Goal: Information Seeking & Learning: Check status

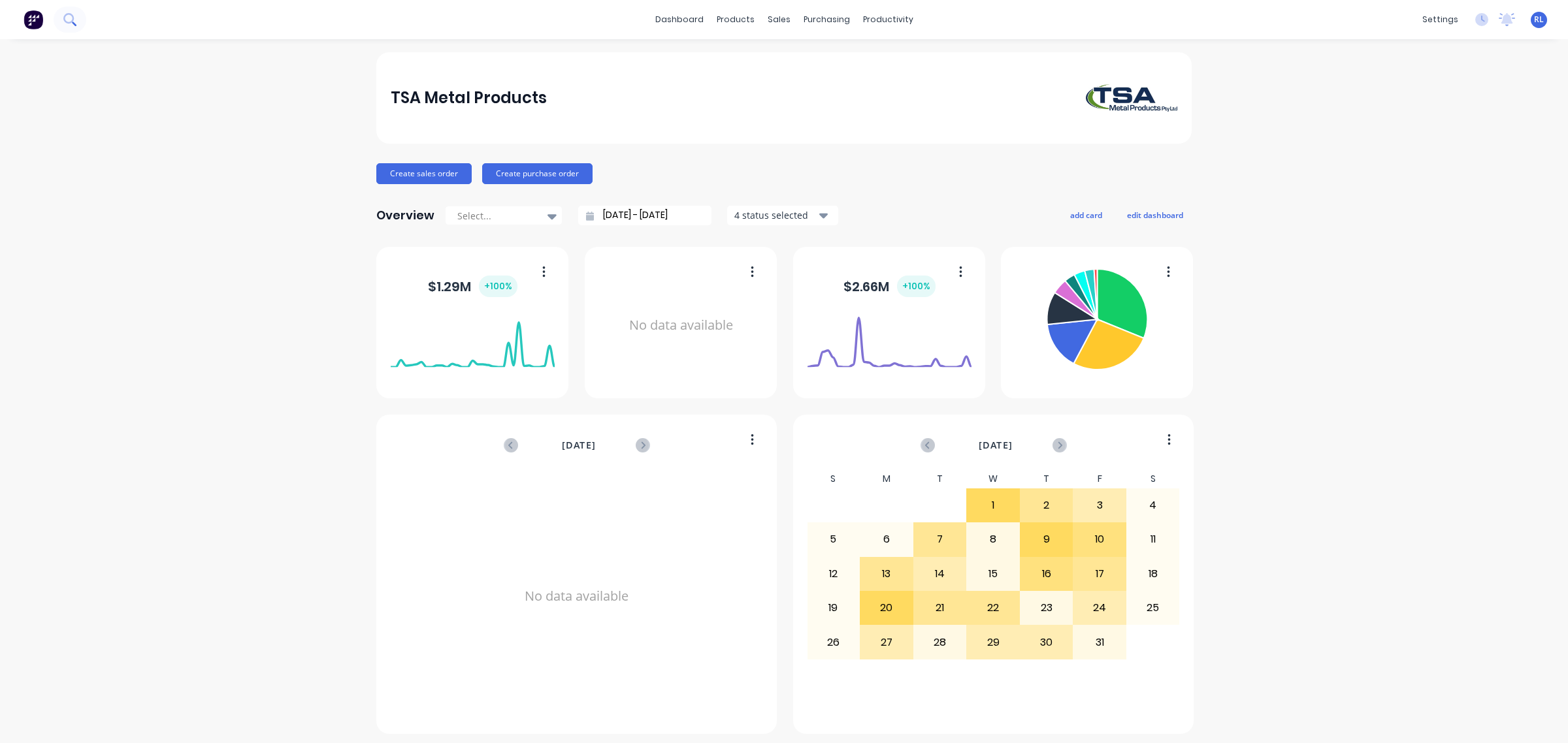
click at [62, 11] on button at bounding box center [70, 20] width 33 height 26
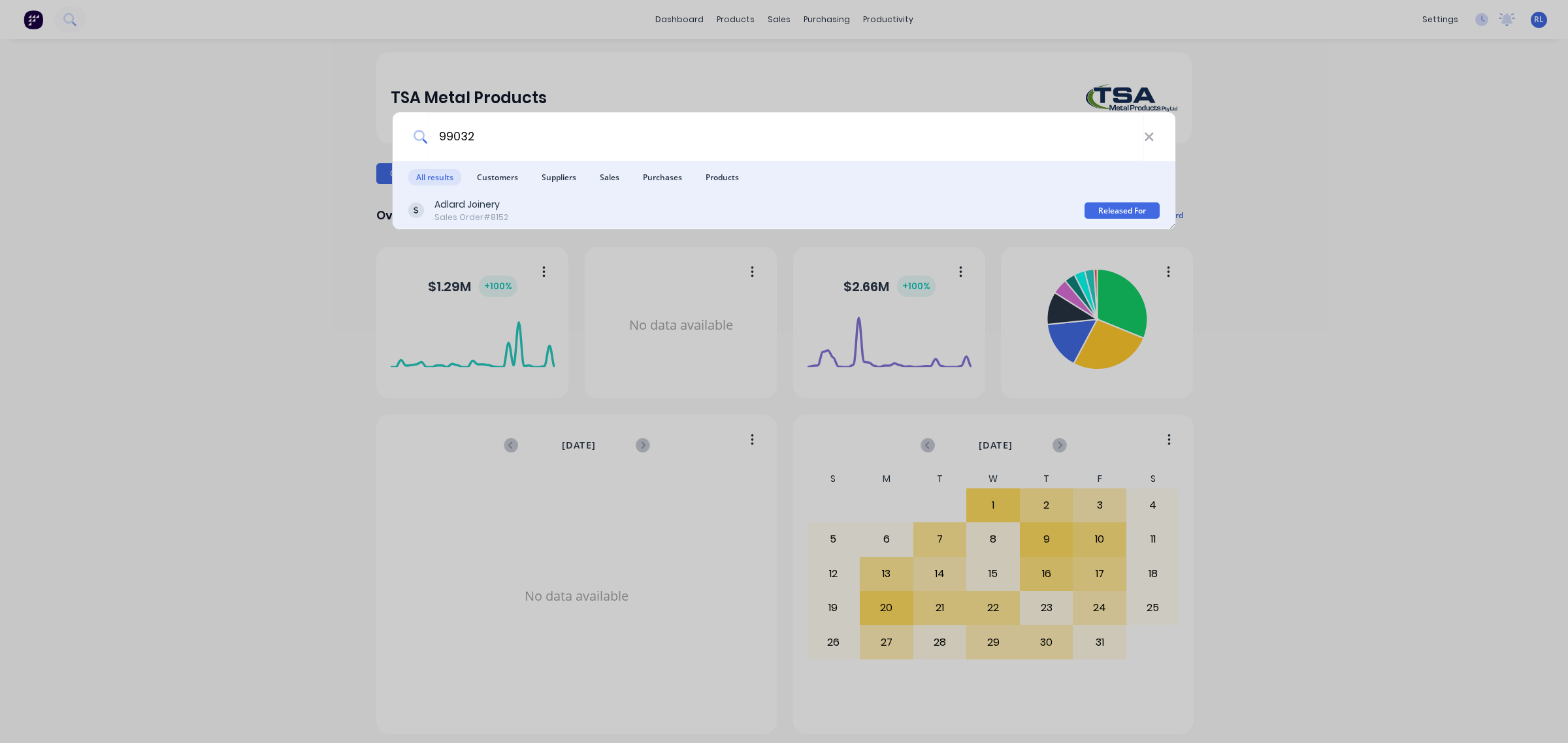
type input "99032"
click at [605, 206] on div "Adlard Joinery Sales Order #8152" at bounding box center [746, 211] width 676 height 26
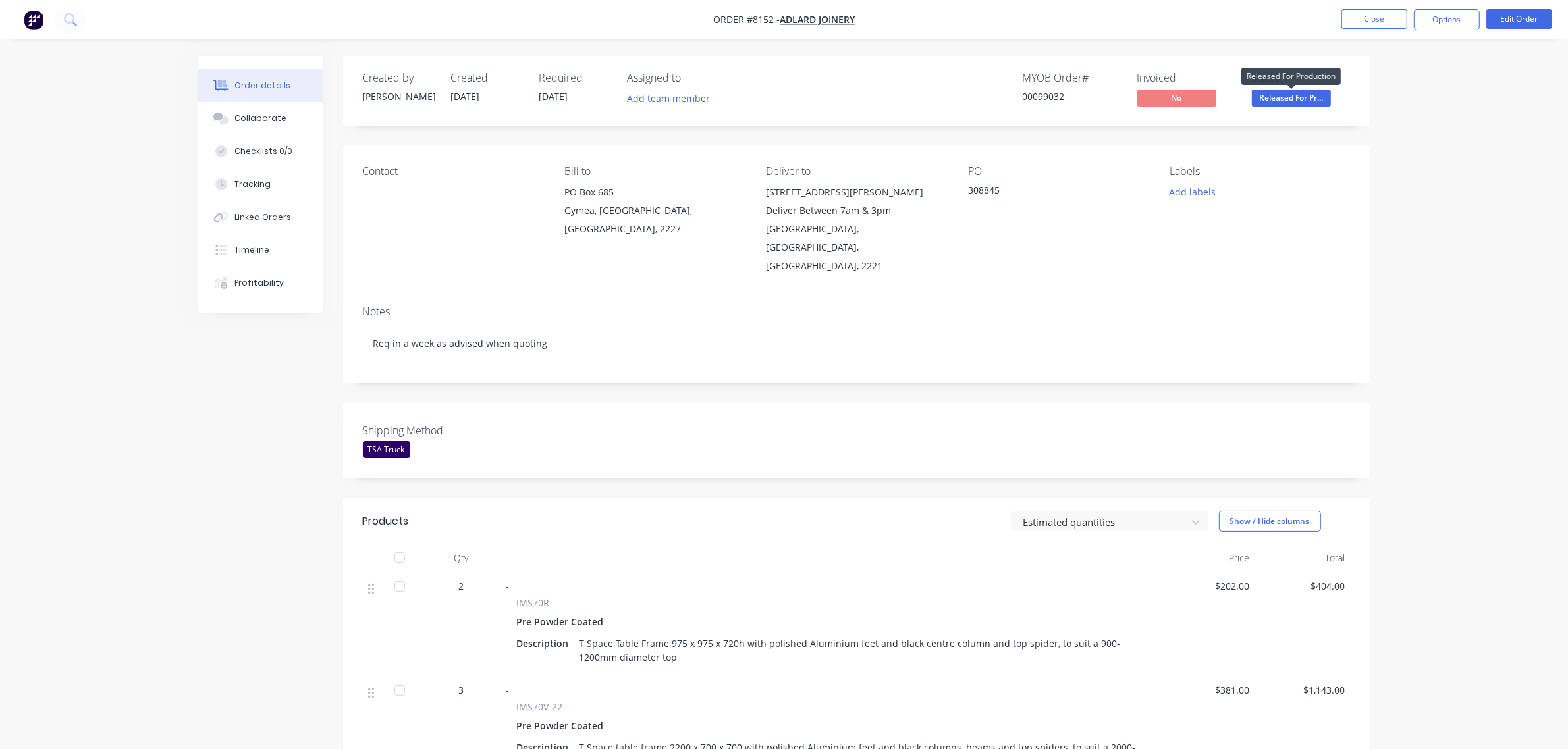
click at [1263, 99] on span "Released For Pr..." at bounding box center [1291, 98] width 79 height 16
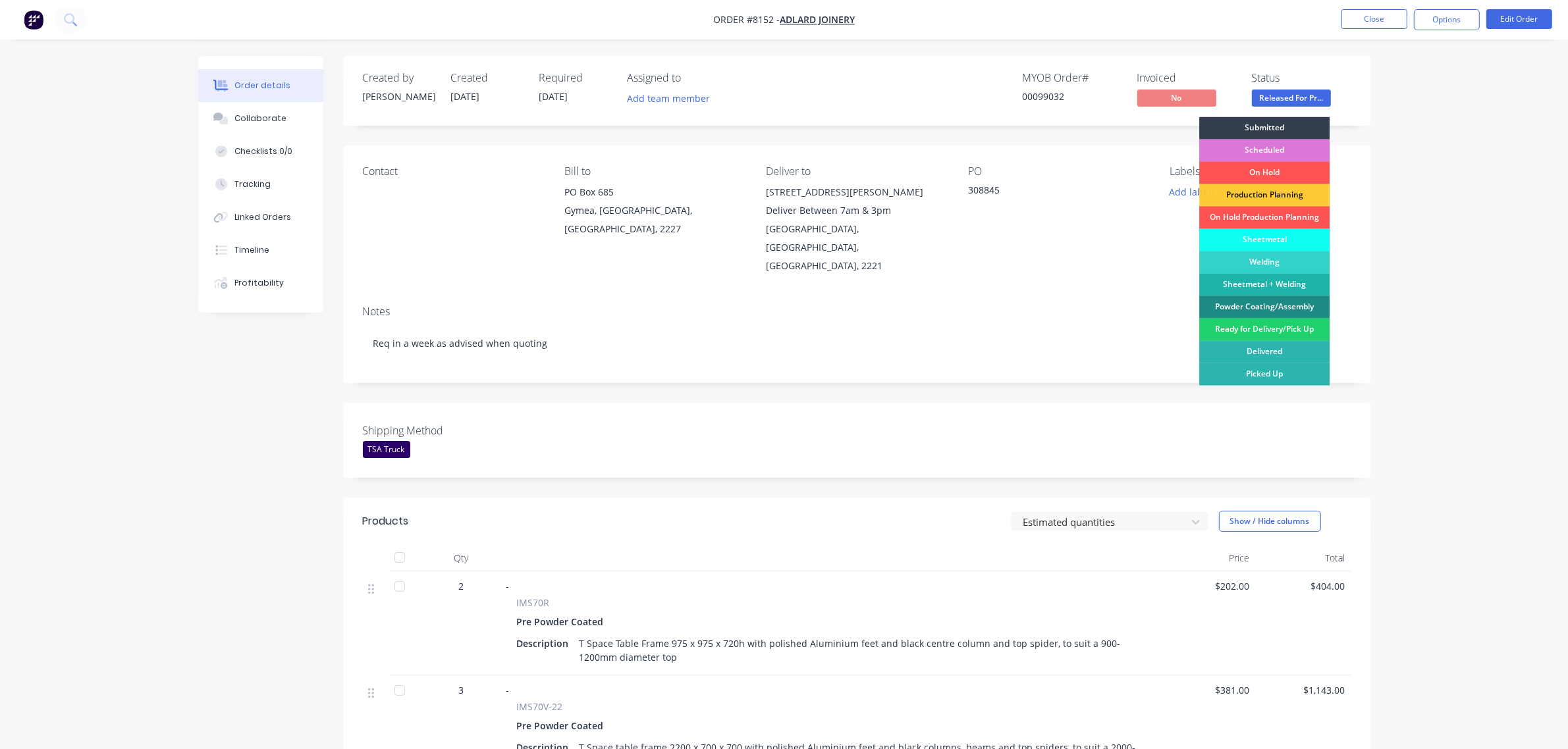
click at [211, 324] on div "Created by Damon Created 01/10/25 Required 10/10/25 Assigned to Add team member…" at bounding box center [784, 556] width 1172 height 1000
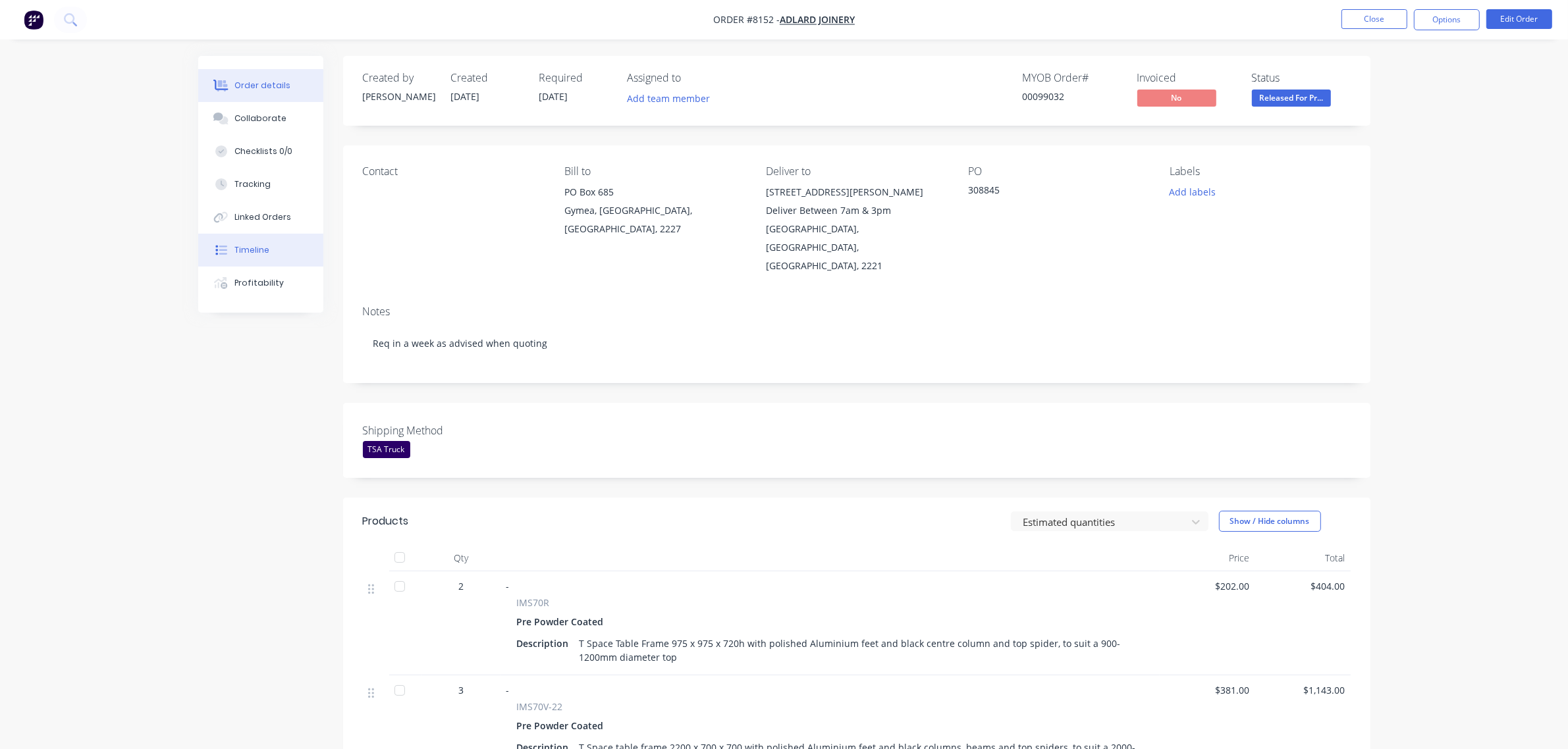
click at [261, 251] on div "Timeline" at bounding box center [252, 249] width 35 height 12
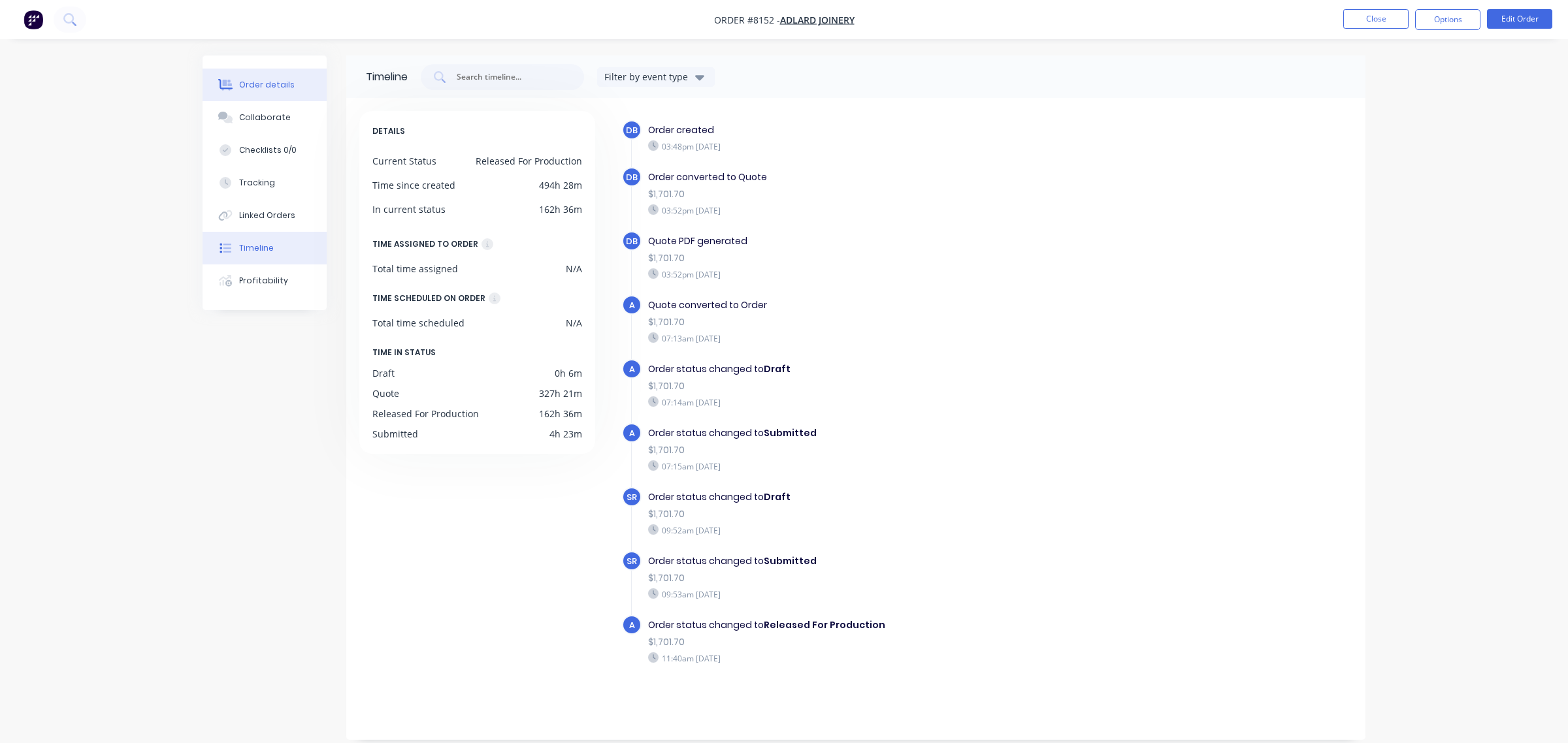
click at [250, 86] on div "Order details" at bounding box center [267, 85] width 56 height 12
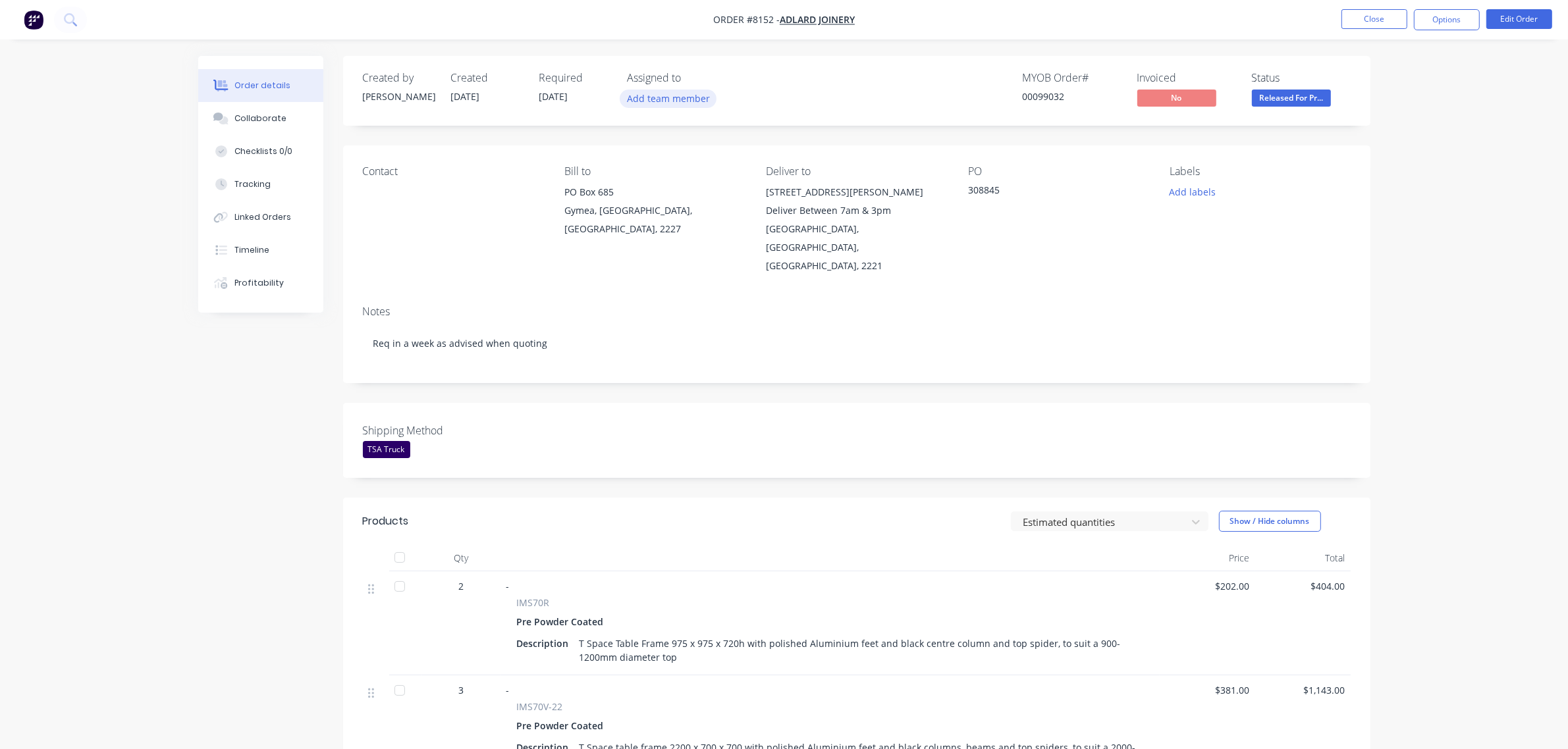
click at [676, 93] on button "Add team member" at bounding box center [668, 98] width 97 height 18
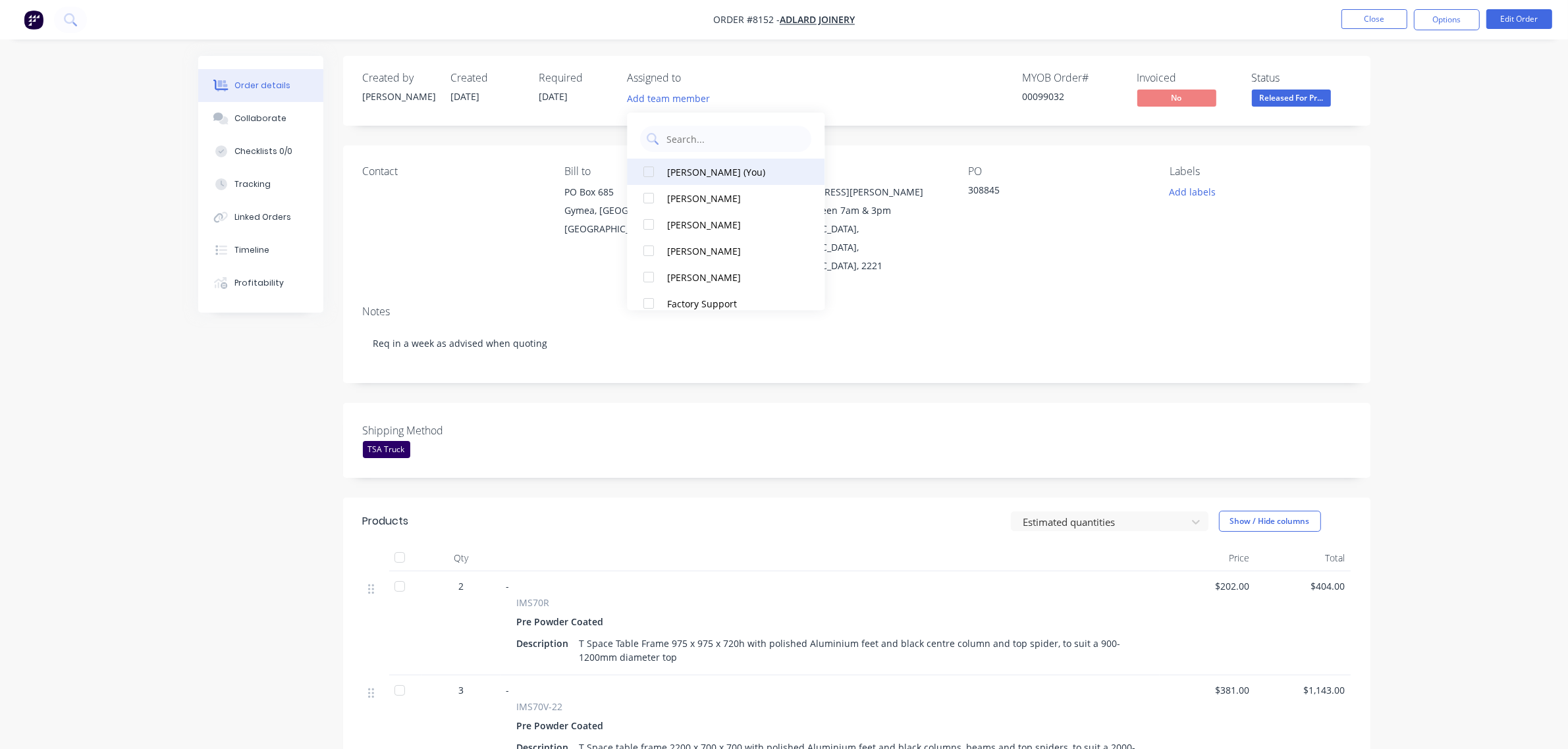
click at [647, 172] on div at bounding box center [649, 172] width 27 height 27
drag, startPoint x: 986, startPoint y: 331, endPoint x: 995, endPoint y: 331, distance: 9.0
click at [988, 331] on div "Notes Req in a week as advised when quoting" at bounding box center [856, 339] width 1027 height 88
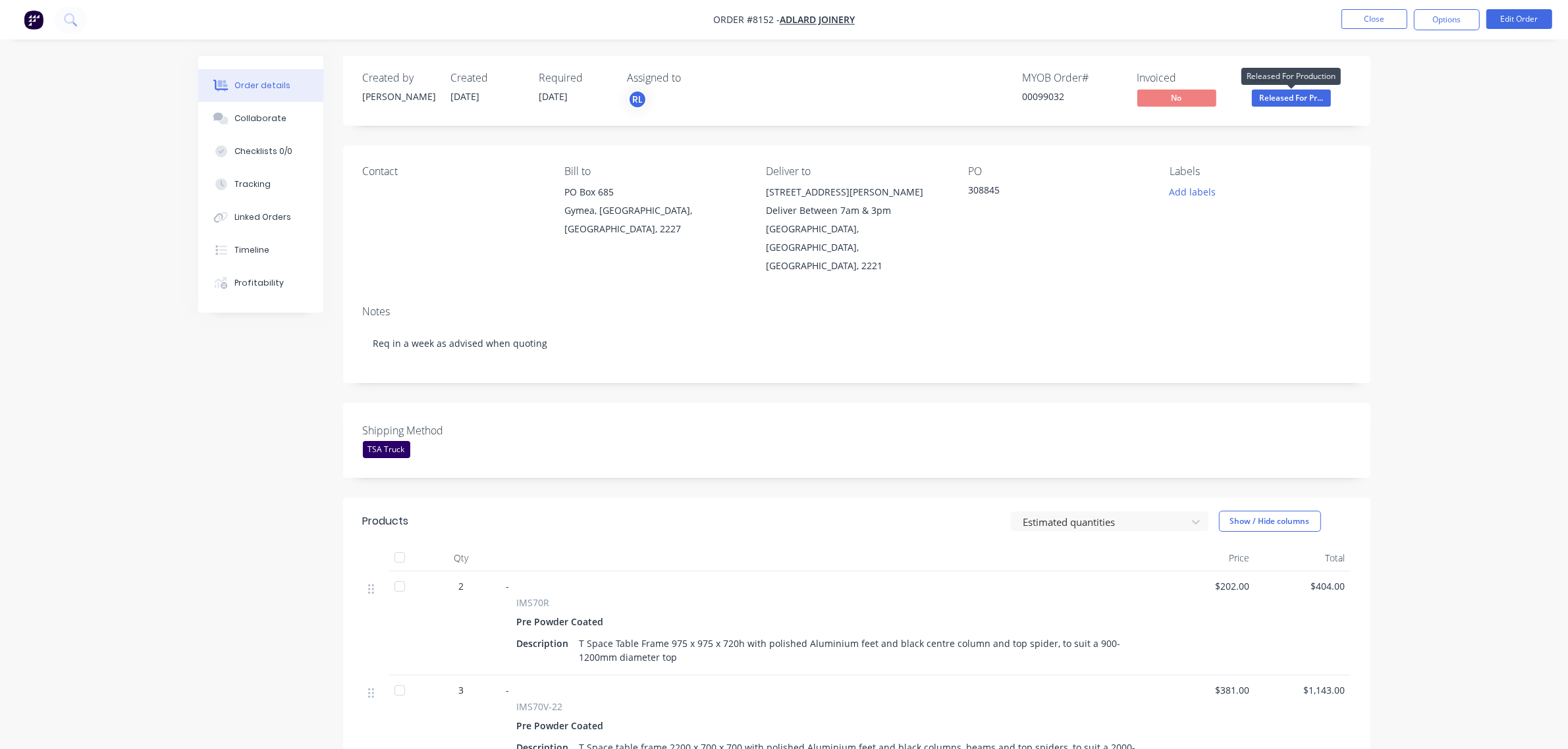
click at [1314, 99] on span "Released For Pr..." at bounding box center [1291, 98] width 79 height 16
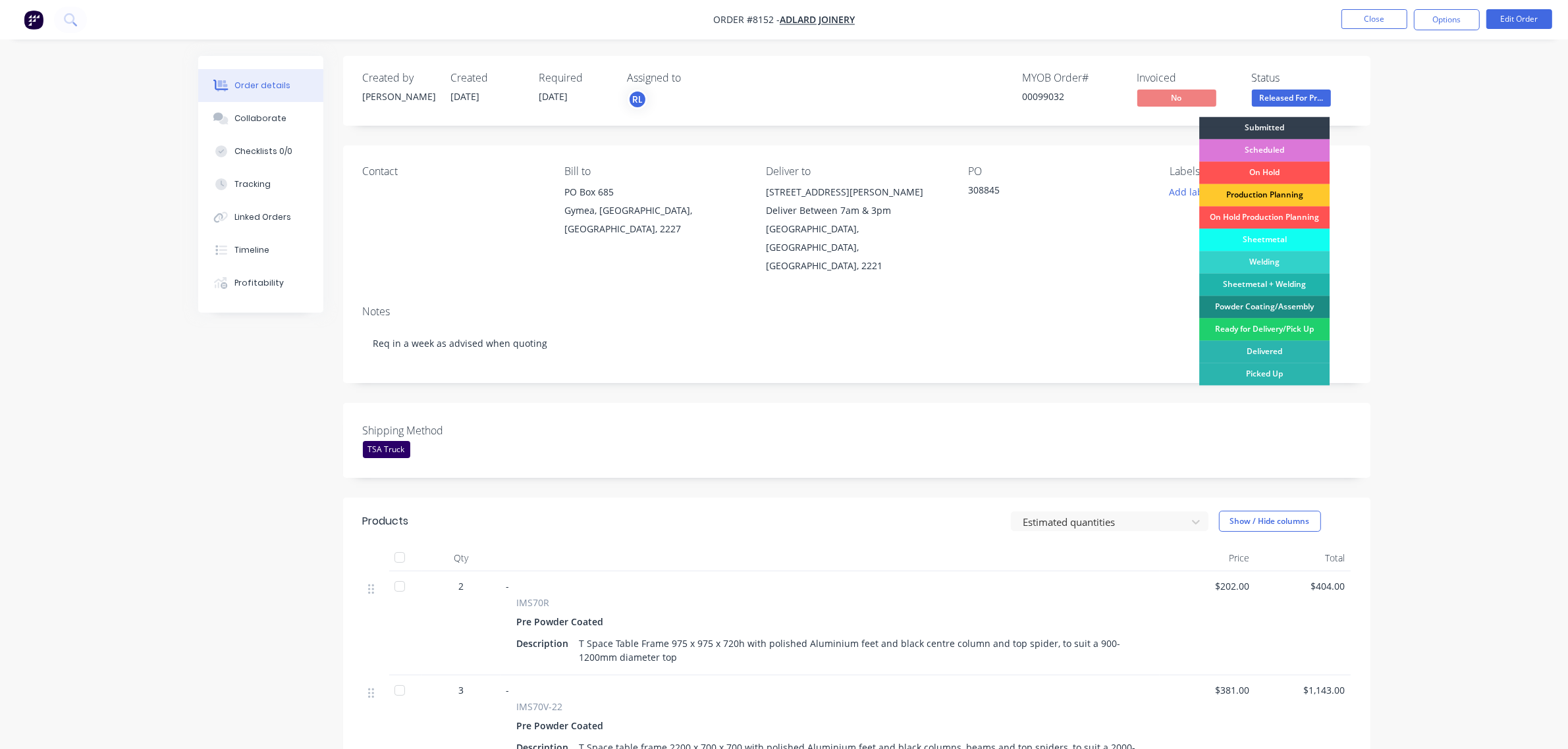
click at [1275, 191] on div "Production Planning" at bounding box center [1264, 195] width 131 height 23
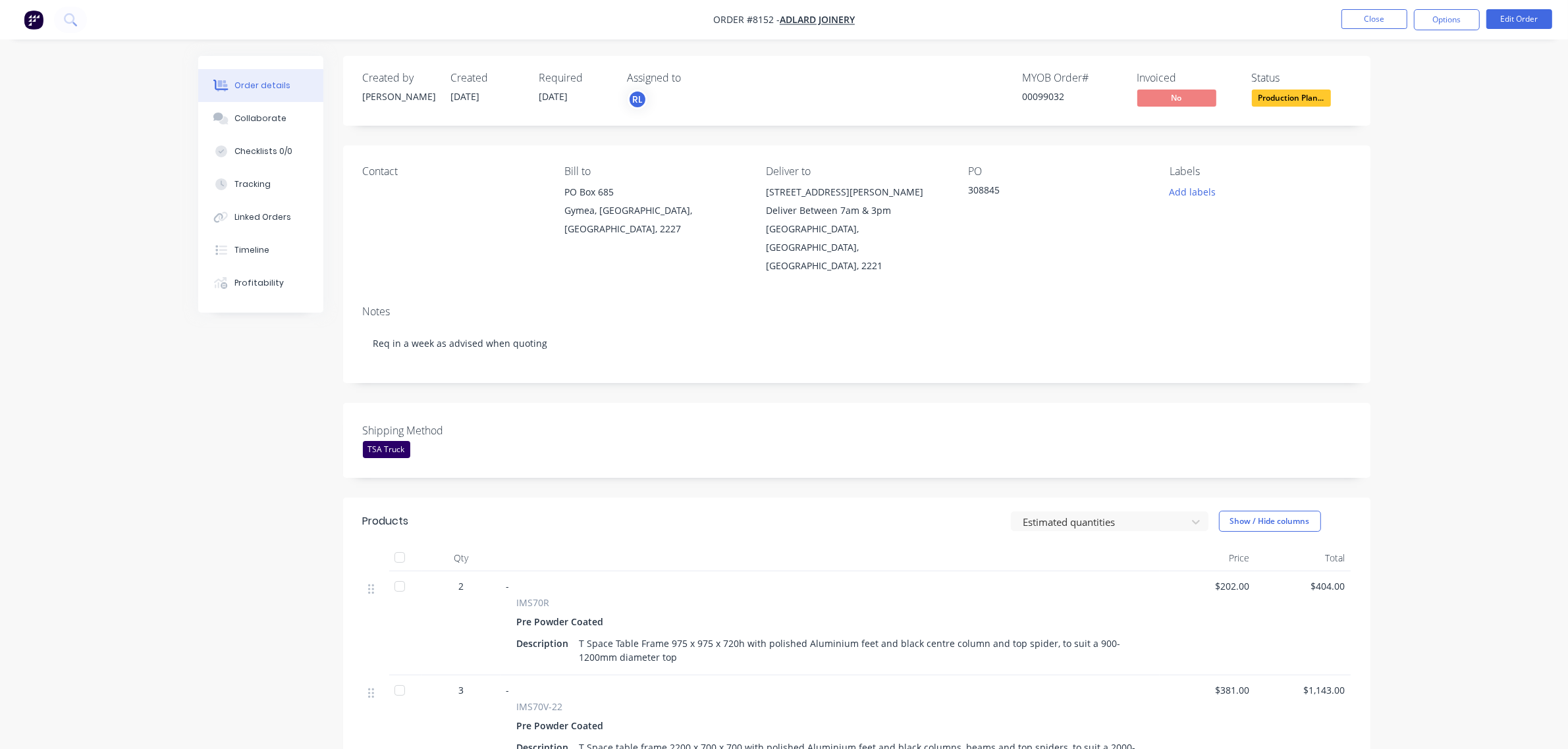
click at [1437, 251] on div "Order details Collaborate Checklists 0/0 Tracking Linked Orders Timeline Profit…" at bounding box center [784, 528] width 1568 height 1056
click at [61, 24] on button at bounding box center [70, 20] width 33 height 27
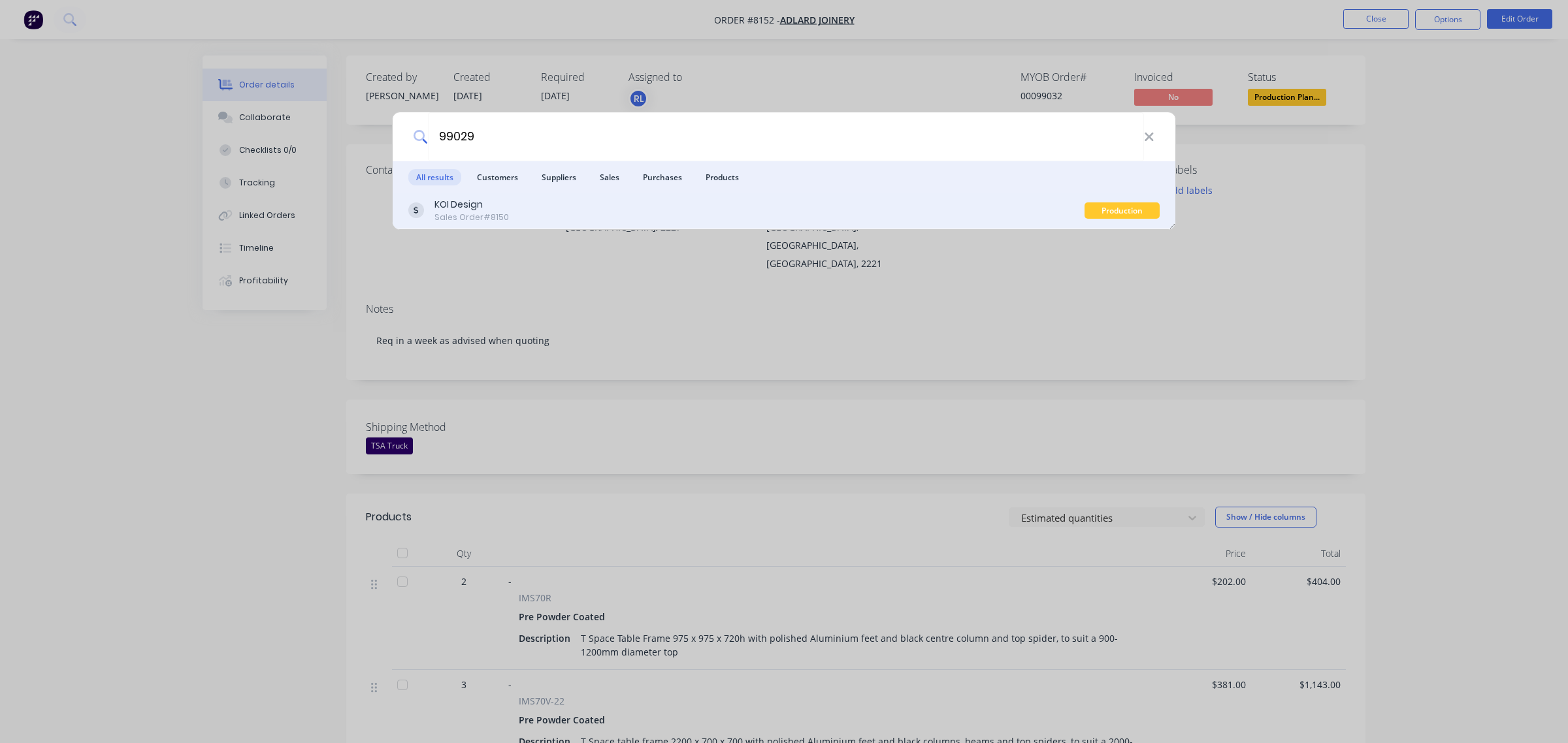
type input "99029"
click at [612, 199] on div "KOI Design Sales Order #8150" at bounding box center [746, 211] width 676 height 26
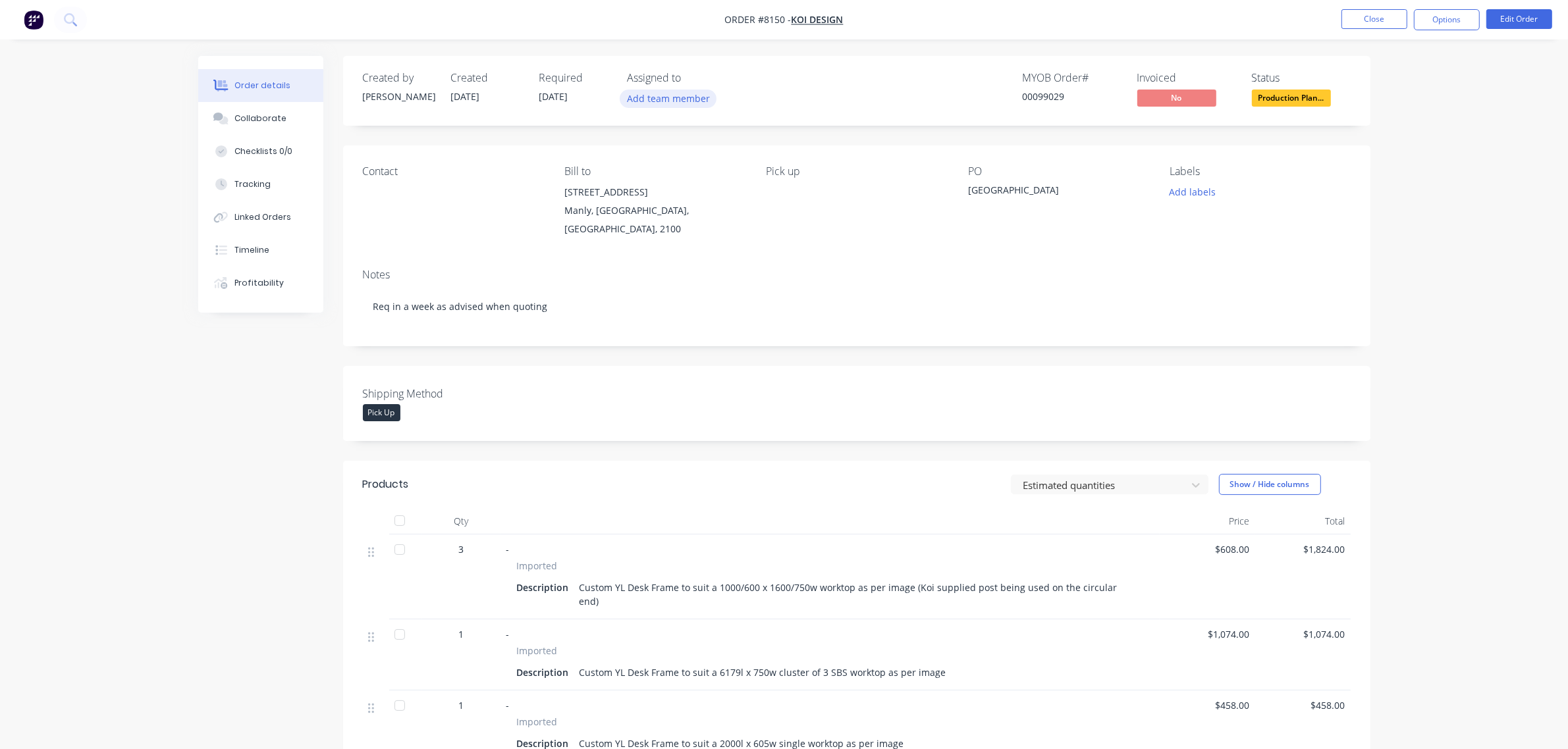
click at [680, 97] on button "Add team member" at bounding box center [668, 98] width 97 height 18
click at [677, 167] on div "Ray Luck (You)" at bounding box center [733, 172] width 132 height 14
click at [949, 323] on div "Notes Req in a week as advised when quoting" at bounding box center [856, 302] width 1027 height 88
click at [72, 18] on icon at bounding box center [70, 19] width 12 height 12
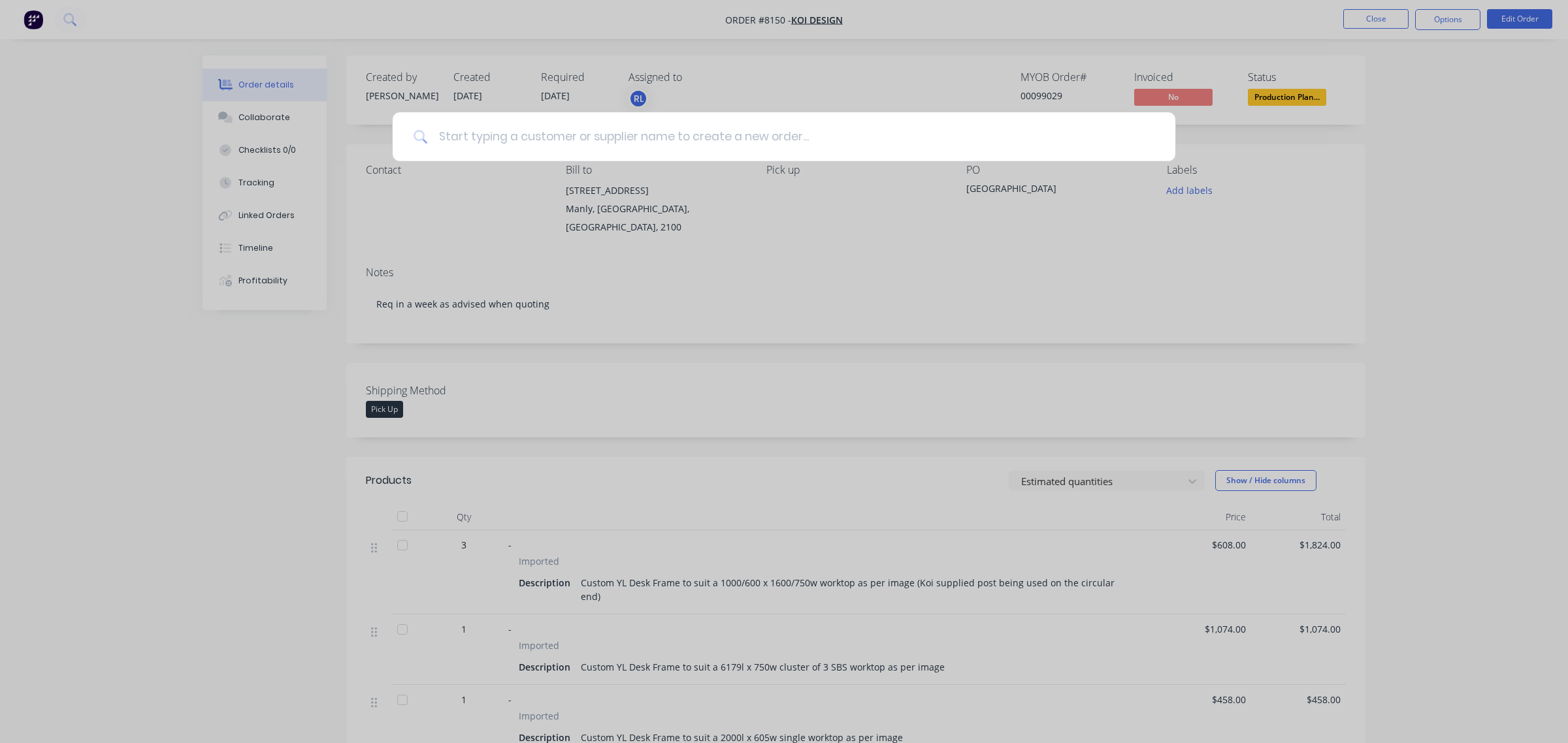
click at [562, 133] on input at bounding box center [791, 137] width 726 height 49
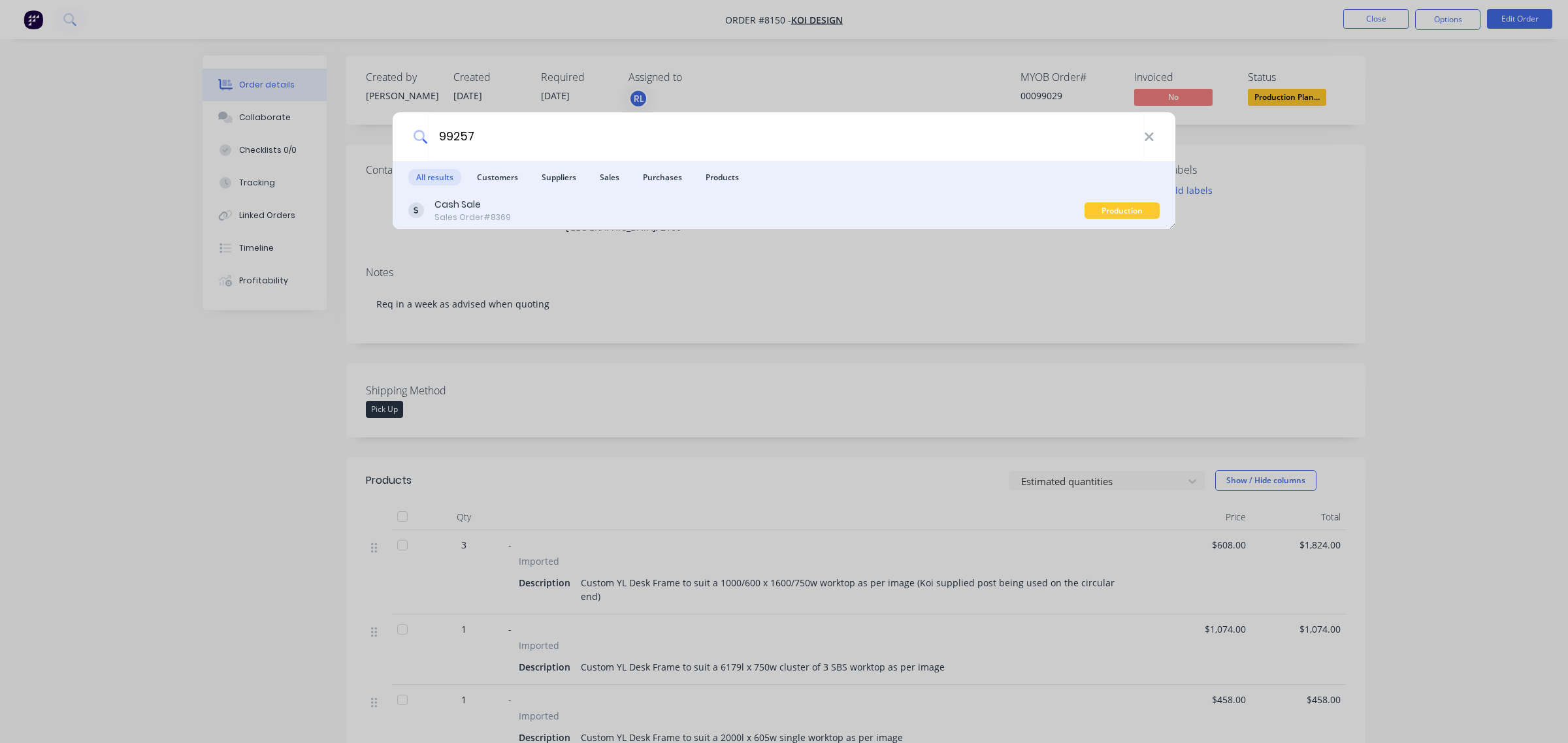
type input "99257"
click at [579, 206] on div "Cash Sale Sales Order #8369" at bounding box center [746, 211] width 676 height 26
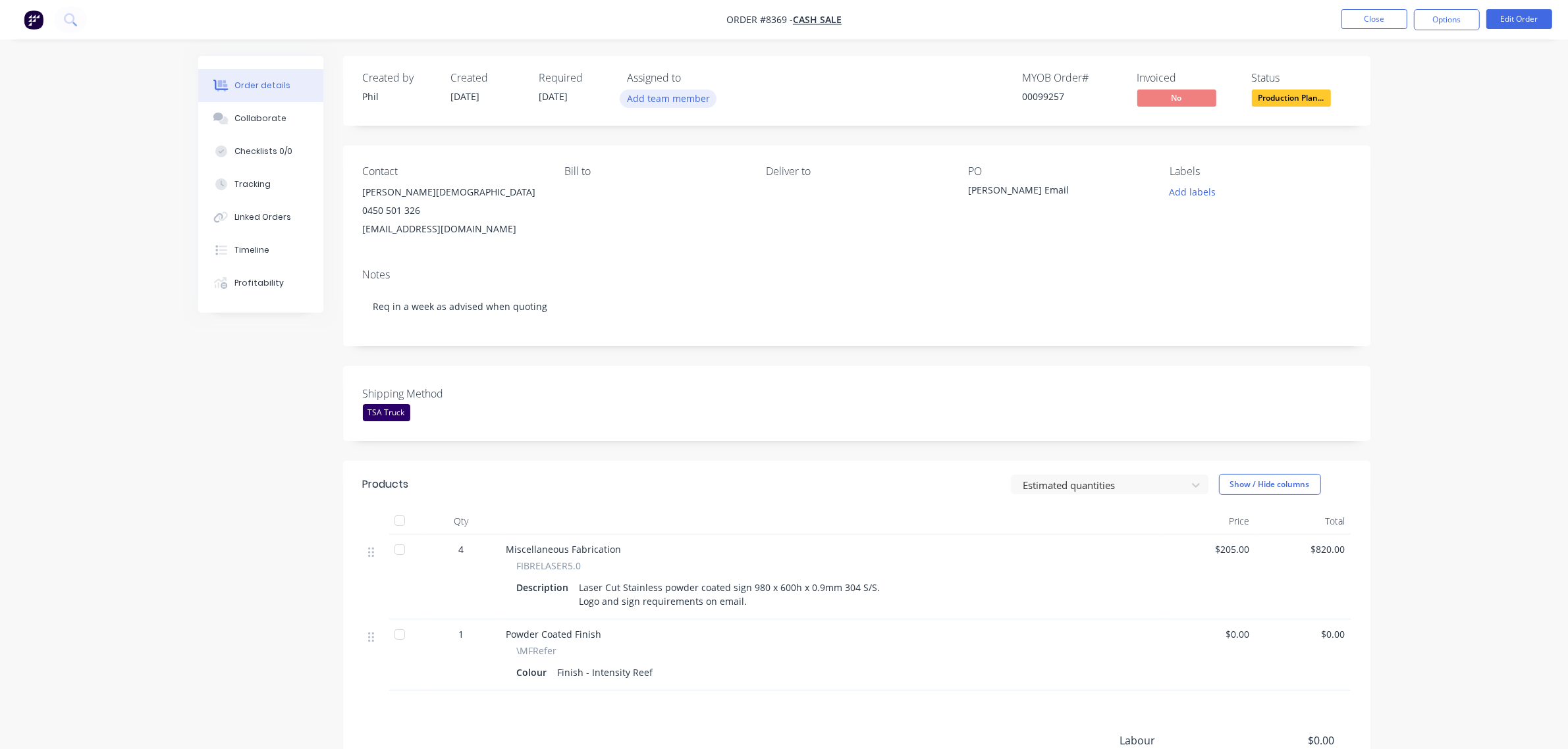
click at [681, 99] on button "Add team member" at bounding box center [668, 98] width 97 height 18
click at [673, 165] on div "Ray Luck (You)" at bounding box center [733, 172] width 132 height 14
click at [917, 363] on div "Created by Phil Created 04/10/25 Required 14/10/25 Assigned to RL MYOB Order # …" at bounding box center [856, 466] width 1027 height 820
click at [288, 120] on button "Collaborate" at bounding box center [260, 118] width 125 height 33
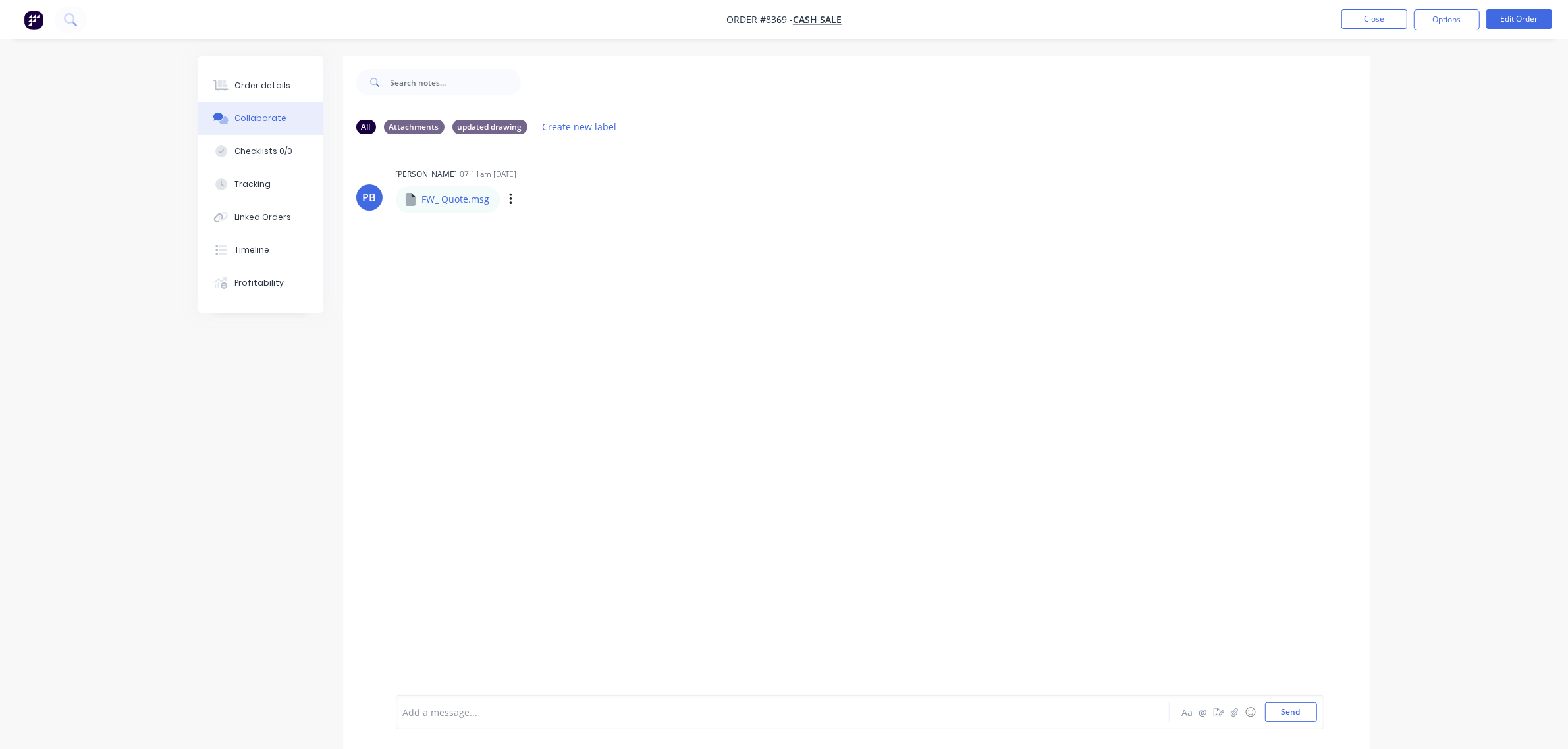
click at [515, 195] on div "Labels Download Delete" at bounding box center [579, 200] width 148 height 19
click at [511, 201] on icon "button" at bounding box center [511, 200] width 4 height 15
click at [638, 228] on button "Download" at bounding box center [597, 234] width 148 height 29
click at [1252, 166] on div "PB Phil Bryant 07:11am 04/10/25 FW_ Quote.msg FW_ Quote.msg Labels Download Del…" at bounding box center [856, 188] width 1027 height 47
click at [265, 83] on div "Order details" at bounding box center [262, 85] width 56 height 12
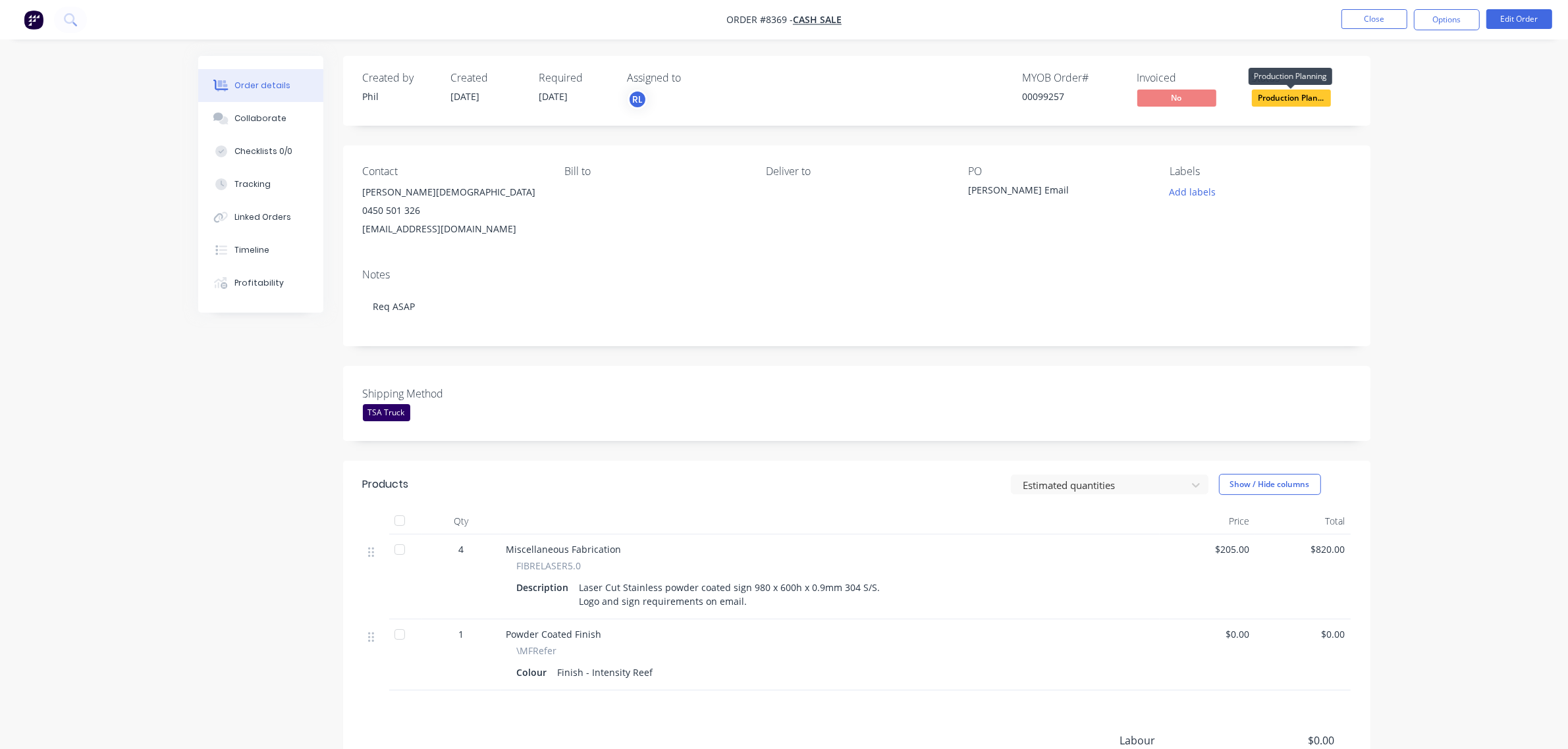
click at [1293, 96] on span "Production Plan..." at bounding box center [1291, 98] width 79 height 16
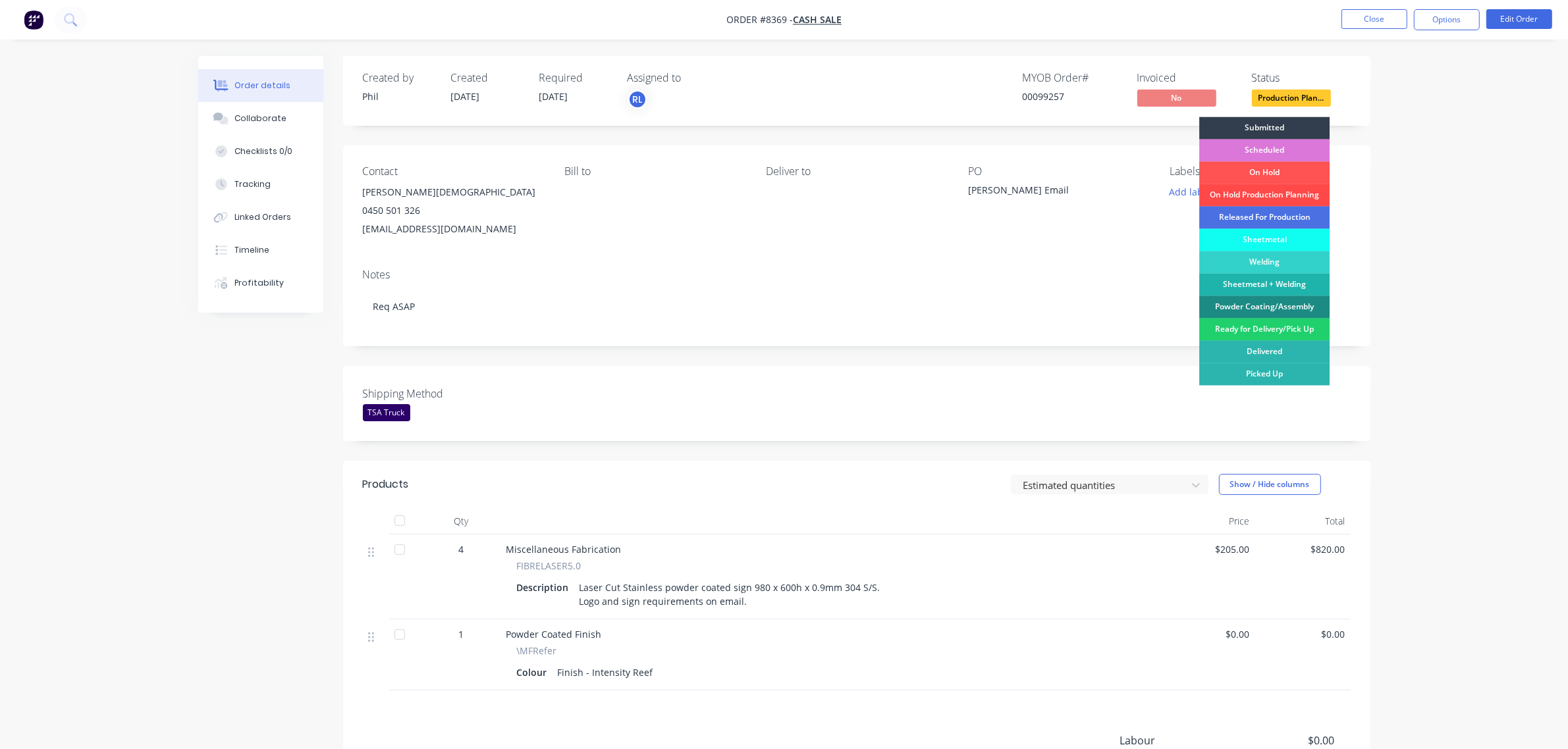
click at [1299, 192] on div "On Hold Production Planning" at bounding box center [1264, 195] width 131 height 23
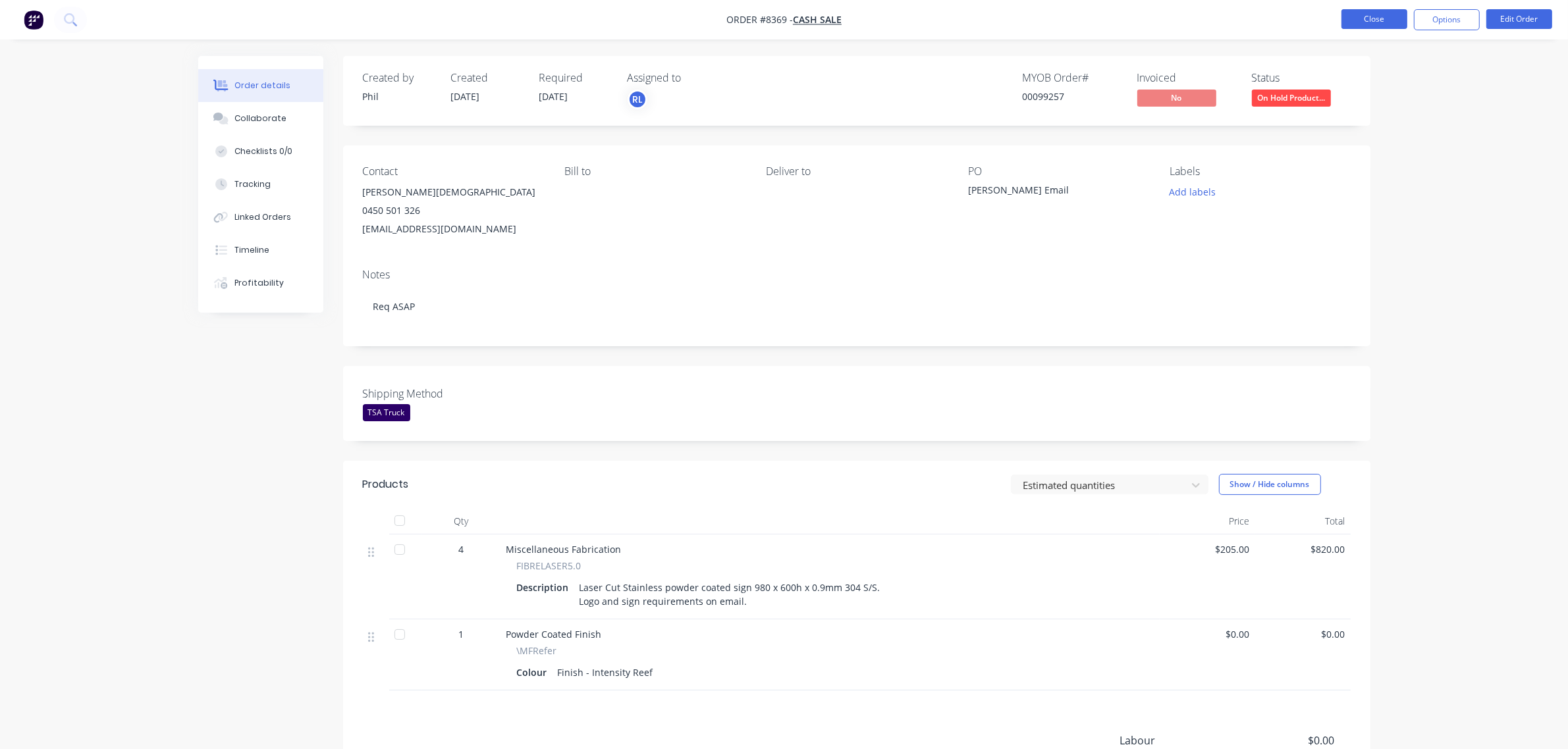
click at [1383, 18] on button "Close" at bounding box center [1374, 18] width 66 height 20
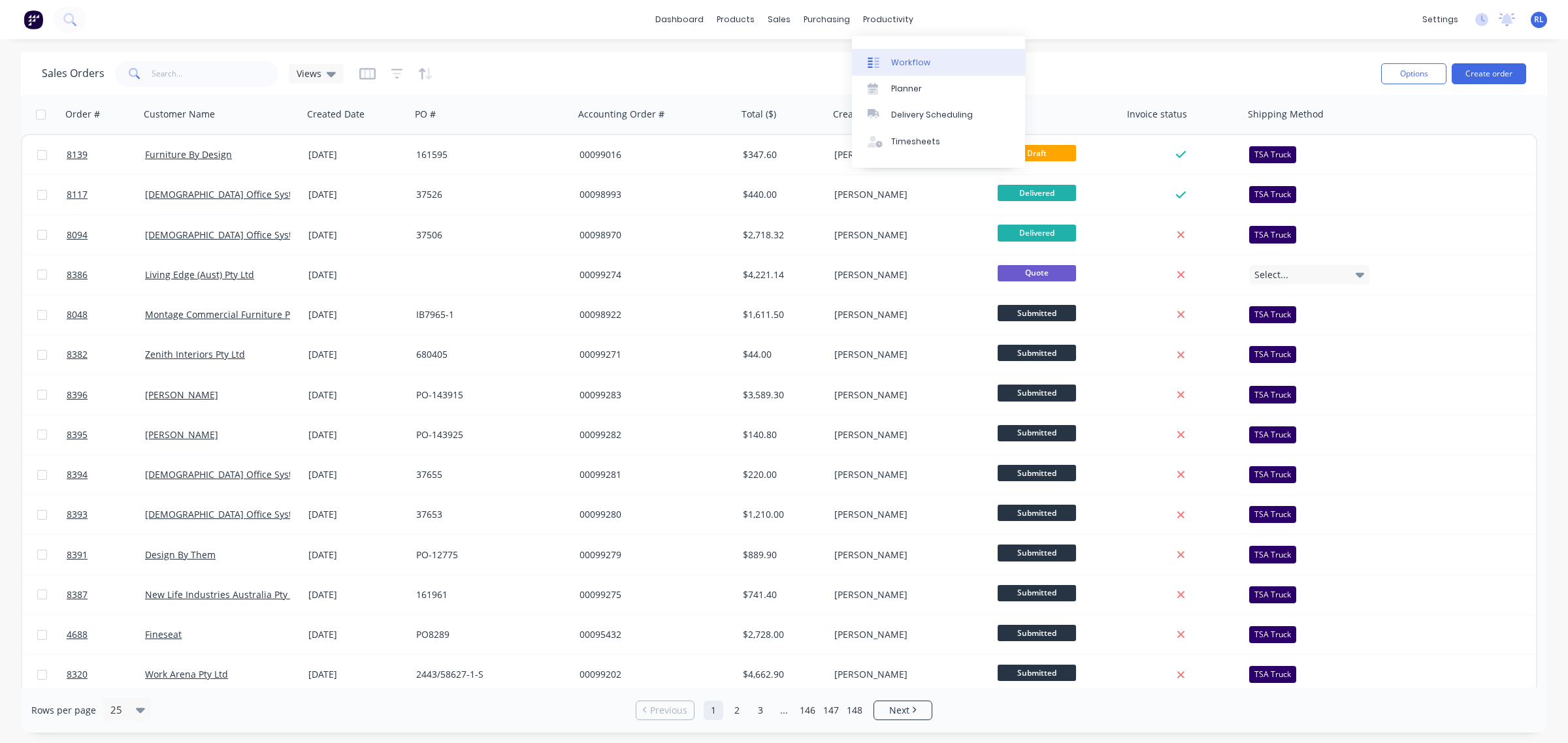
click at [910, 66] on div "Workflow" at bounding box center [911, 62] width 39 height 12
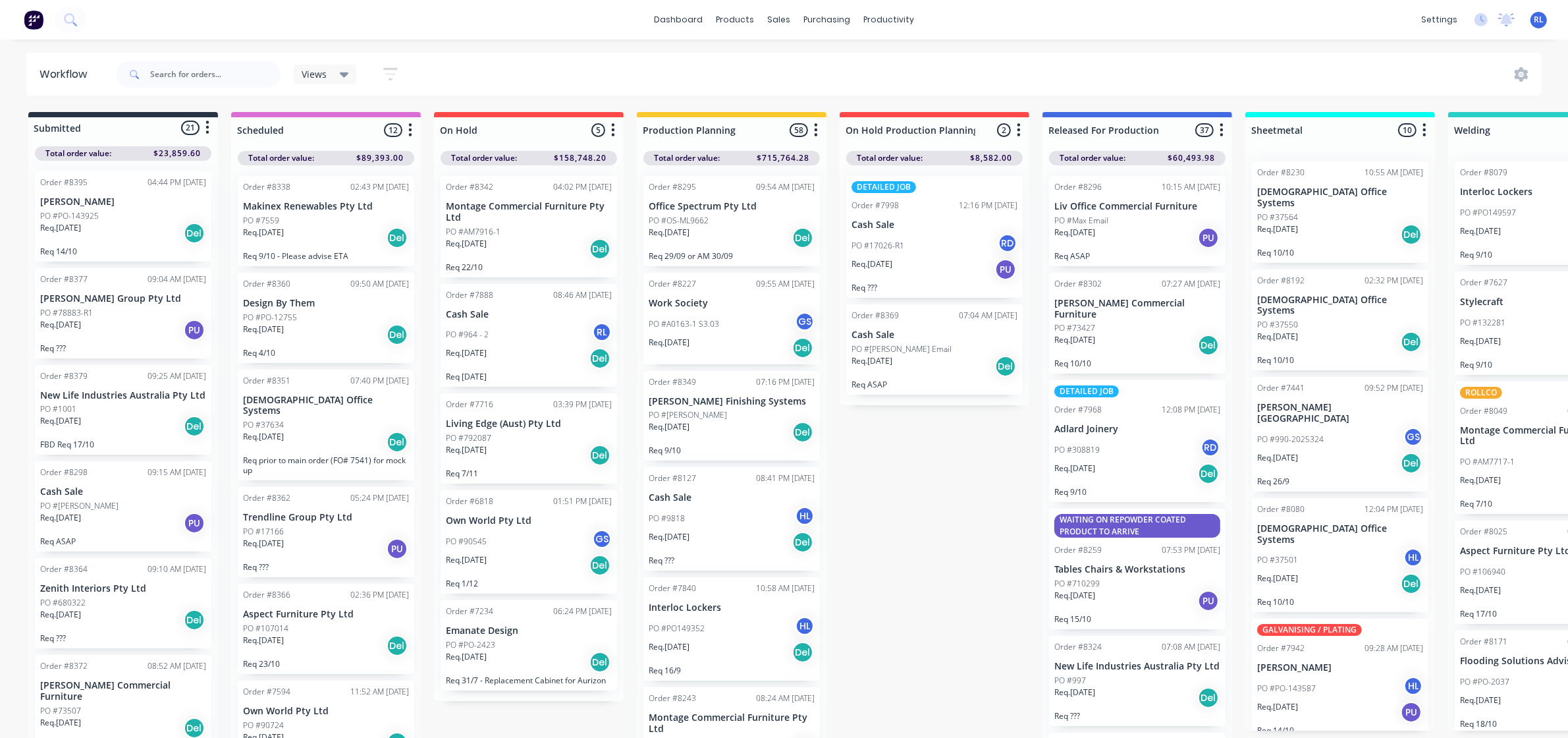
click at [348, 73] on icon at bounding box center [344, 74] width 9 height 14
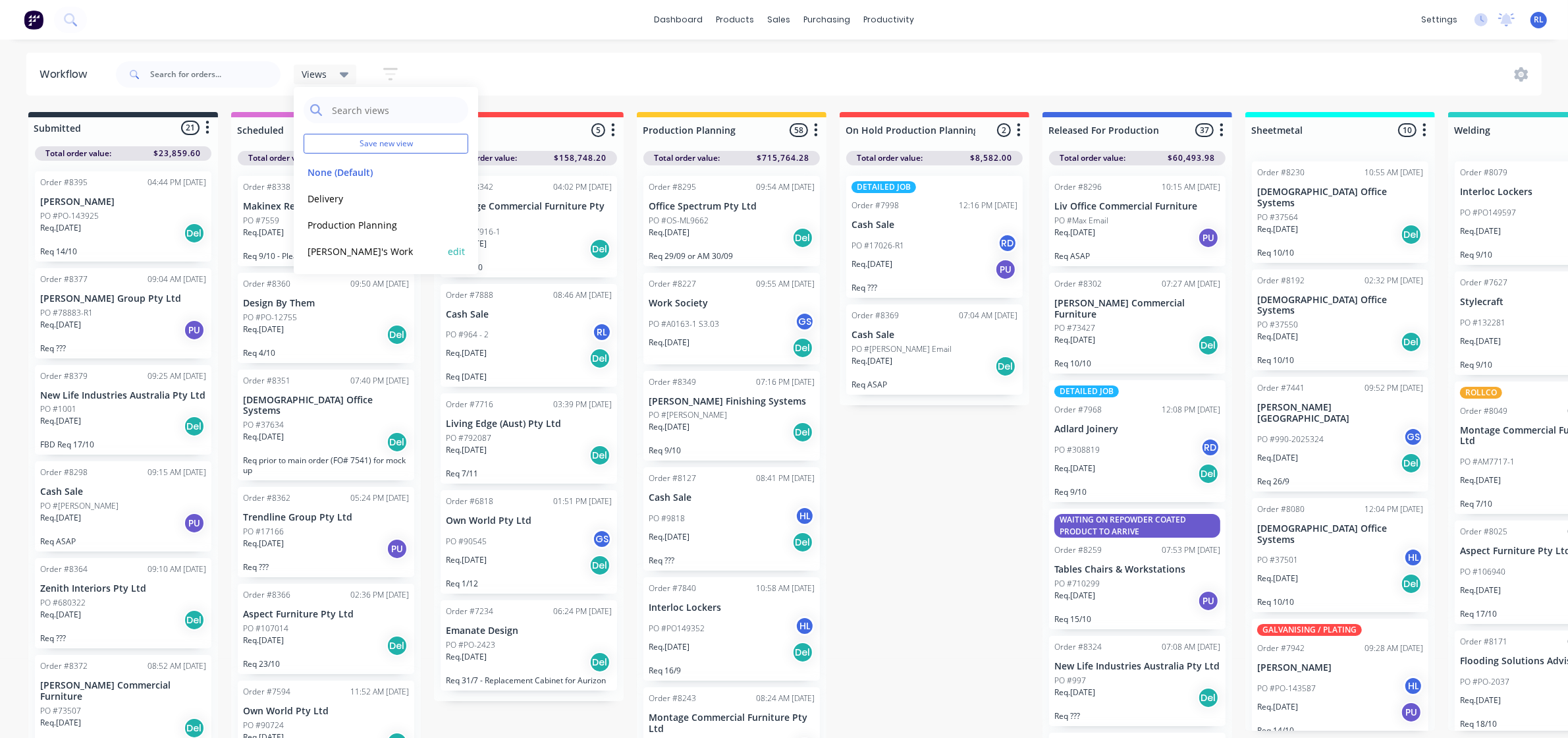
click at [329, 252] on button "Ray's Work" at bounding box center [373, 251] width 140 height 15
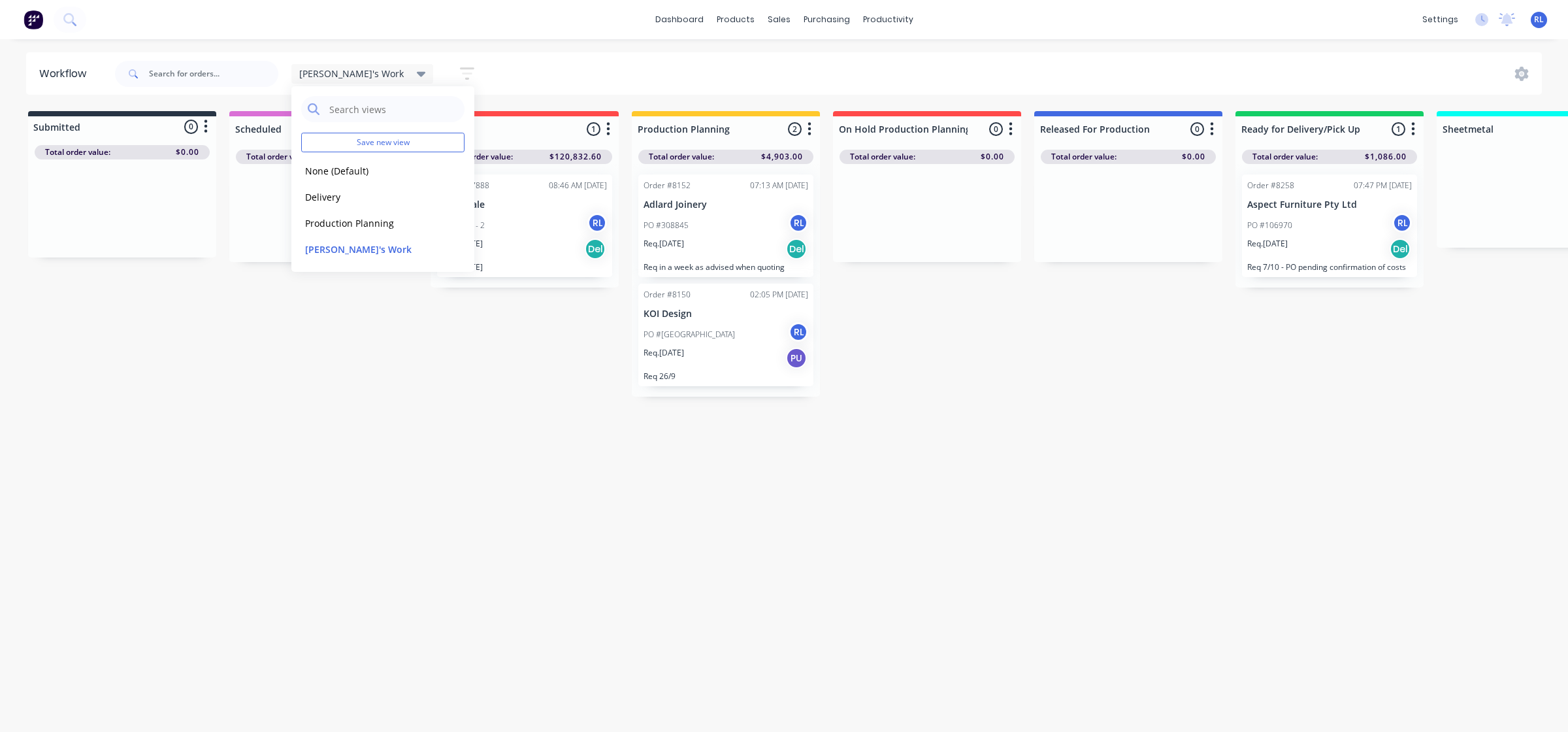
click at [823, 520] on div "Workflow Ray's Work Save new view None (Default) edit Delivery edit Production …" at bounding box center [784, 379] width 1568 height 653
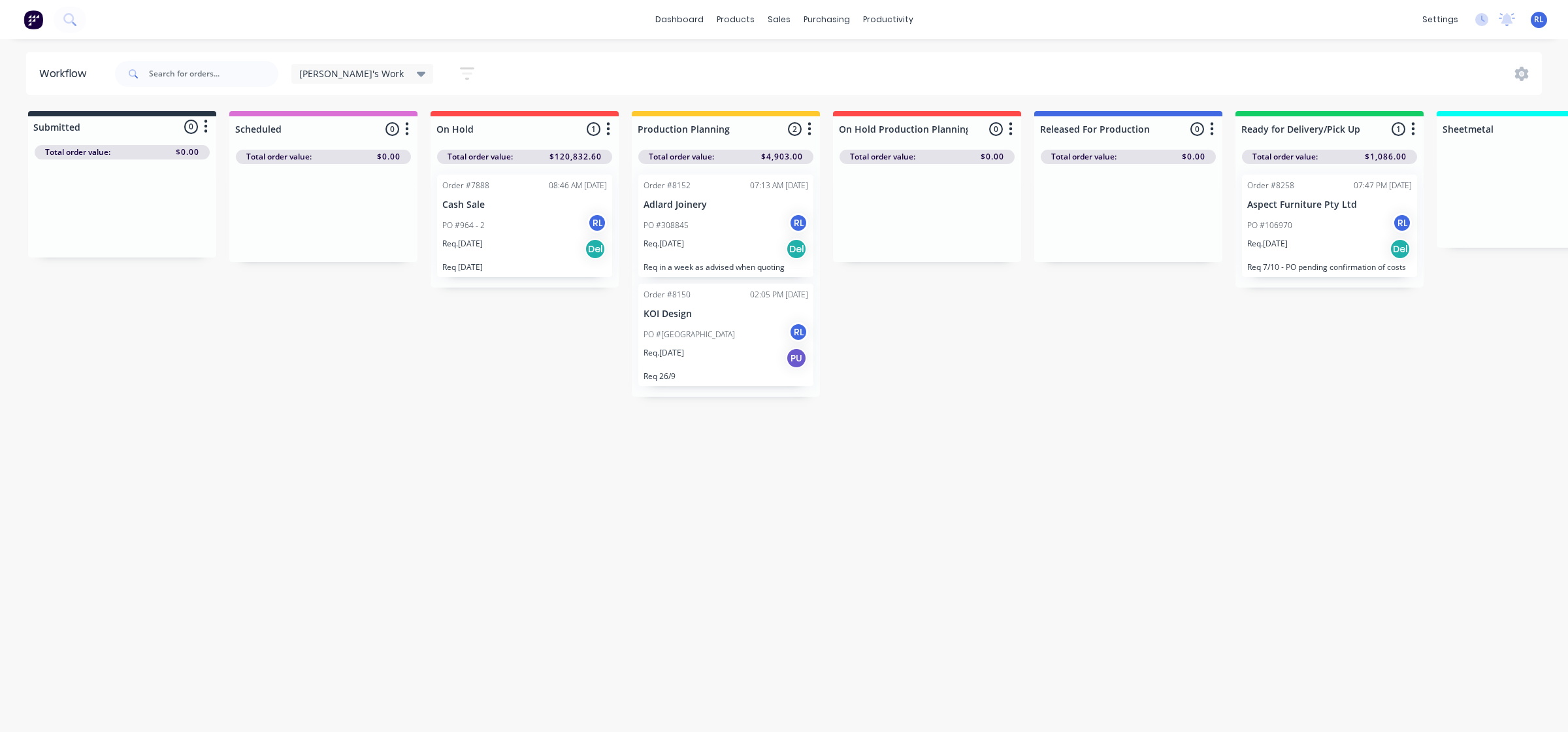
click at [739, 233] on div "PO #308845 RL" at bounding box center [726, 225] width 165 height 25
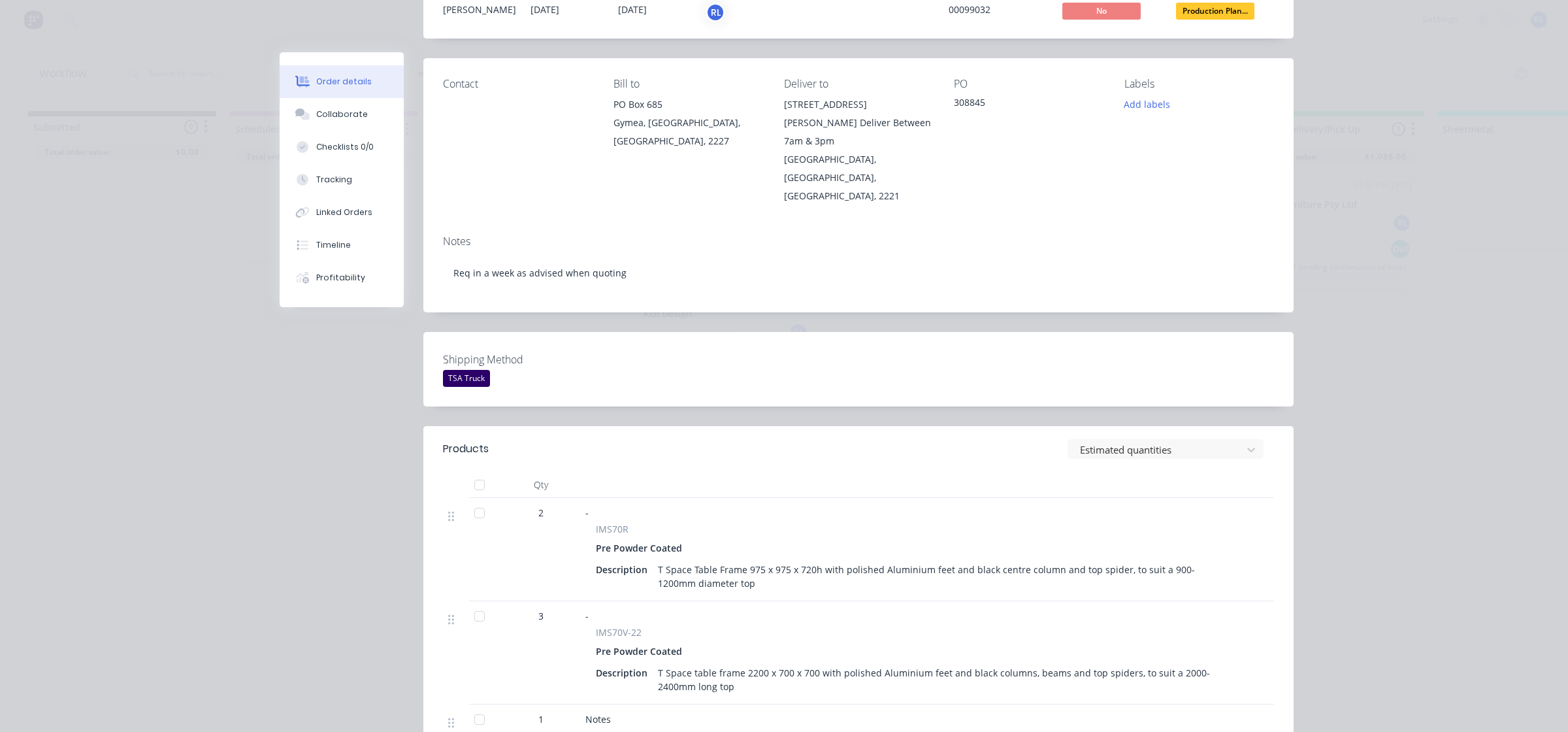
scroll to position [327, 0]
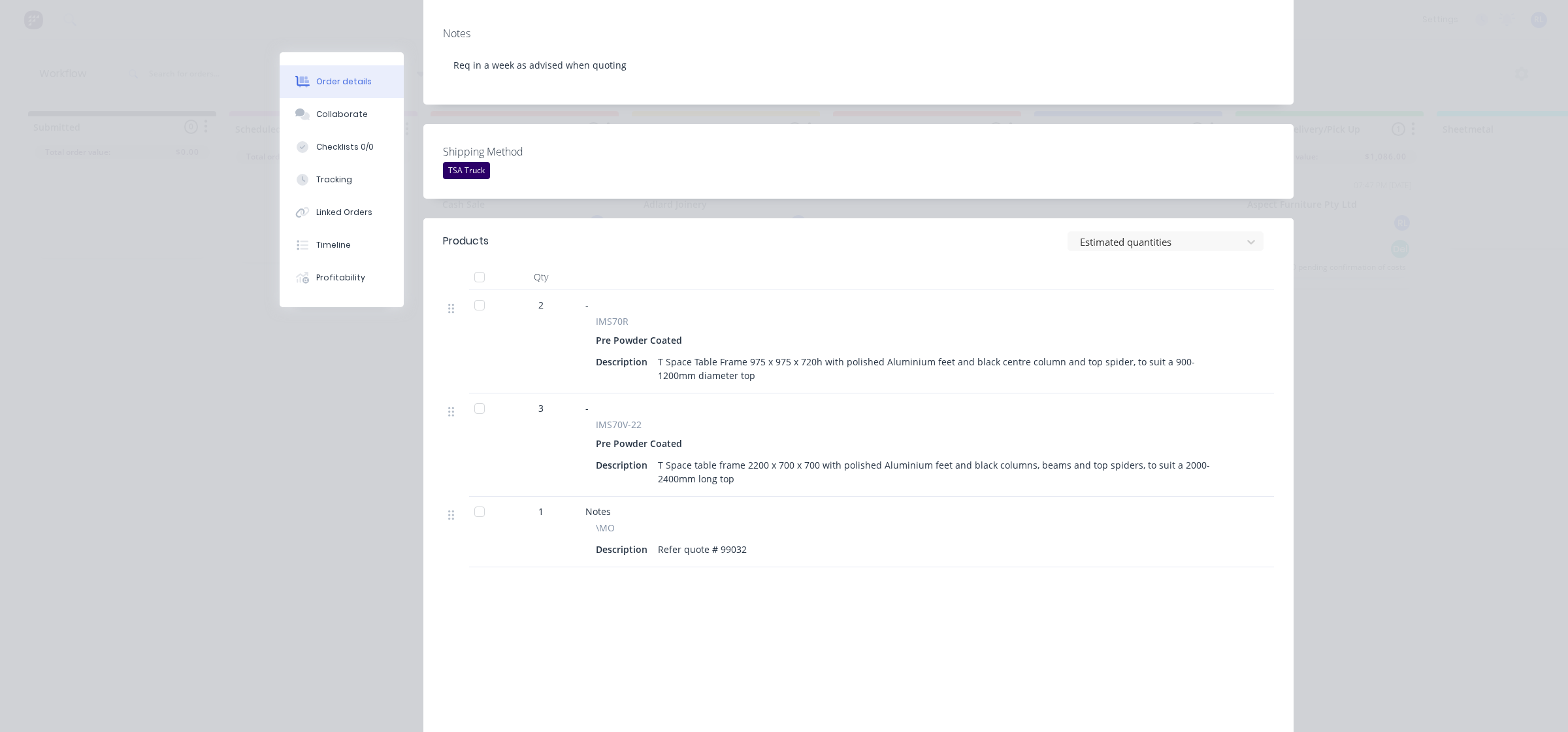
drag, startPoint x: 342, startPoint y: 112, endPoint x: 158, endPoint y: 160, distance: 190.2
click at [158, 160] on div "Order details Collaborate Checklists 0/0 Tracking Linked Orders Timeline Profit…" at bounding box center [784, 366] width 1568 height 732
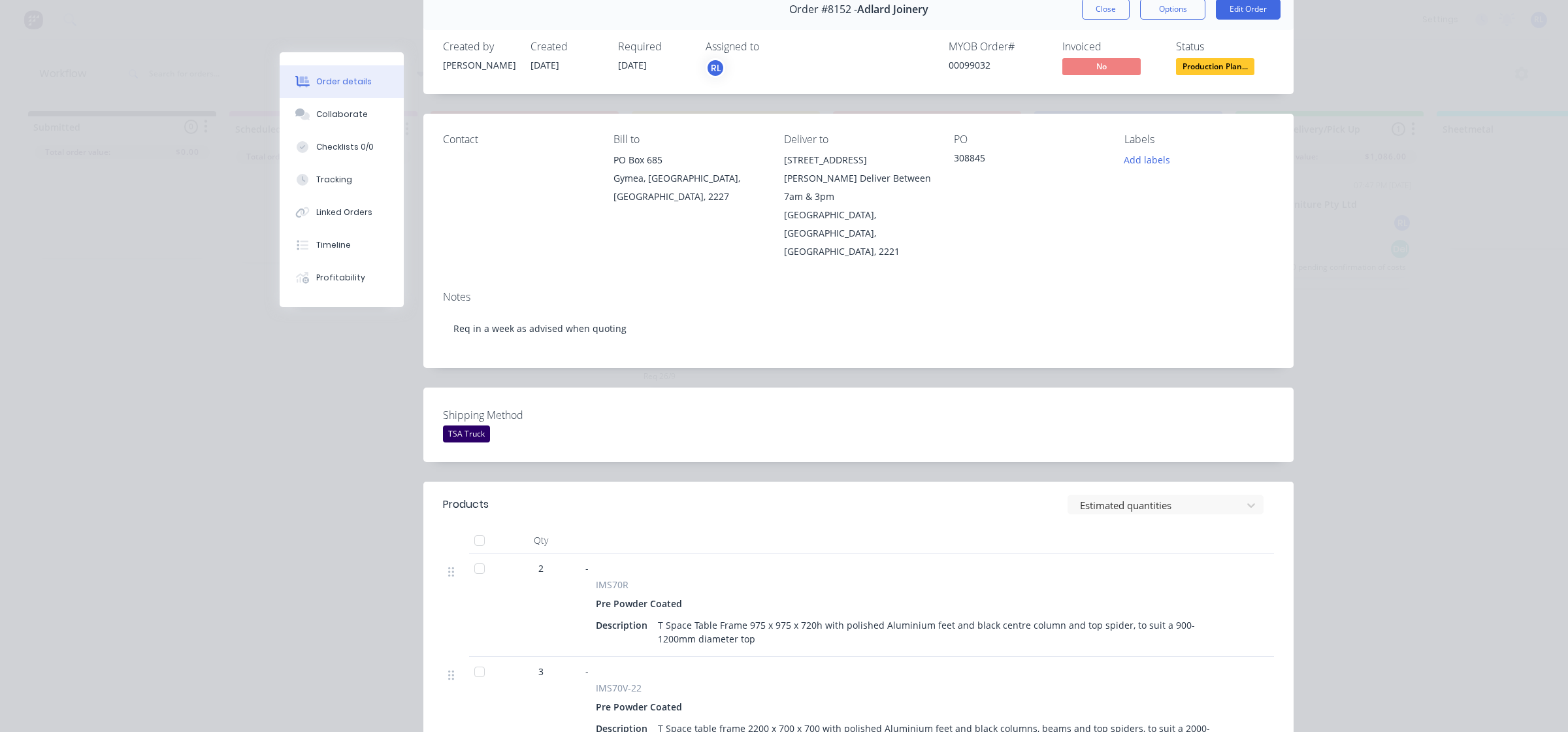
scroll to position [0, 0]
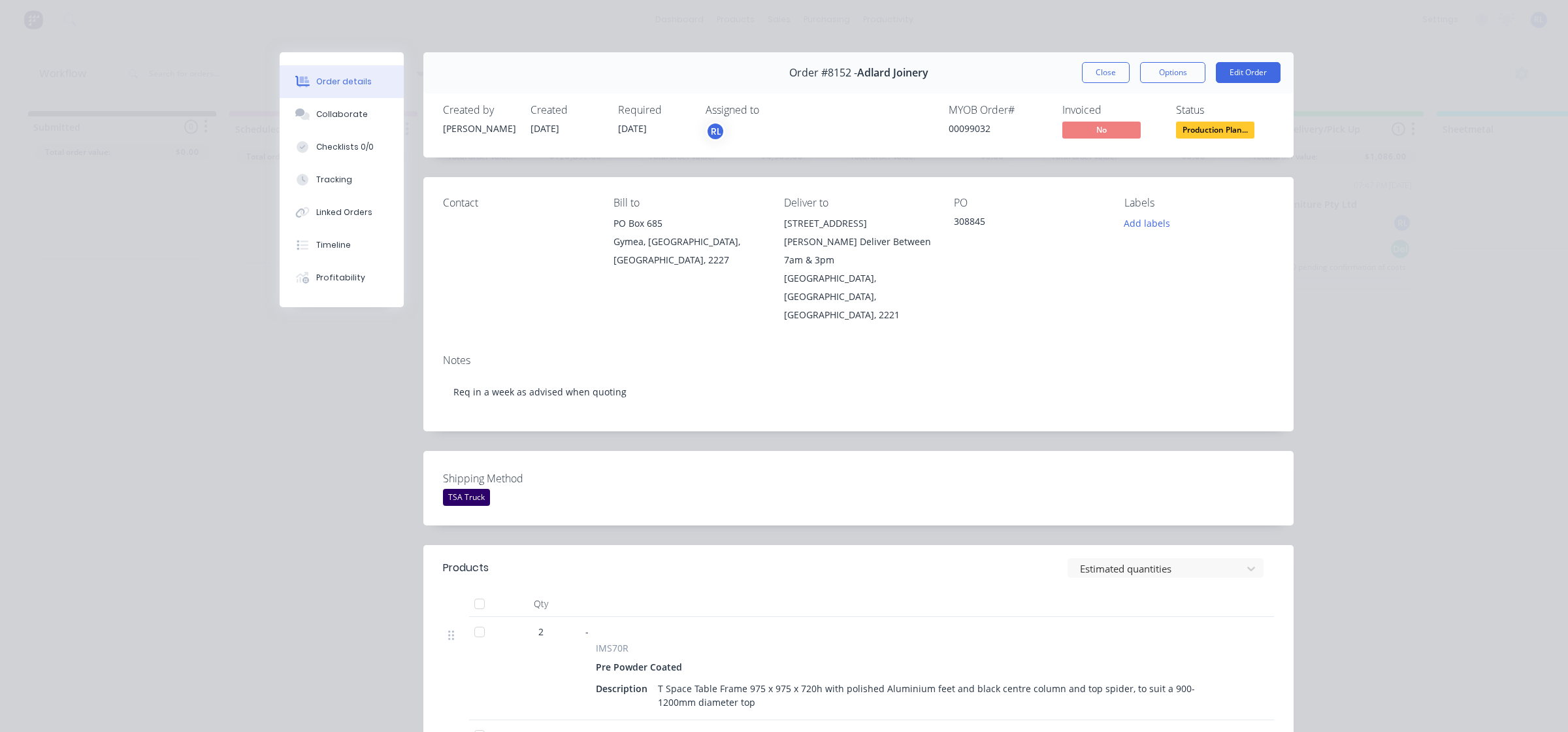
drag, startPoint x: 1111, startPoint y: 73, endPoint x: 1015, endPoint y: 285, distance: 232.7
click at [1015, 285] on div "PO 308845" at bounding box center [1029, 261] width 150 height 128
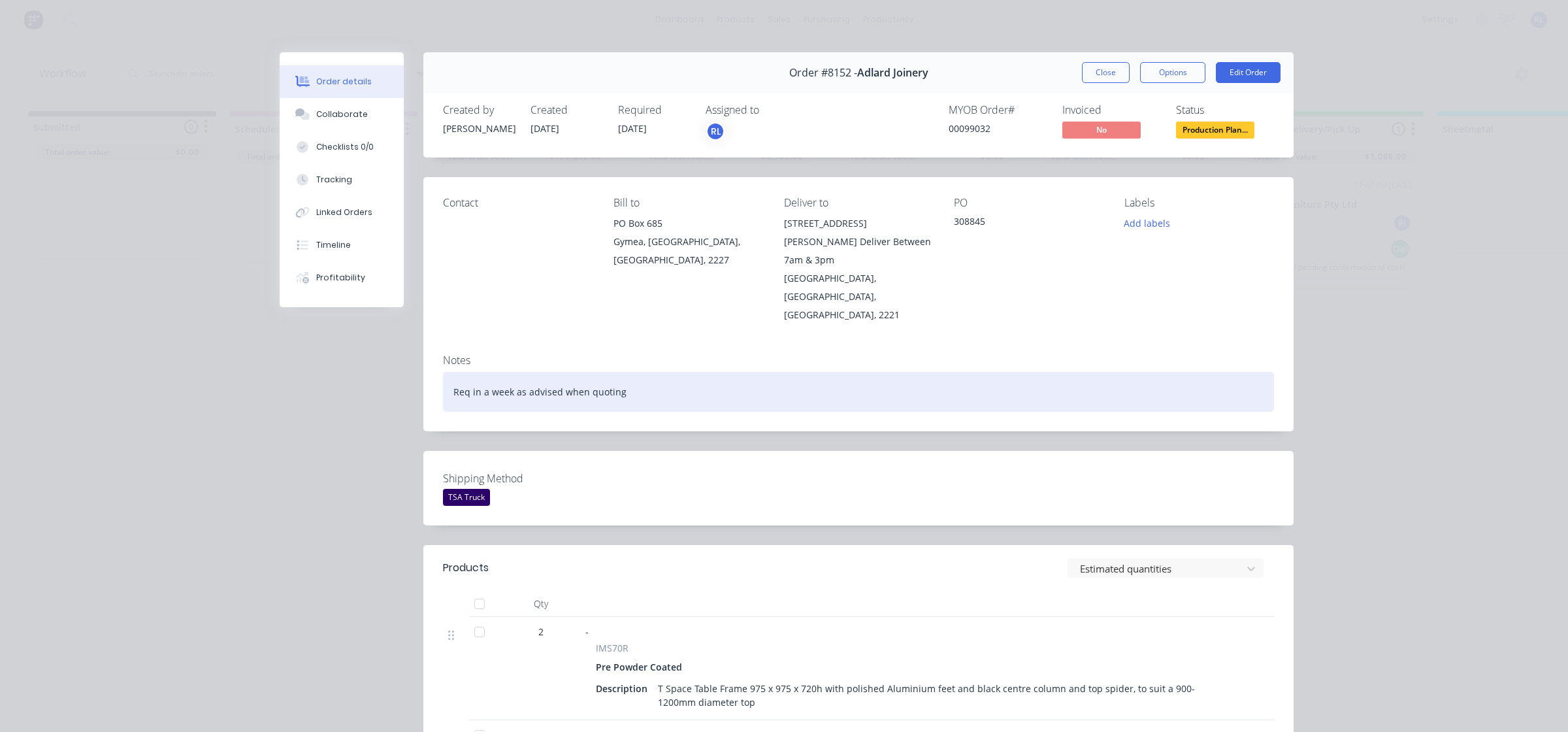
drag, startPoint x: 462, startPoint y: 459, endPoint x: 833, endPoint y: 364, distance: 383.0
click at [833, 372] on div "Req in a week as advised when quoting" at bounding box center [858, 391] width 831 height 40
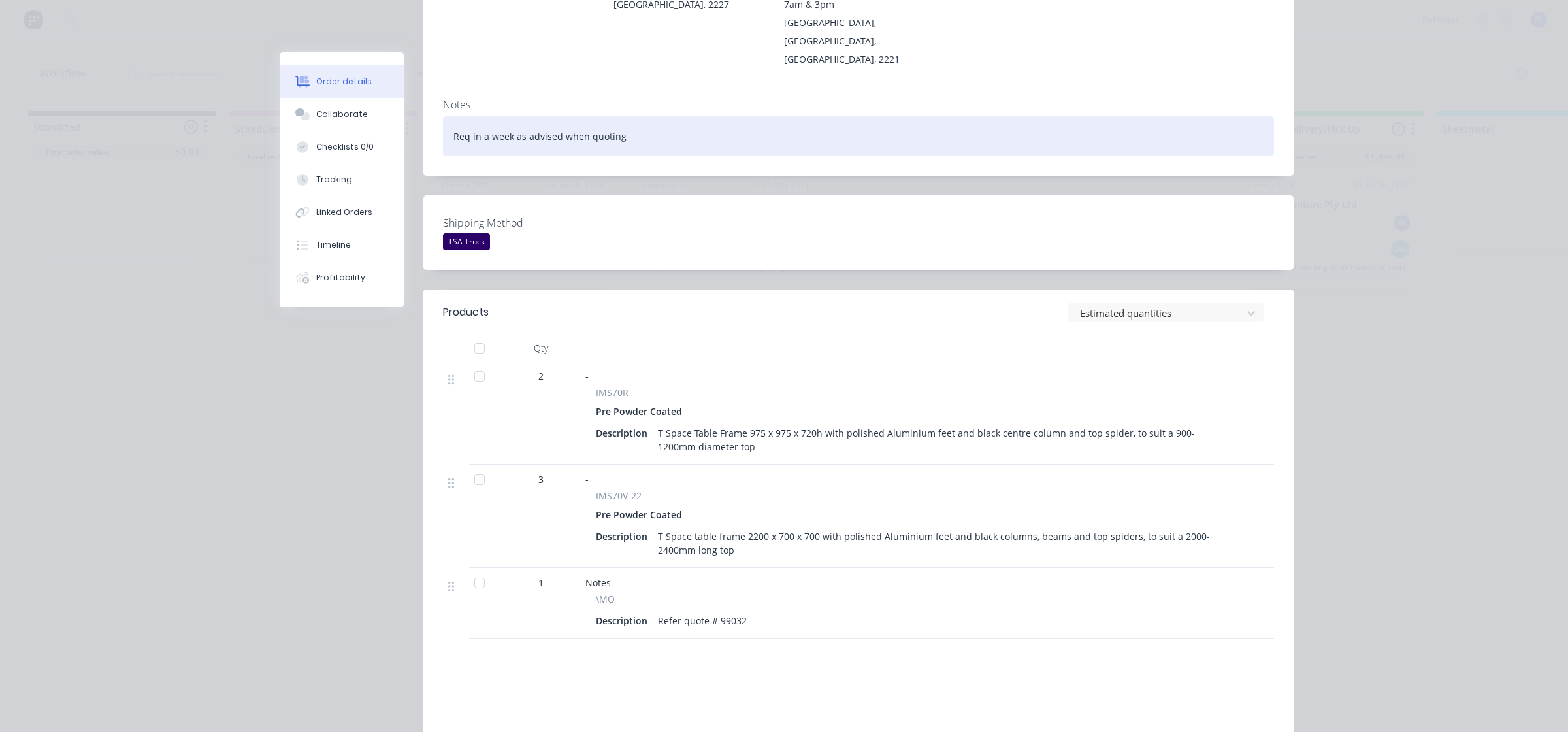
scroll to position [327, 0]
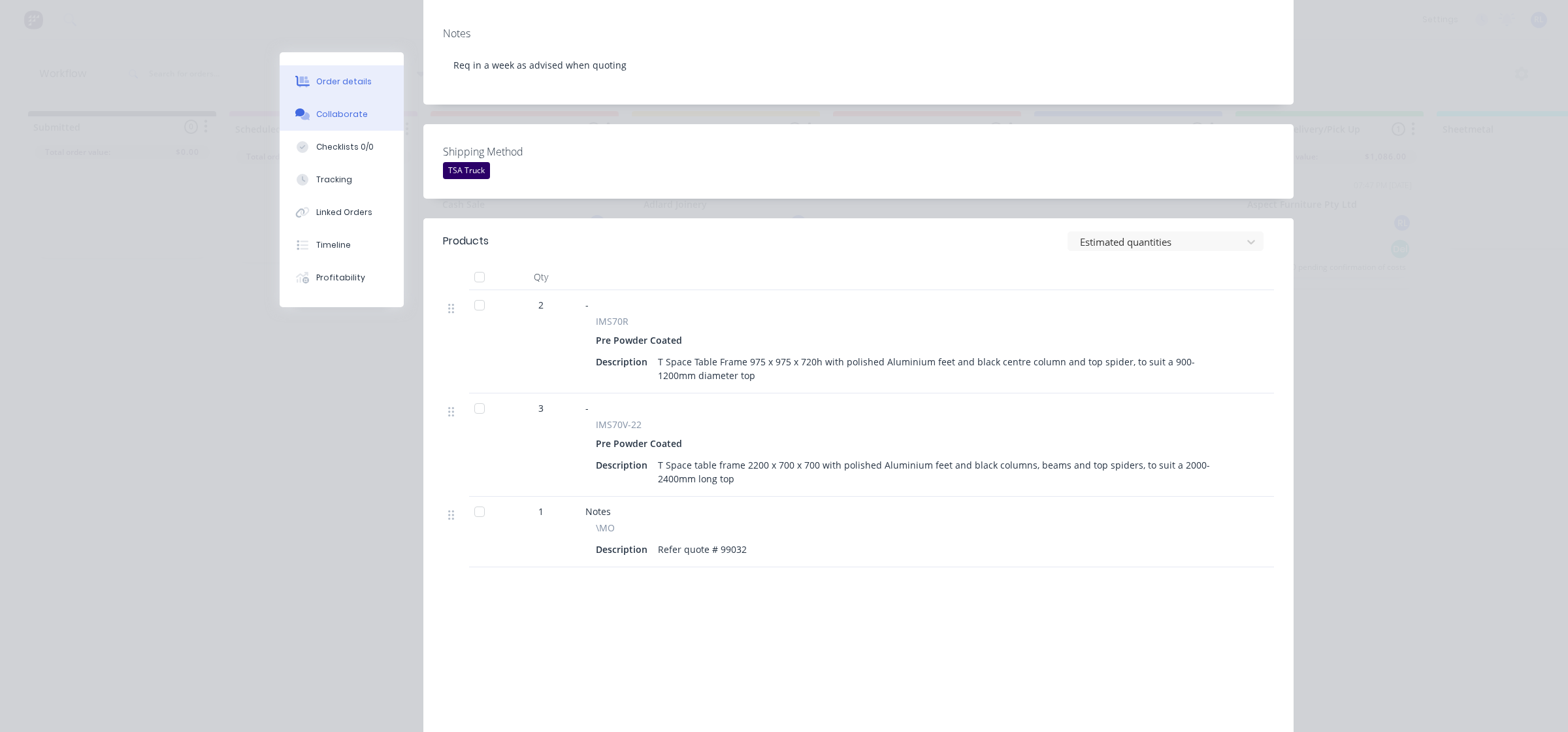
click at [351, 121] on button "Collaborate" at bounding box center [341, 115] width 124 height 33
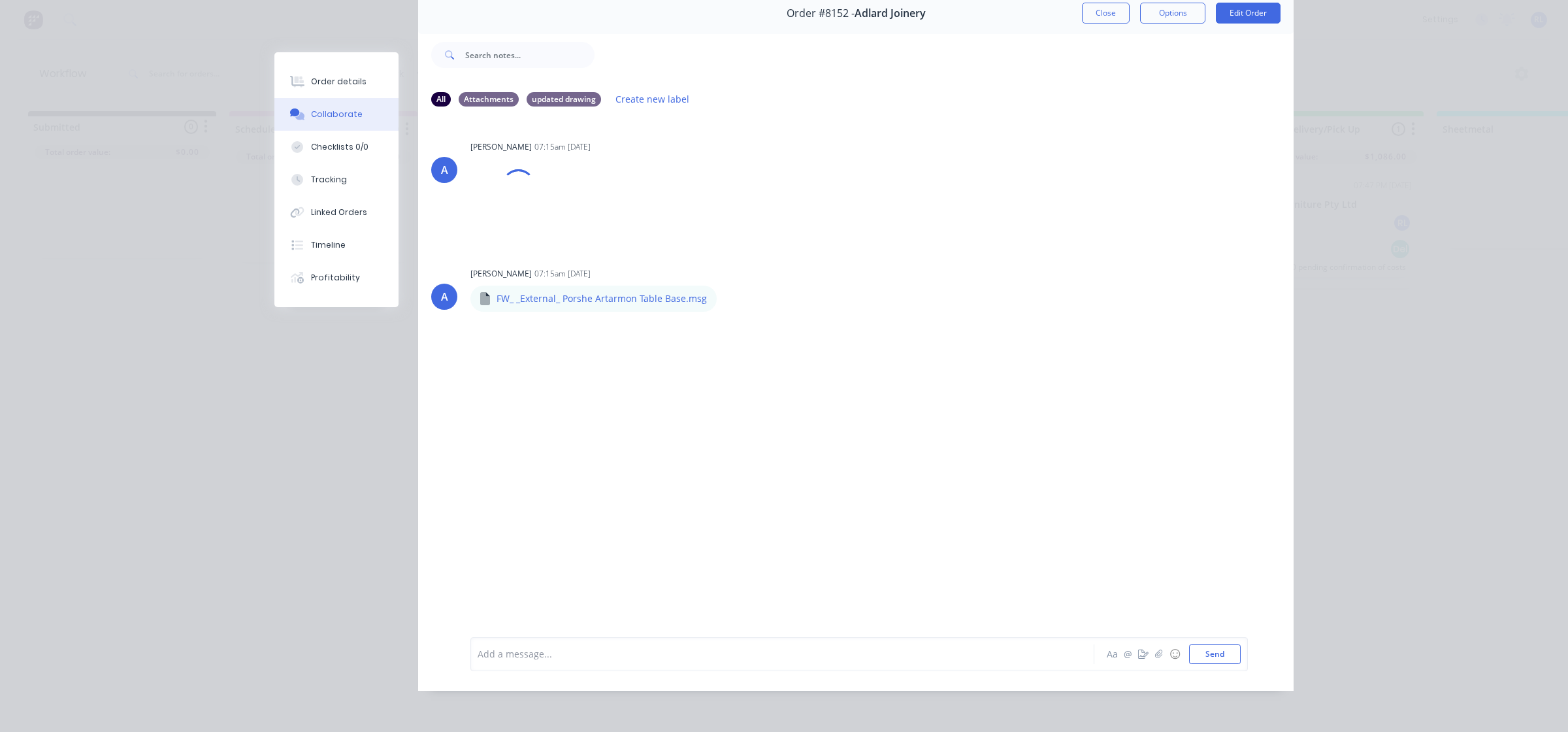
scroll to position [0, 0]
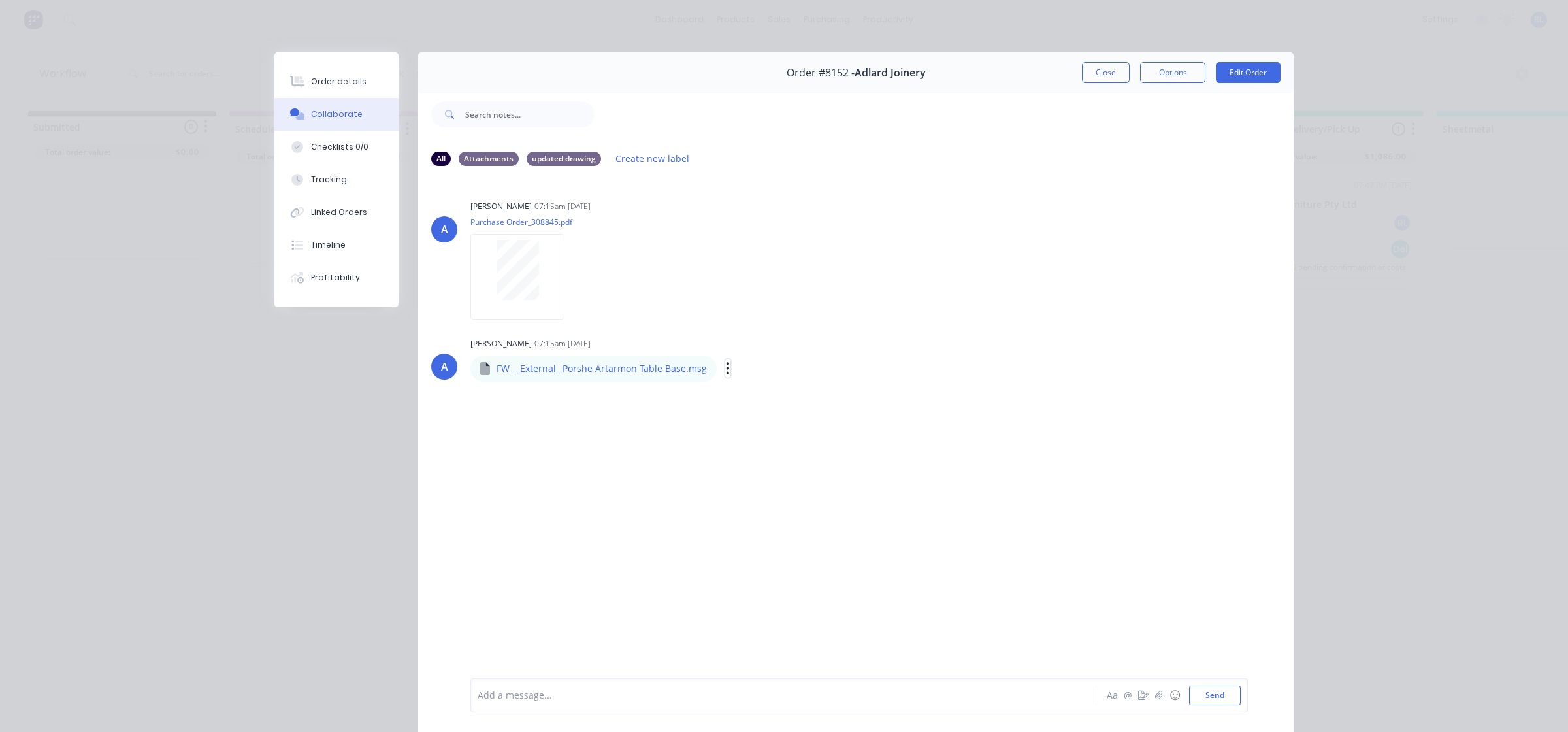
click at [726, 368] on icon "button" at bounding box center [728, 368] width 3 height 12
click at [779, 402] on button "Download" at bounding box center [814, 402] width 147 height 29
click at [532, 514] on div "A Allisa 07:15am 01/10/25 Purchase Order_308845.pdf Labels Download Delete A Al…" at bounding box center [856, 427] width 876 height 500
drag, startPoint x: 269, startPoint y: 451, endPoint x: 268, endPoint y: 458, distance: 7.1
click at [263, 451] on div "Order details Collaborate Checklists 0/0 Tracking Linked Orders Timeline Profit…" at bounding box center [783, 401] width 1045 height 698
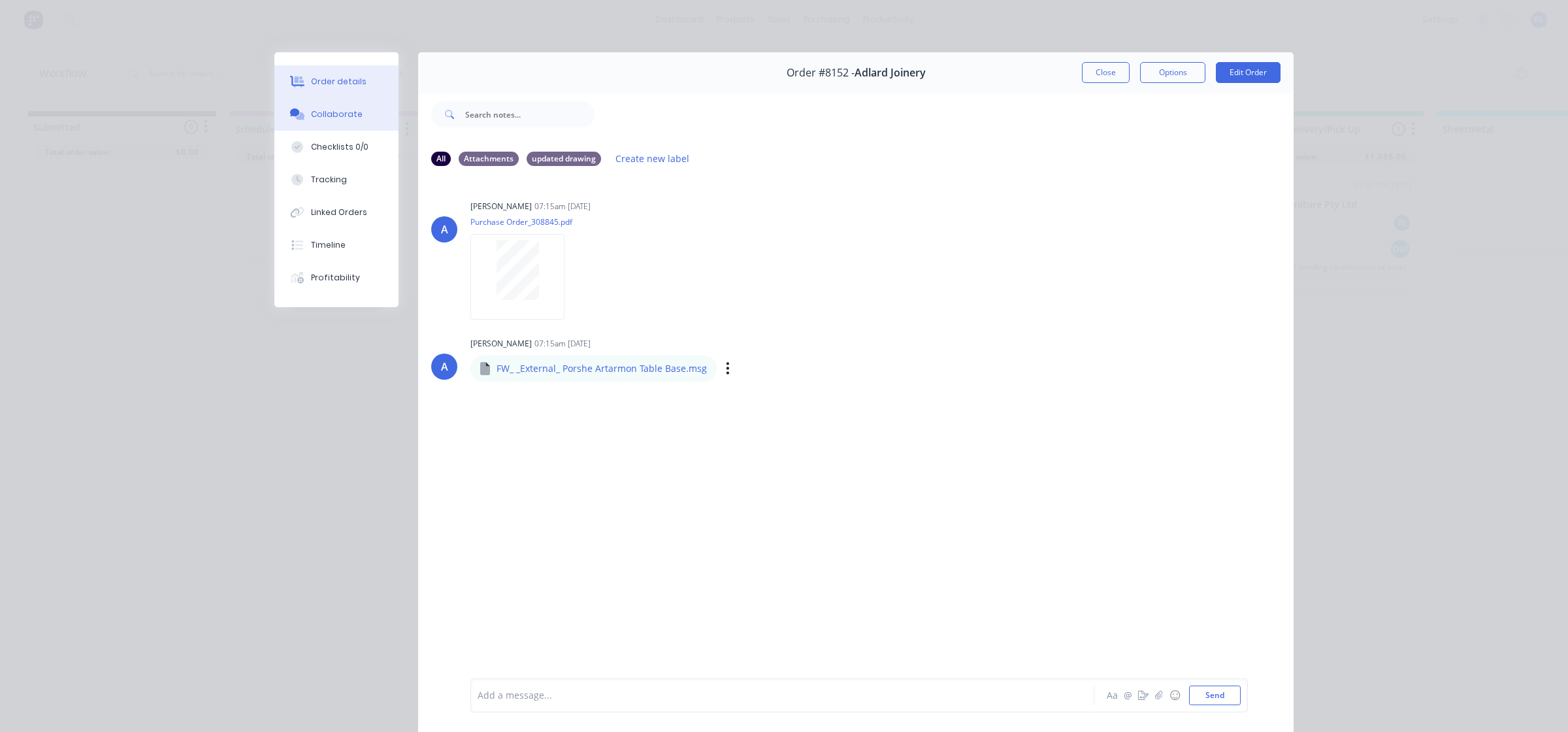
click at [329, 85] on div "Order details" at bounding box center [339, 81] width 56 height 12
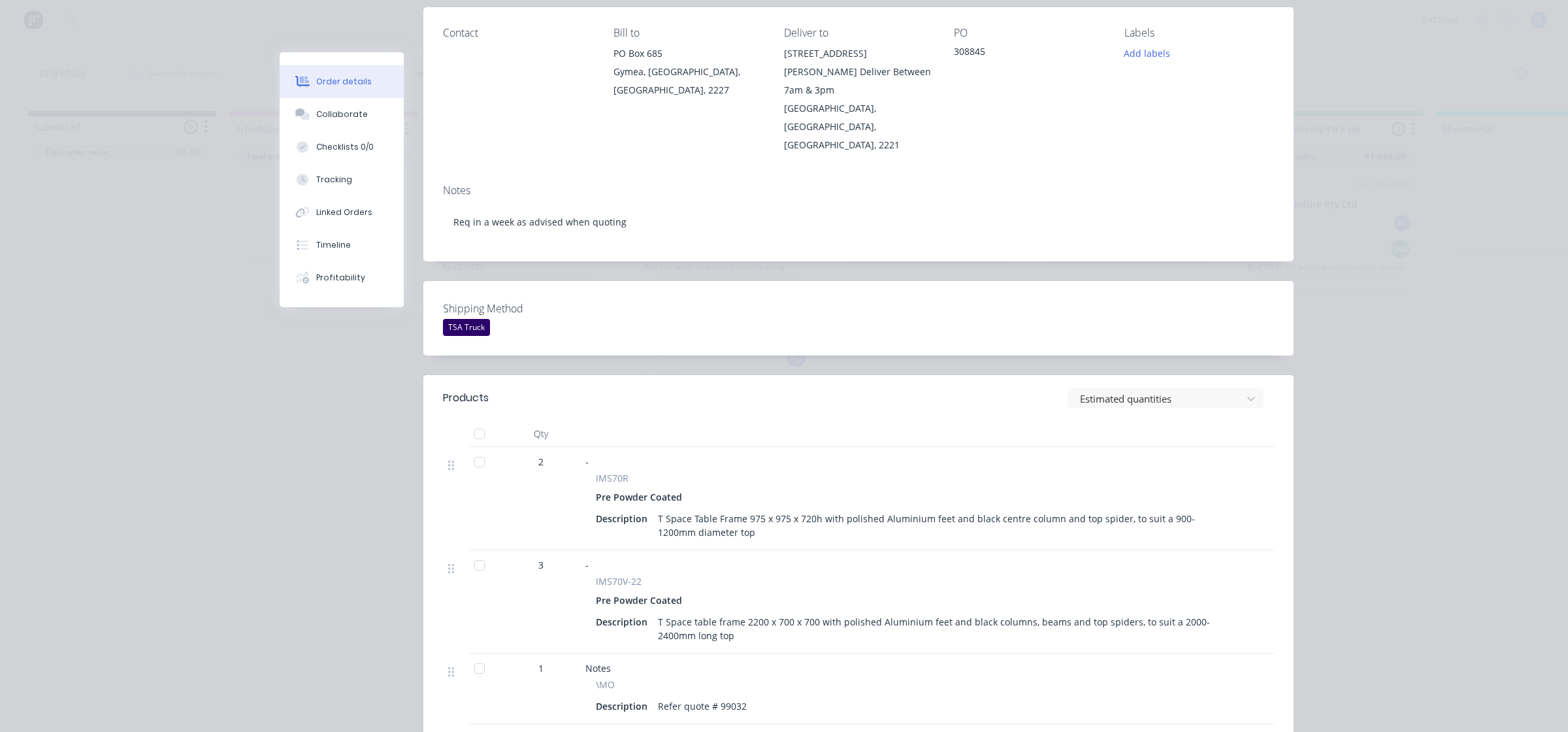
scroll to position [245, 0]
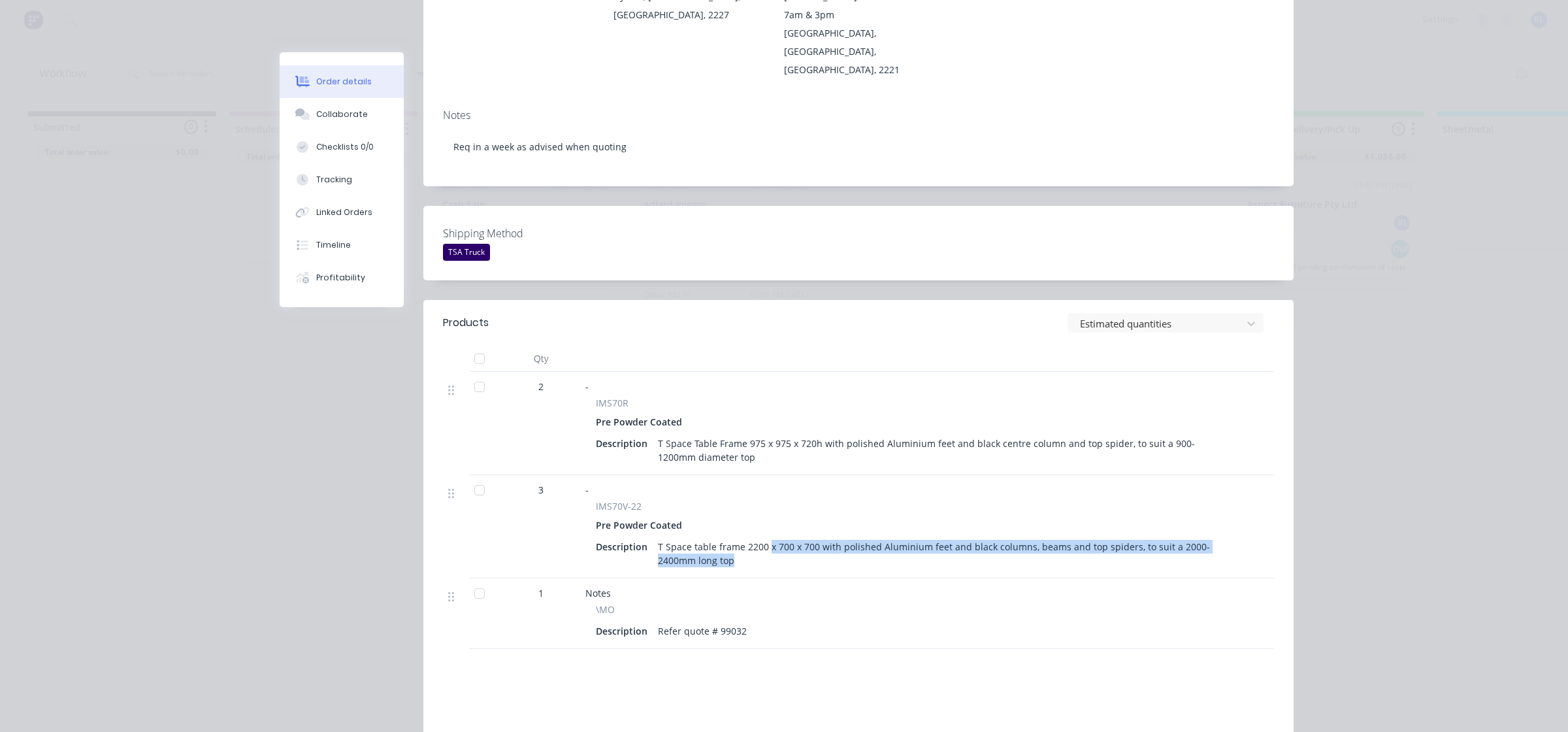
drag, startPoint x: 762, startPoint y: 508, endPoint x: 1274, endPoint y: 522, distance: 512.2
click at [1274, 522] on div "Qty 2 - IMS70R Pre Powder Coated Description T Space Table Frame 975 x 975 x 72…" at bounding box center [858, 497] width 870 height 303
click at [1097, 537] on div "T Space table frame 2200 x 700 x 700 with polished Aluminium feet and black col…" at bounding box center [935, 554] width 565 height 33
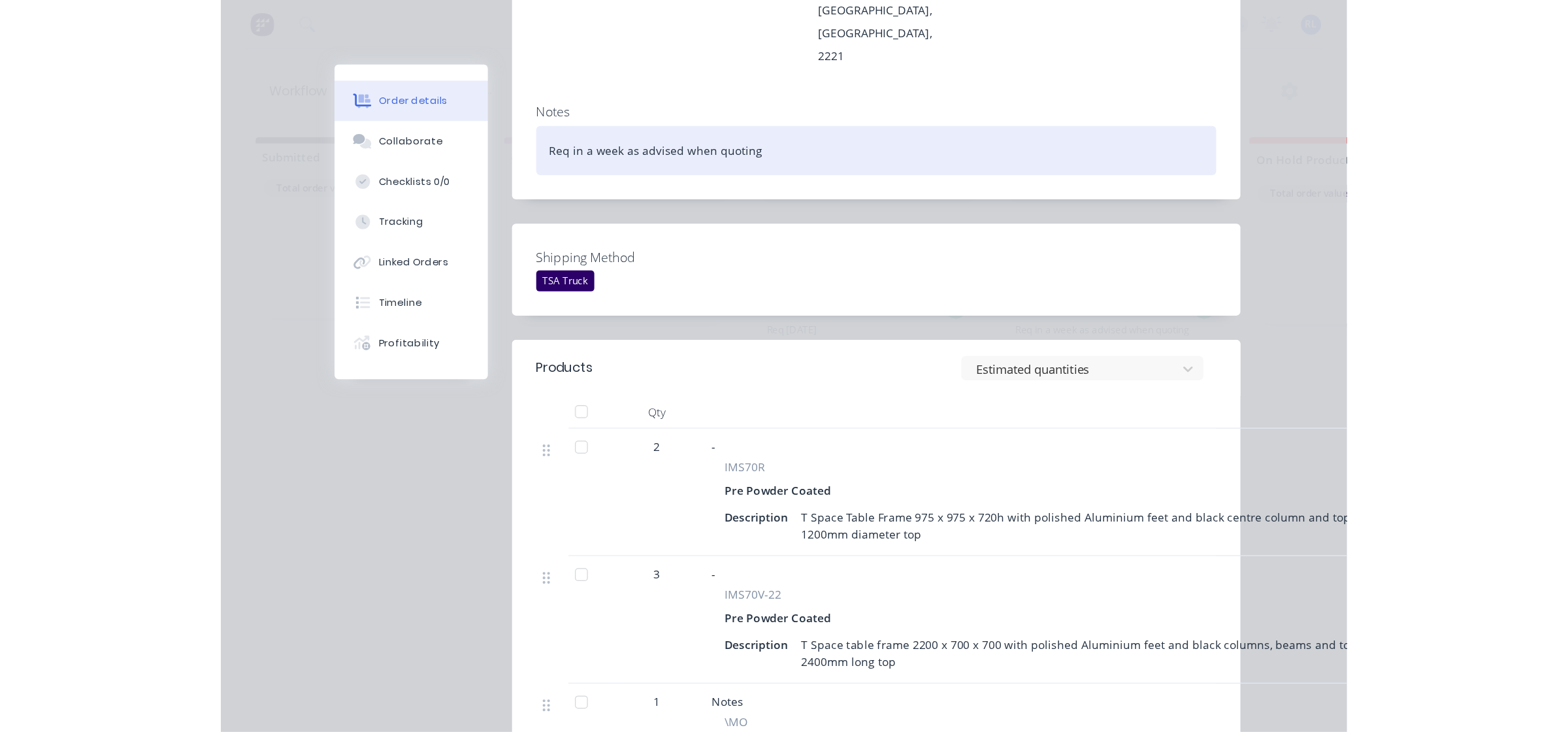
scroll to position [408, 0]
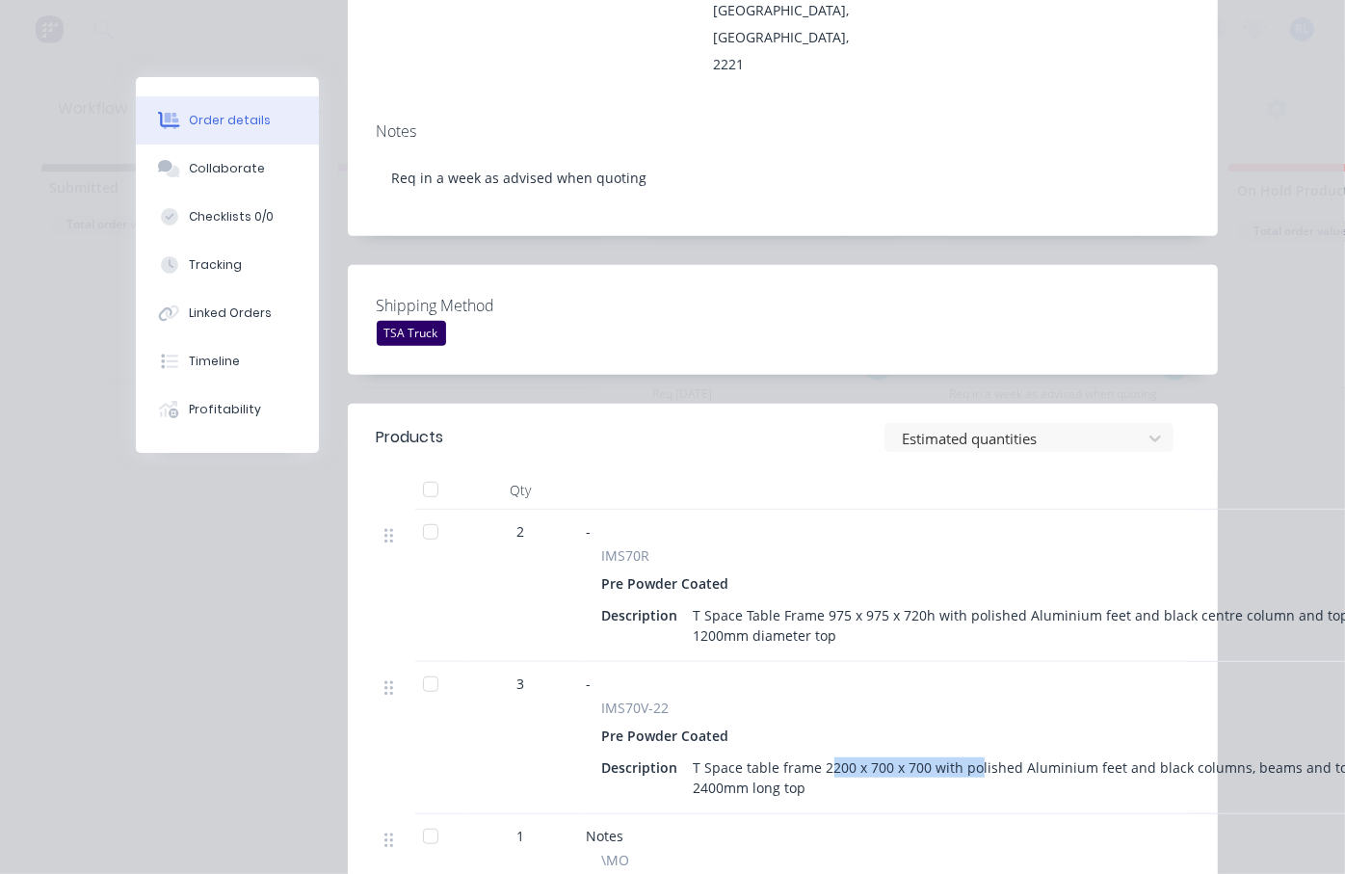
drag, startPoint x: 817, startPoint y: 687, endPoint x: 966, endPoint y: 686, distance: 149.3
click at [966, 753] on div "T Space table frame 2200 x 700 x 700 with polished Aluminium feet and black col…" at bounding box center [1102, 777] width 833 height 48
click at [1016, 753] on div "T Space table frame 2200 x 700 x 700 with polished Aluminium feet and black col…" at bounding box center [1102, 777] width 833 height 48
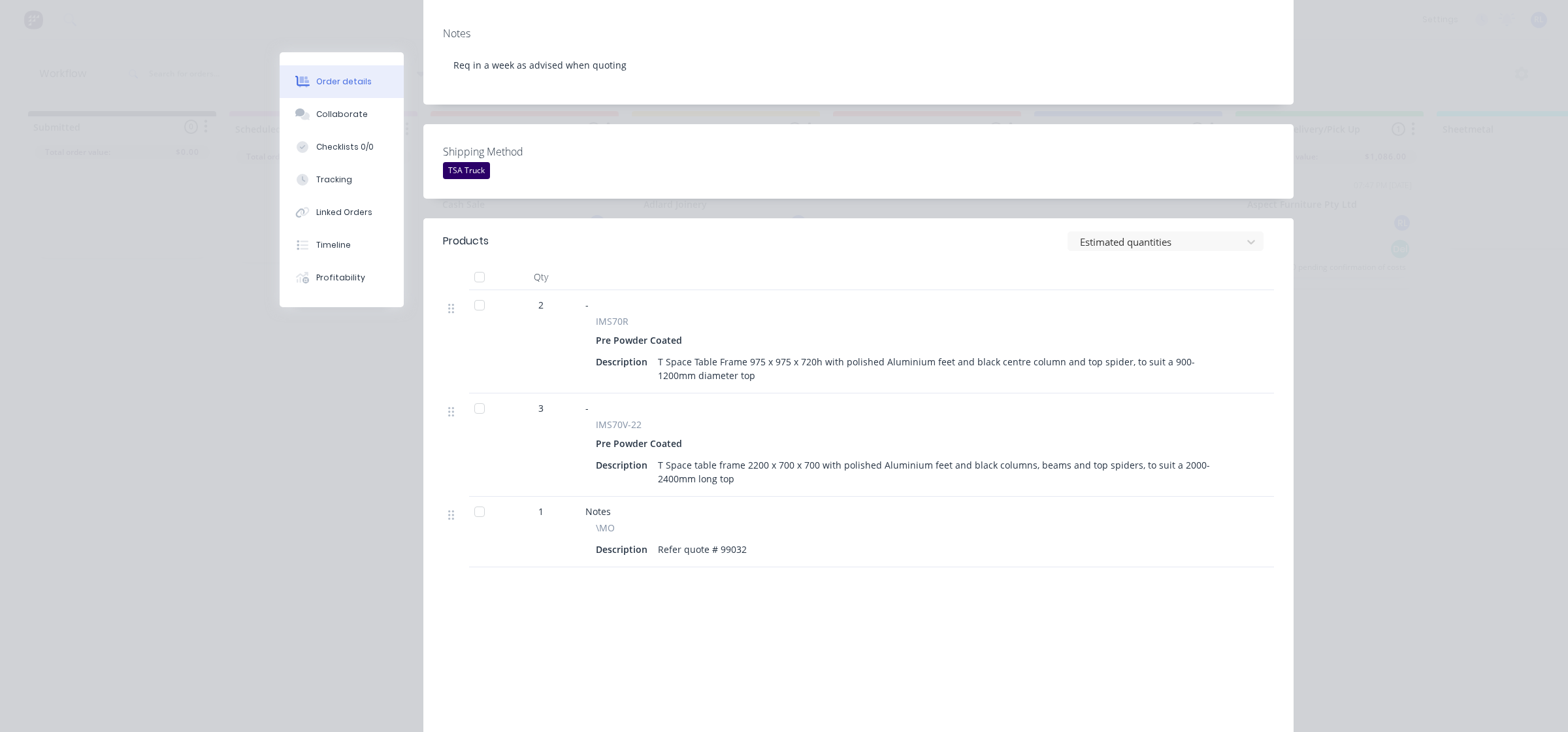
scroll to position [0, 0]
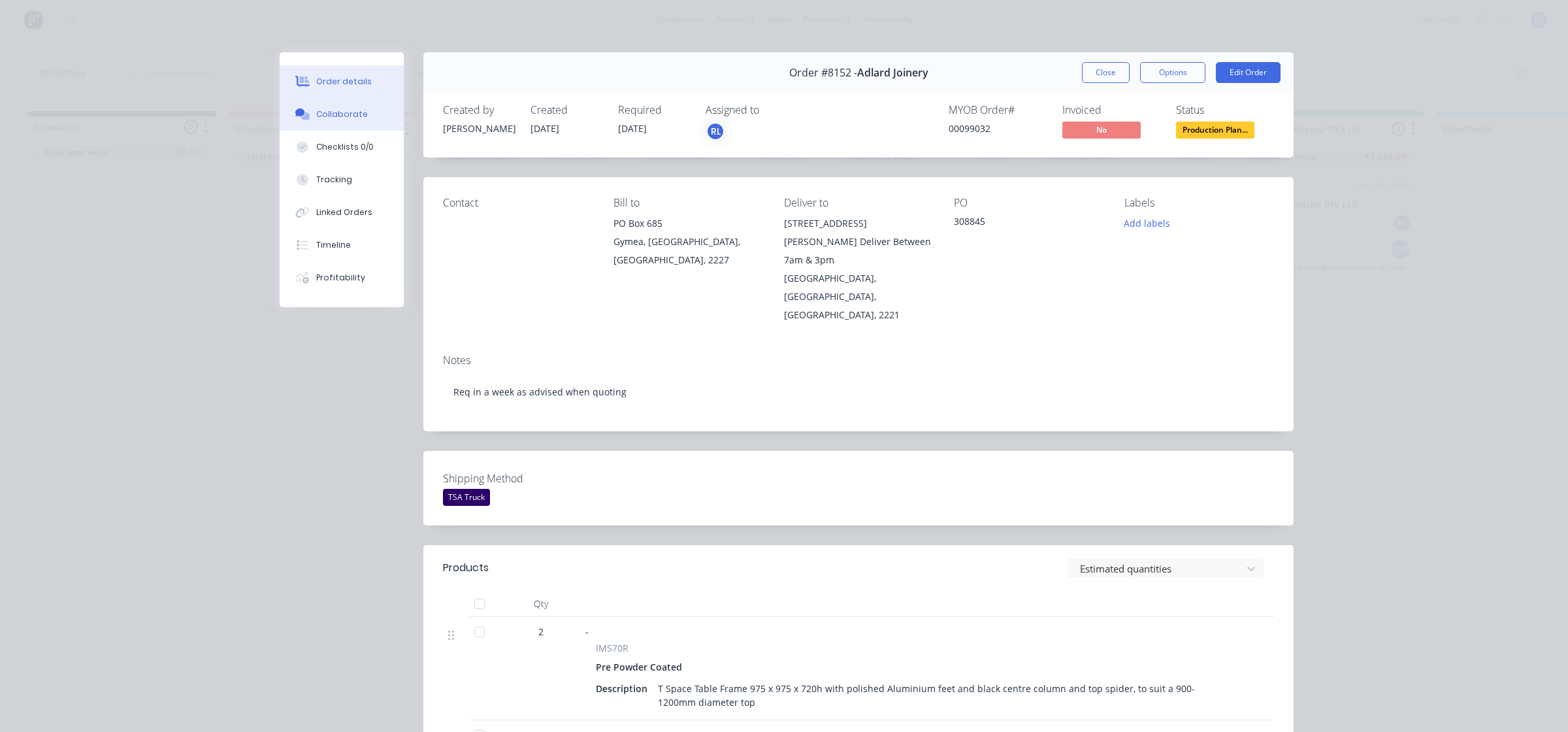
click at [334, 116] on div "Collaborate" at bounding box center [342, 114] width 52 height 12
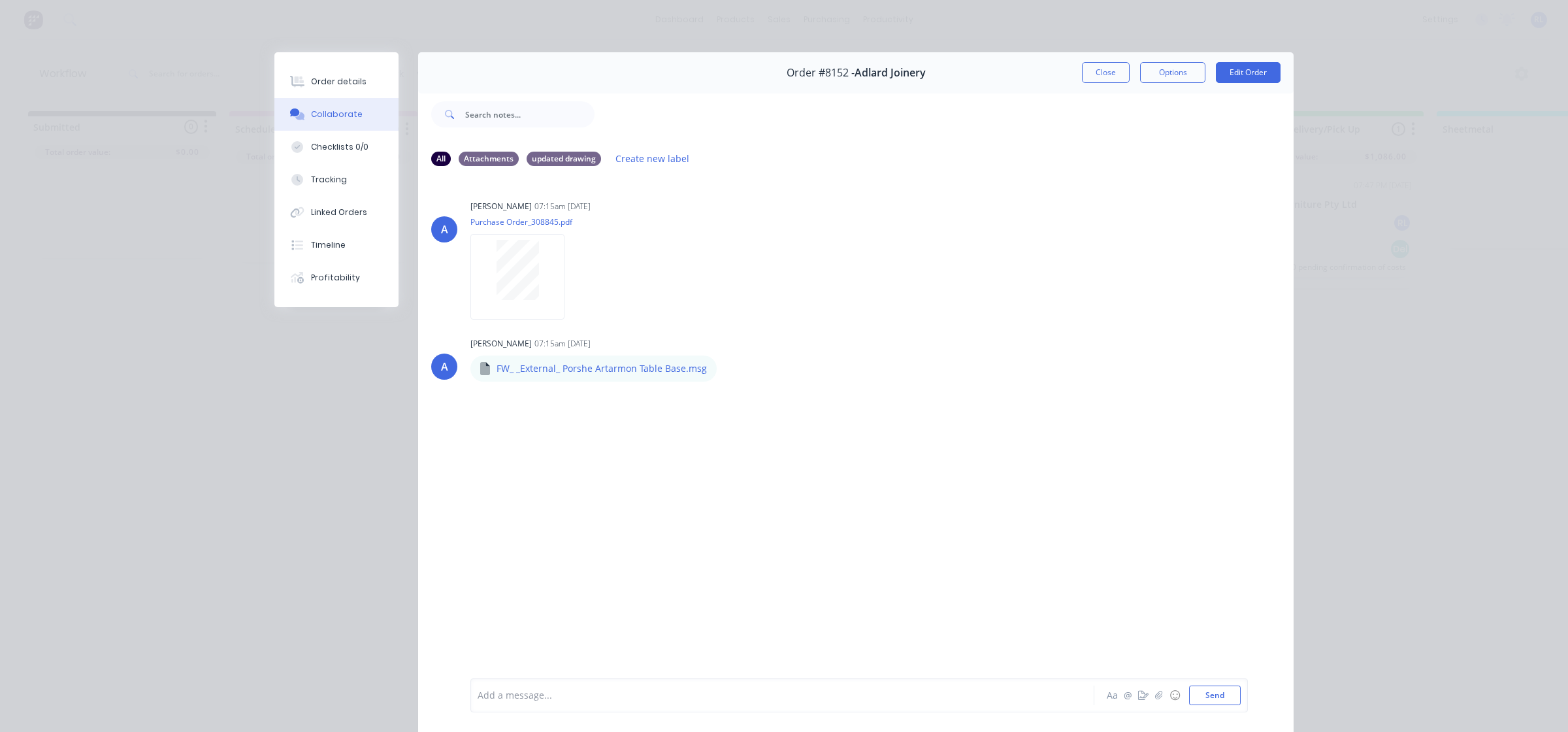
scroll to position [72, 0]
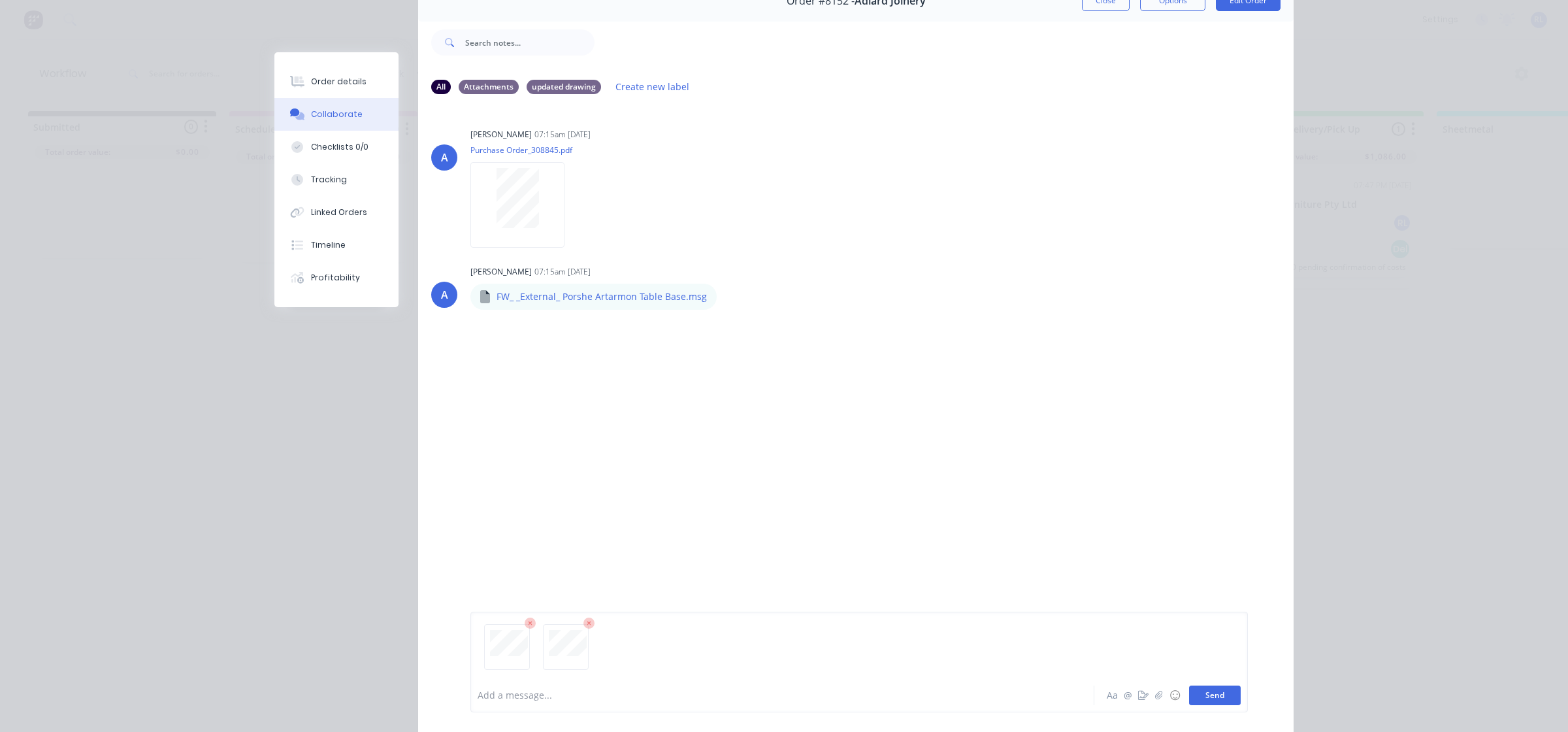
click at [1219, 697] on button "Send" at bounding box center [1215, 695] width 52 height 20
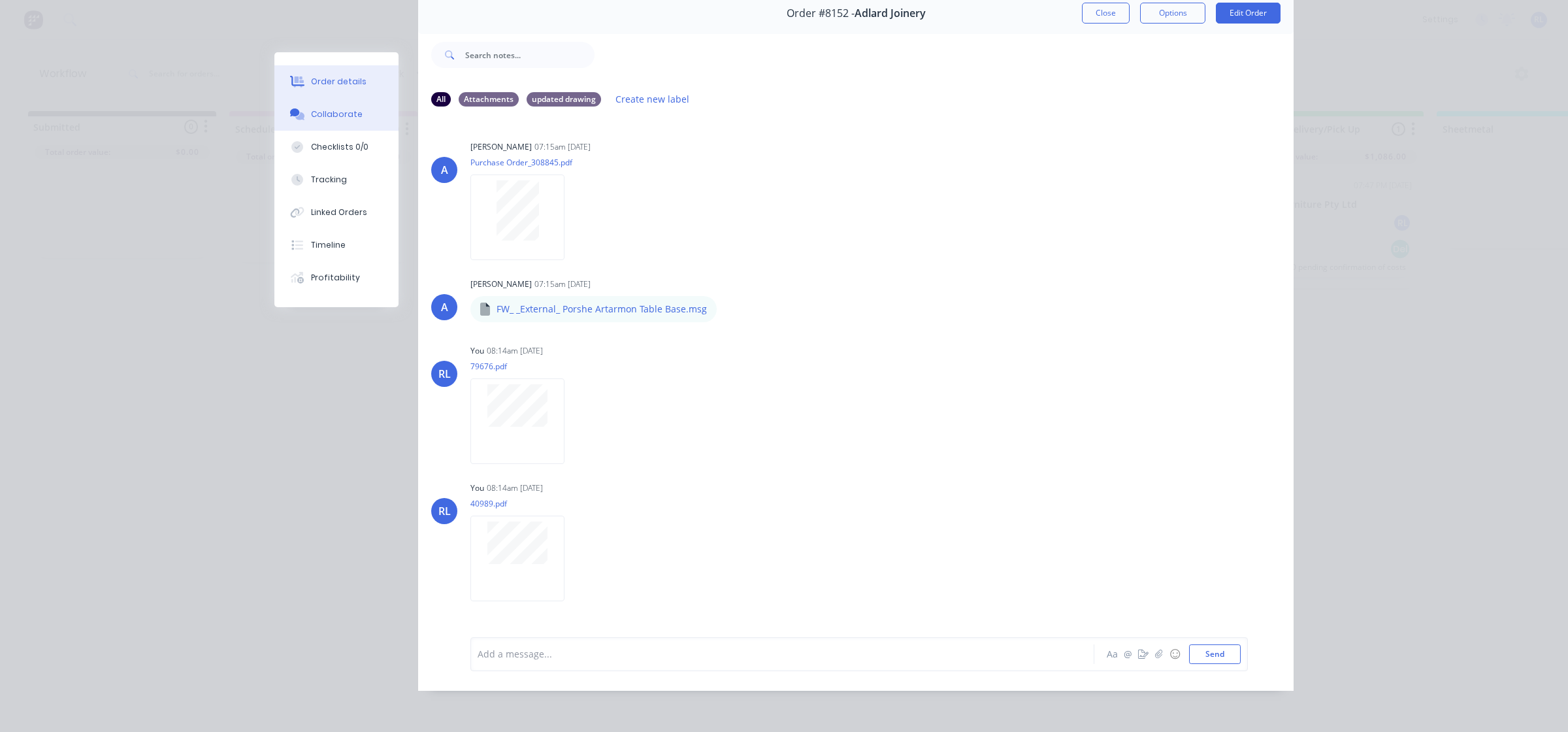
click at [347, 81] on div "Order details" at bounding box center [339, 81] width 56 height 12
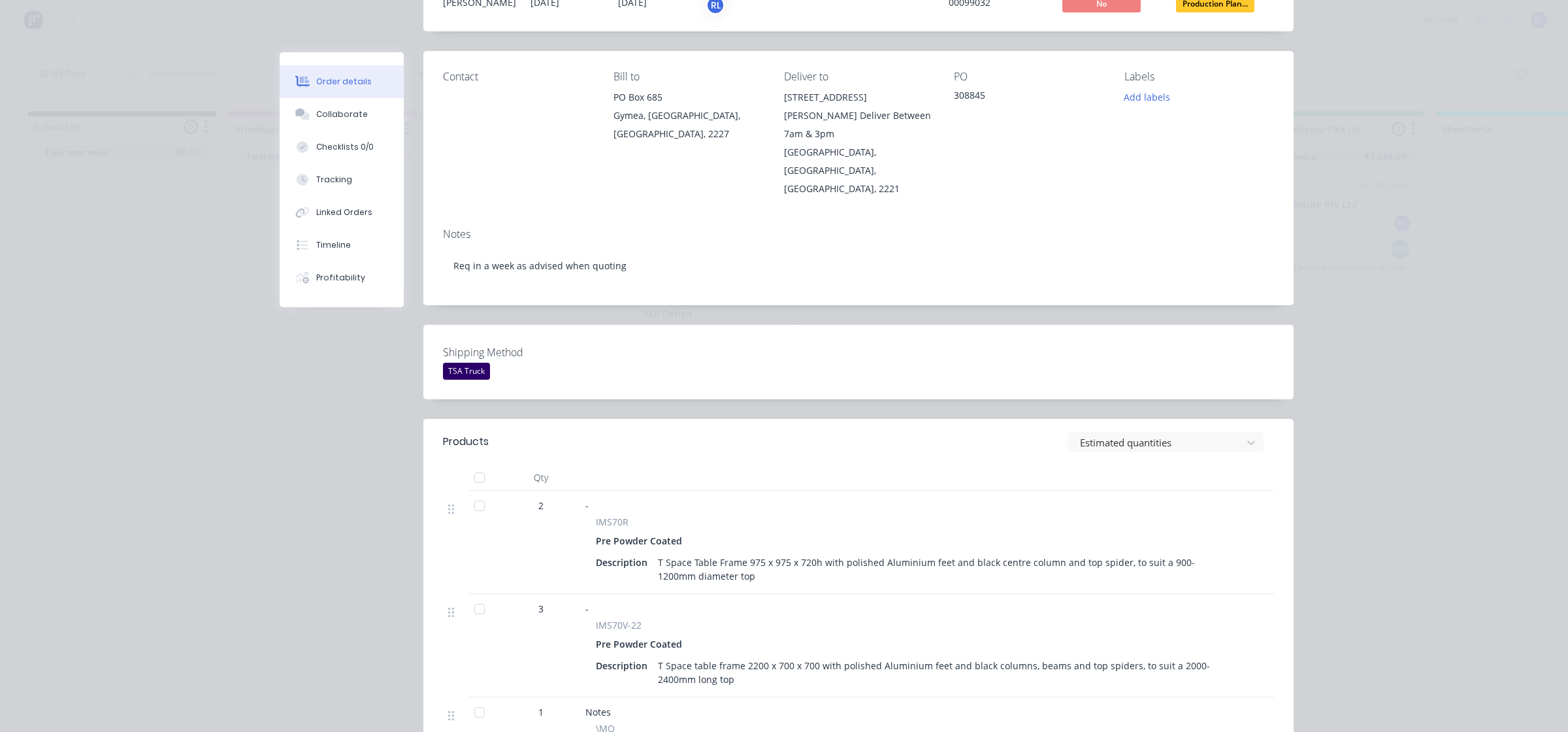
scroll to position [153, 0]
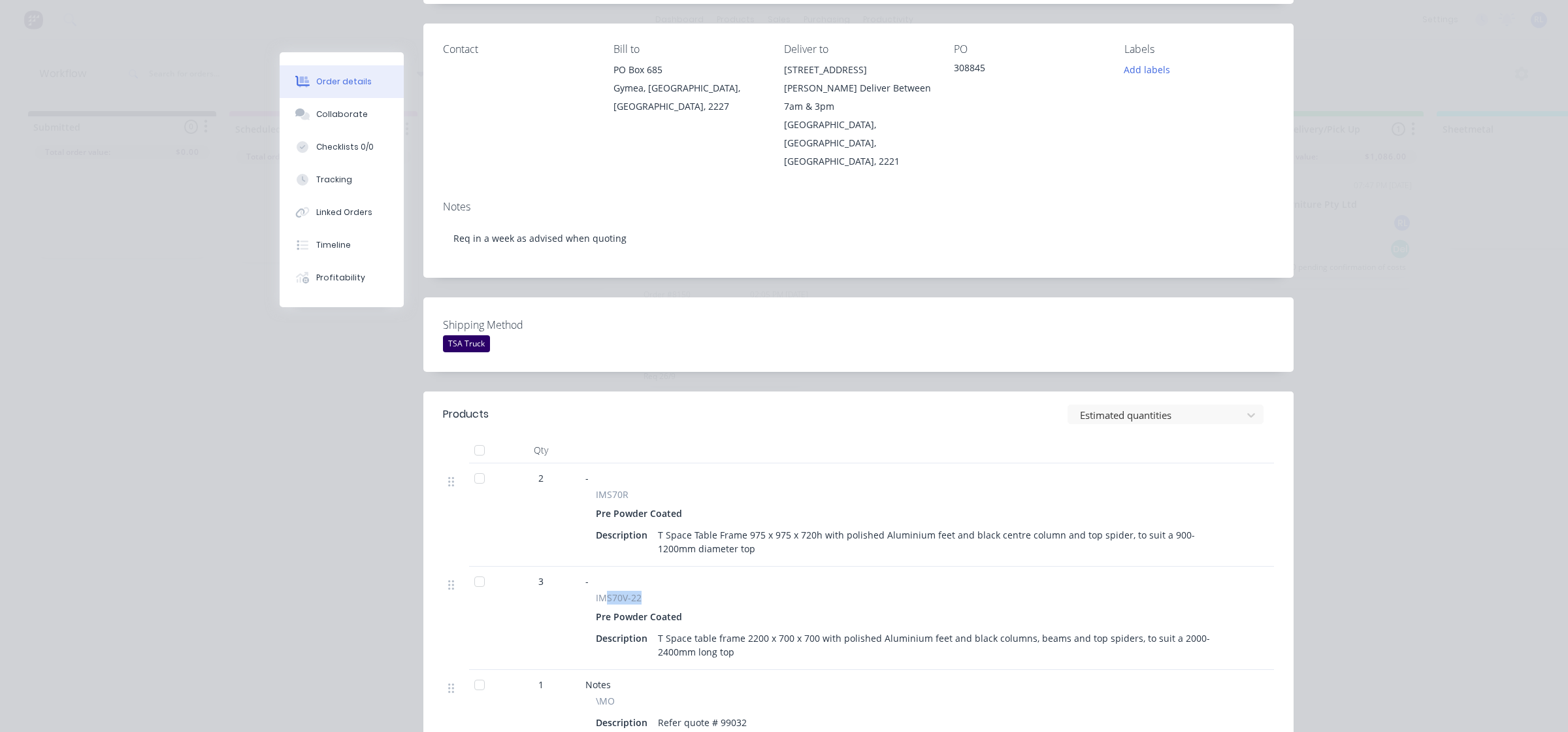
drag, startPoint x: 608, startPoint y: 560, endPoint x: 717, endPoint y: 563, distance: 109.0
click at [717, 591] on div "IMS70V-22" at bounding box center [907, 598] width 622 height 14
click at [824, 607] on div "Pre Powder Coated" at bounding box center [907, 617] width 622 height 19
drag, startPoint x: 742, startPoint y: 603, endPoint x: 989, endPoint y: 602, distance: 247.0
click at [989, 629] on div "T Space table frame 2200 x 700 x 700 with polished Aluminium feet and black col…" at bounding box center [935, 645] width 565 height 33
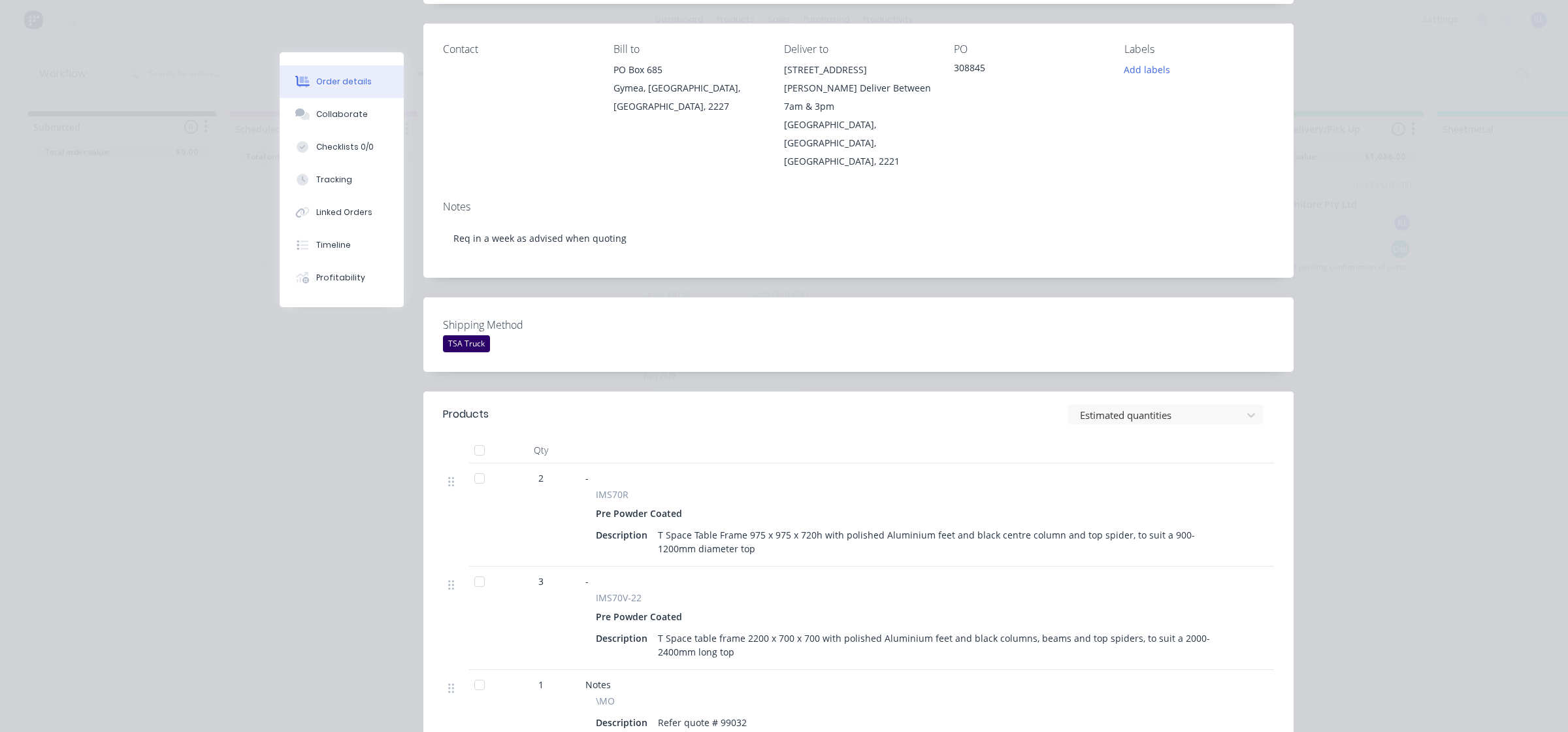
click at [768, 629] on div "T Space table frame 2200 x 700 x 700 with polished Aluminium feet and black col…" at bounding box center [935, 645] width 565 height 33
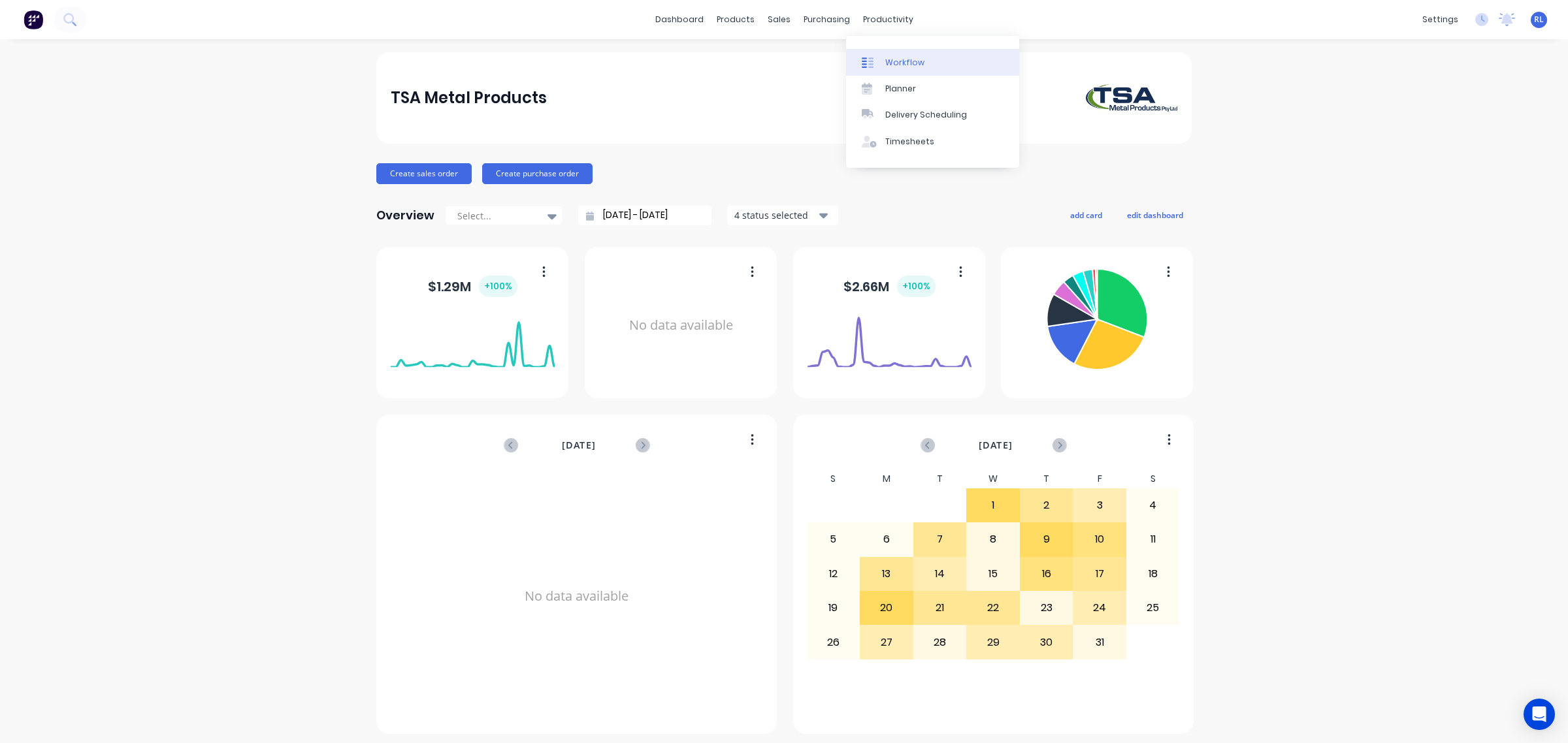
click at [945, 63] on link "Workflow" at bounding box center [933, 62] width 173 height 26
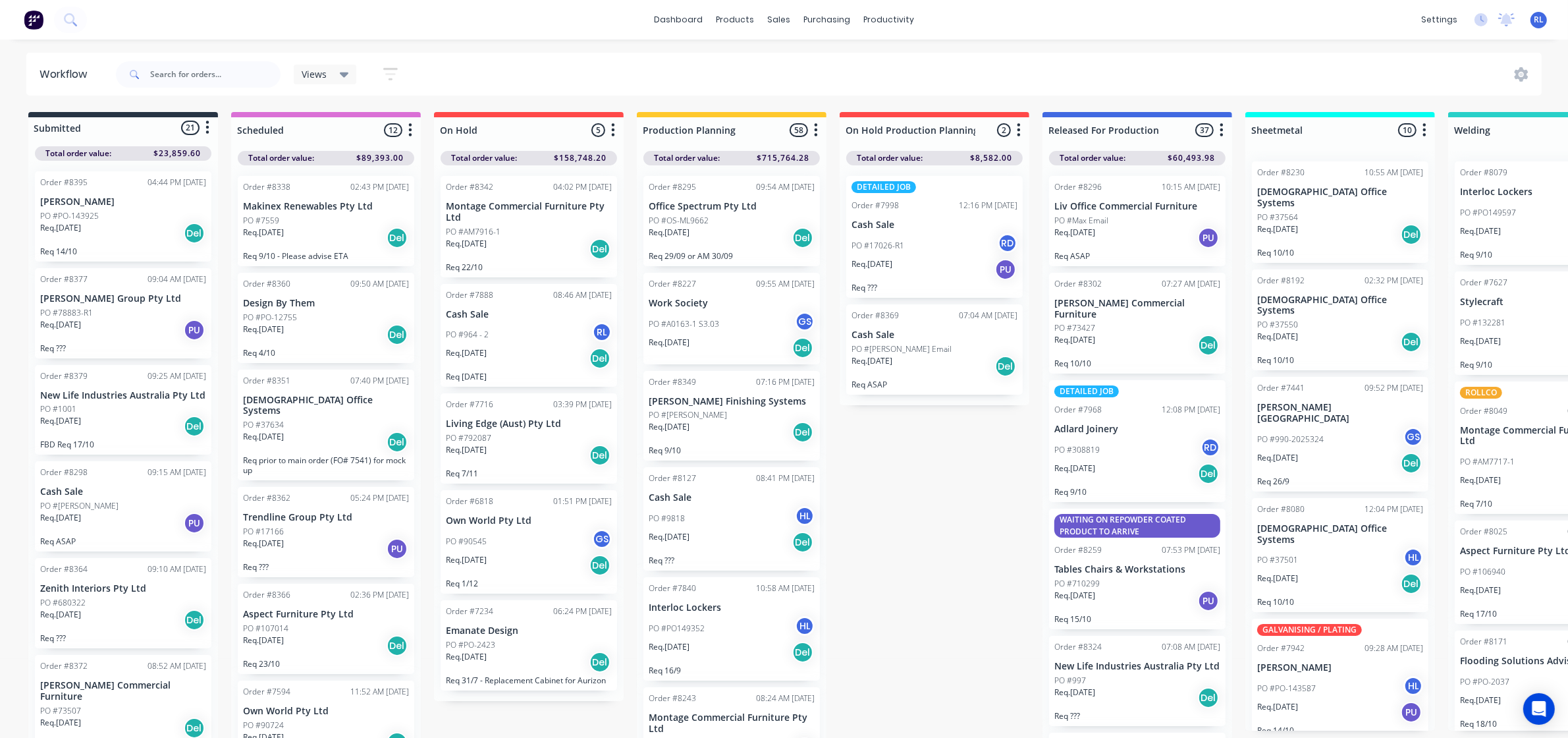
click at [347, 77] on icon at bounding box center [344, 74] width 9 height 14
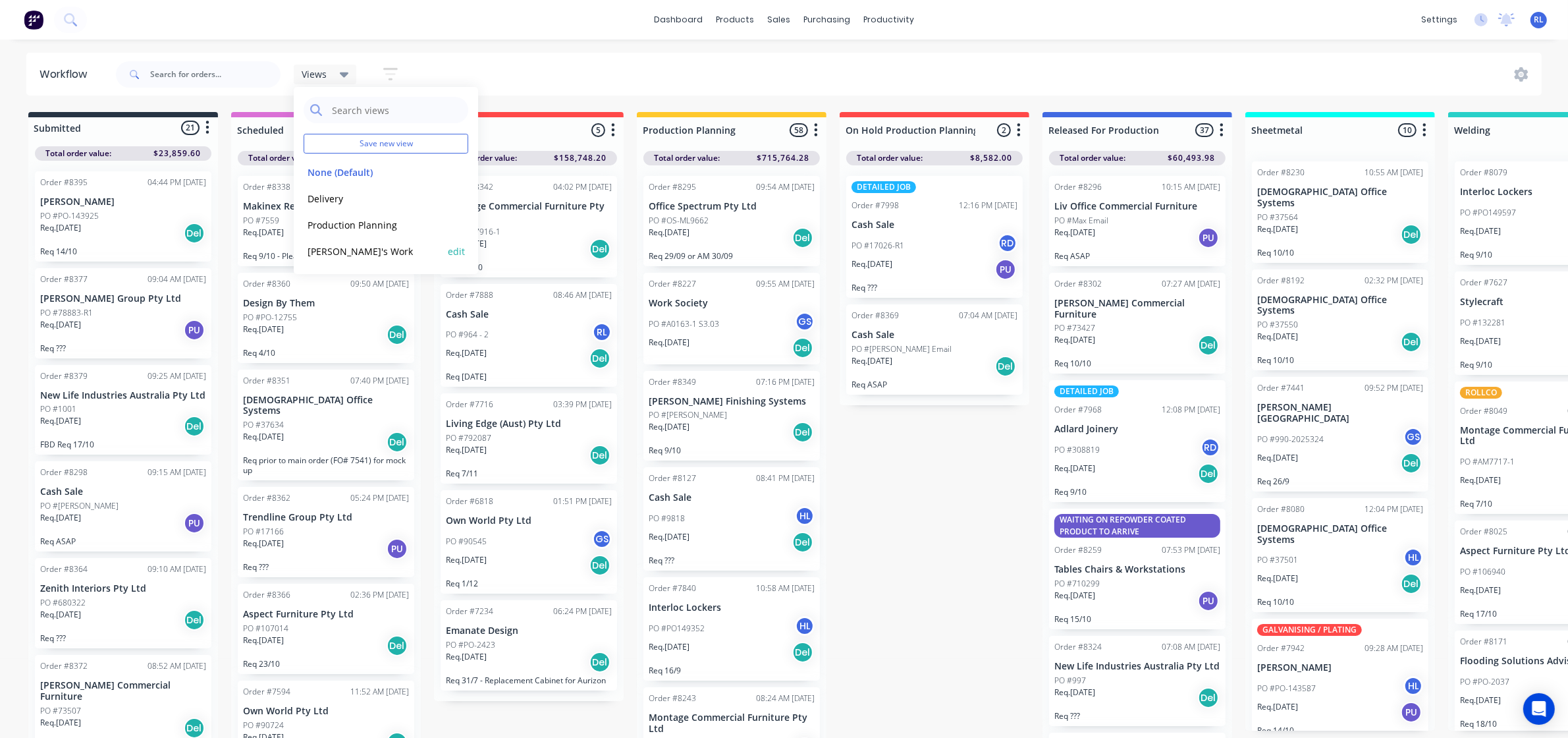
click at [382, 254] on button "Ray's Work" at bounding box center [373, 251] width 140 height 15
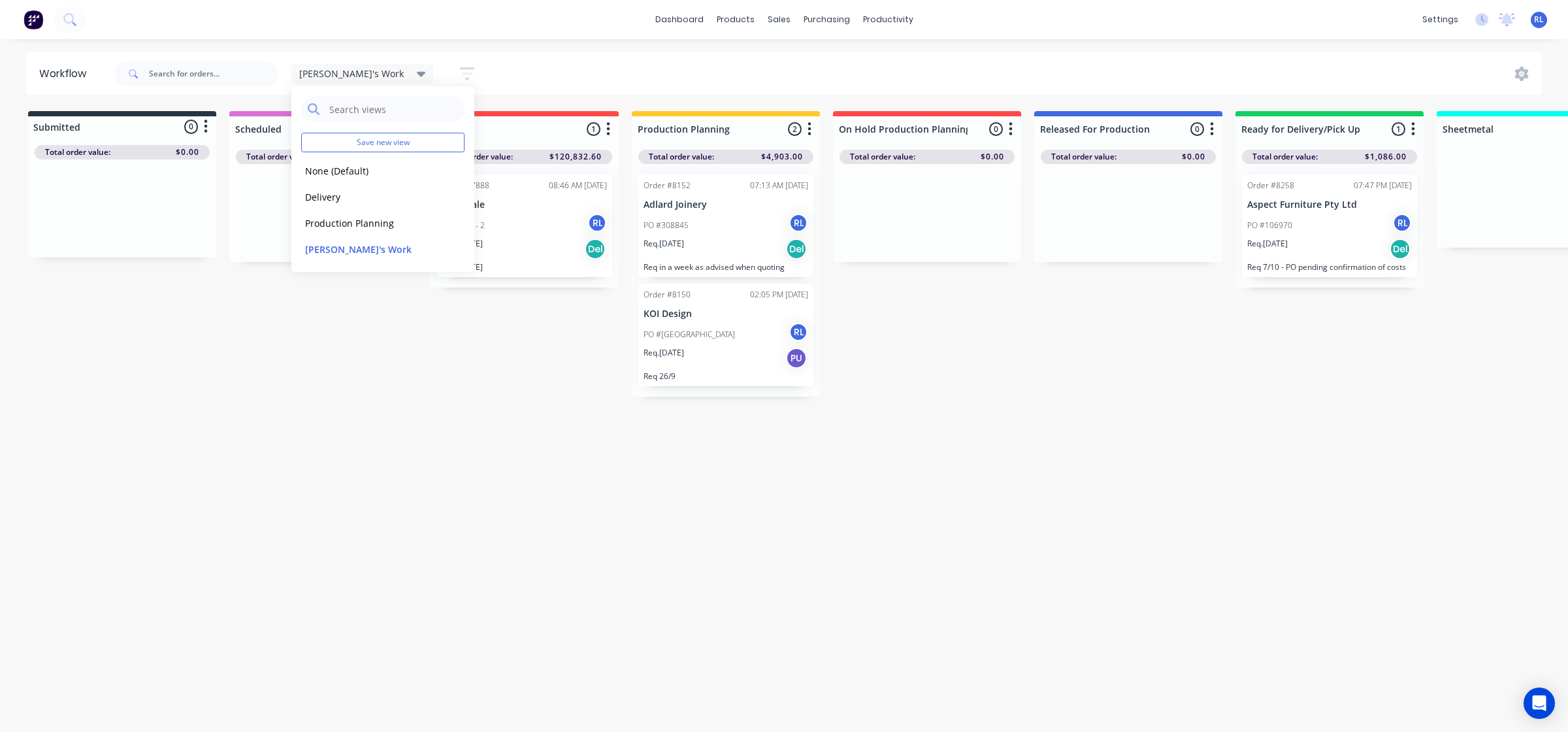
click at [750, 508] on div "Workflow Ray's Work Save new view None (Default) edit Delivery edit Production …" at bounding box center [784, 379] width 1568 height 653
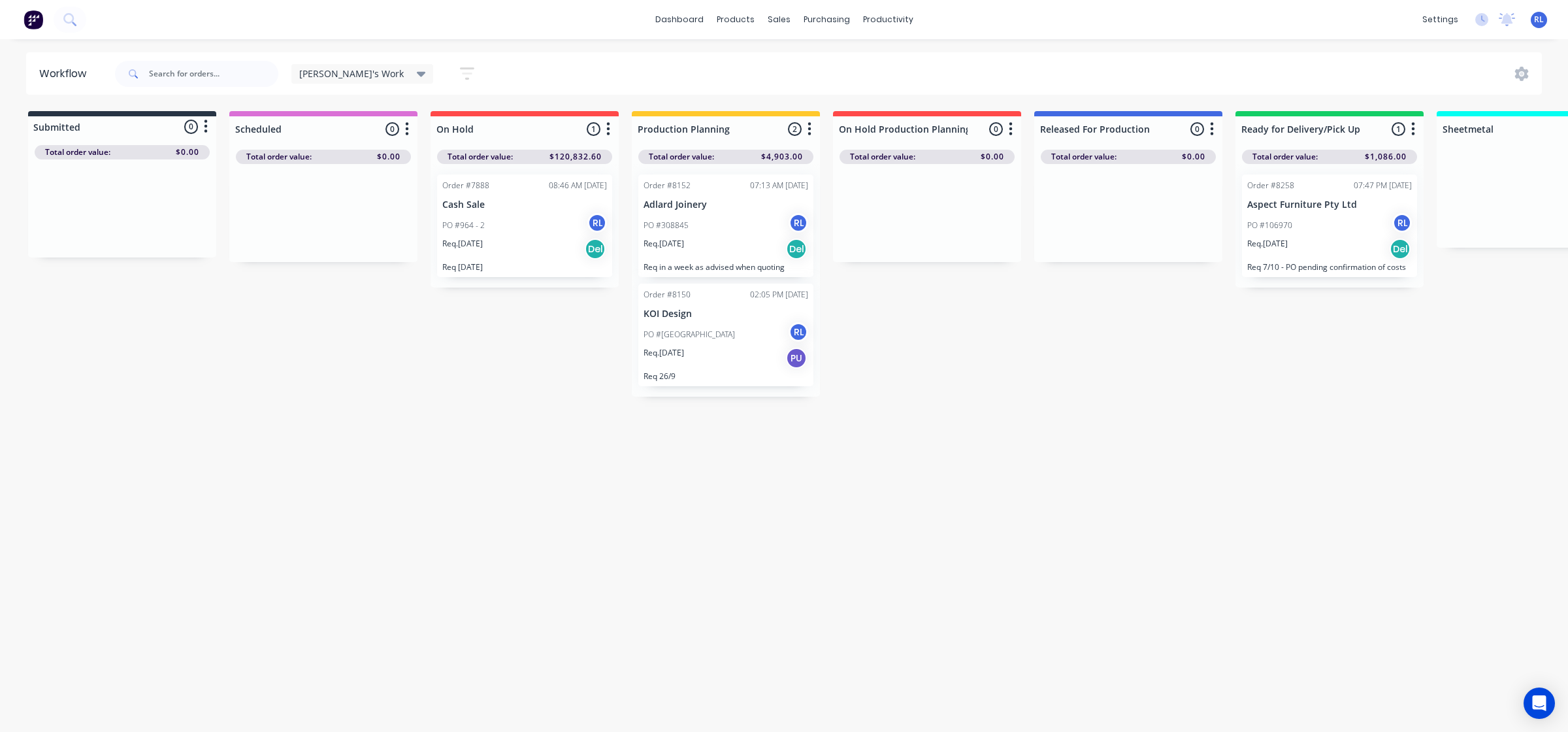
click at [520, 223] on div "PO #964 - 2 RL" at bounding box center [524, 225] width 165 height 25
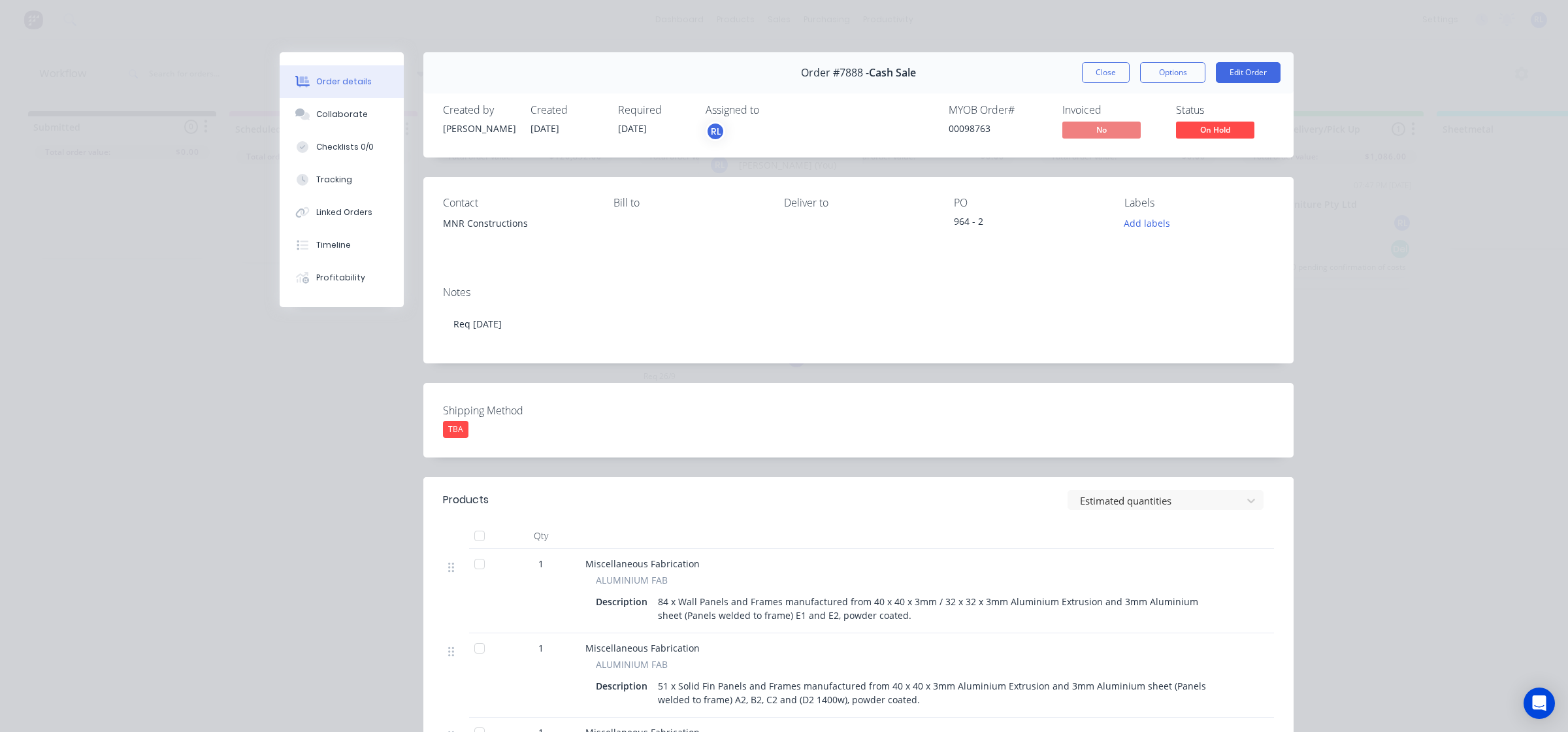
click at [705, 135] on div "RL" at bounding box center [715, 131] width 20 height 20
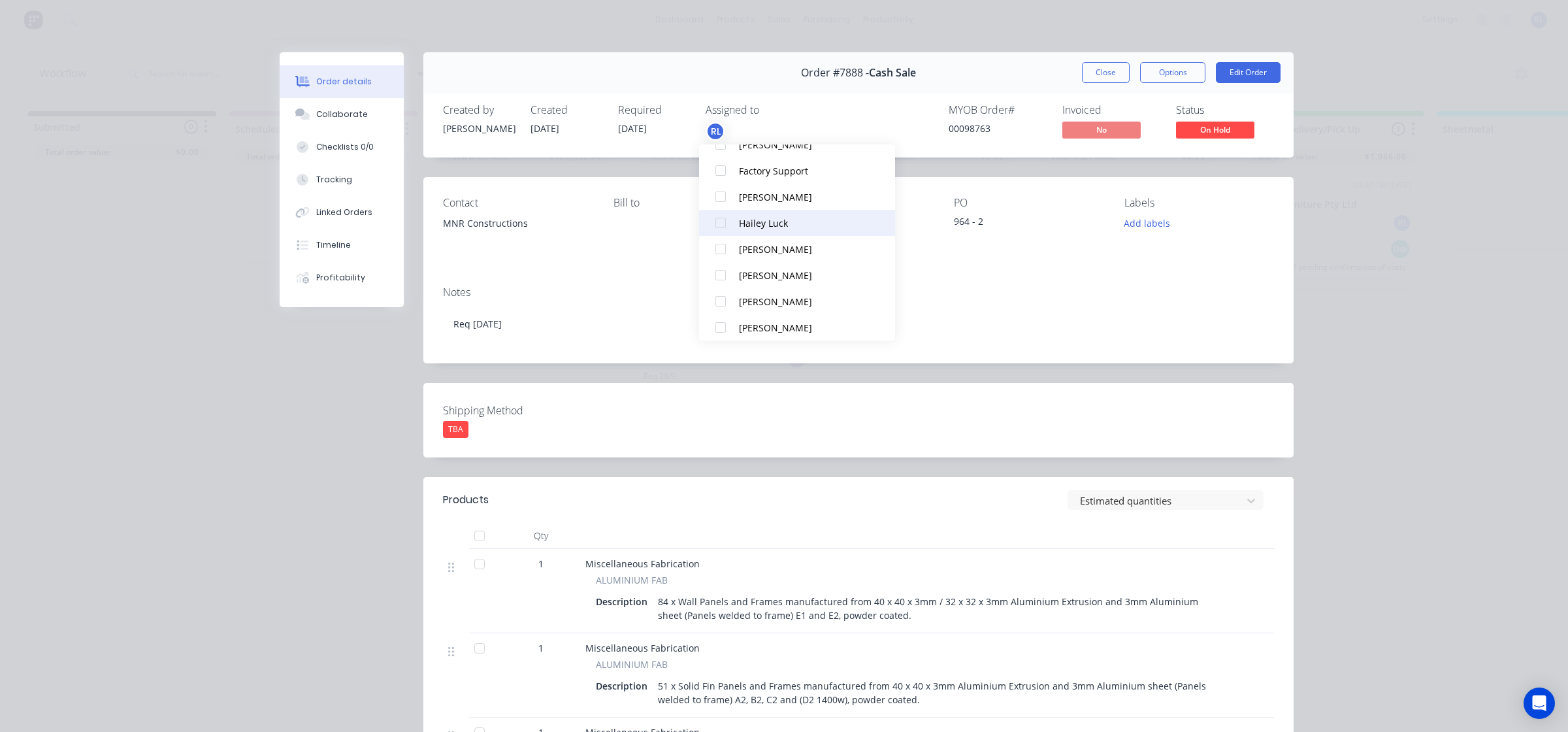
click at [806, 225] on div "Hailey Luck" at bounding box center [804, 223] width 131 height 14
click at [819, 220] on div "Gwendal Saulnier" at bounding box center [804, 216] width 131 height 14
click at [1141, 15] on div "Order details Collaborate Checklists 0/0 Tracking Linked Orders Timeline Profit…" at bounding box center [784, 366] width 1568 height 732
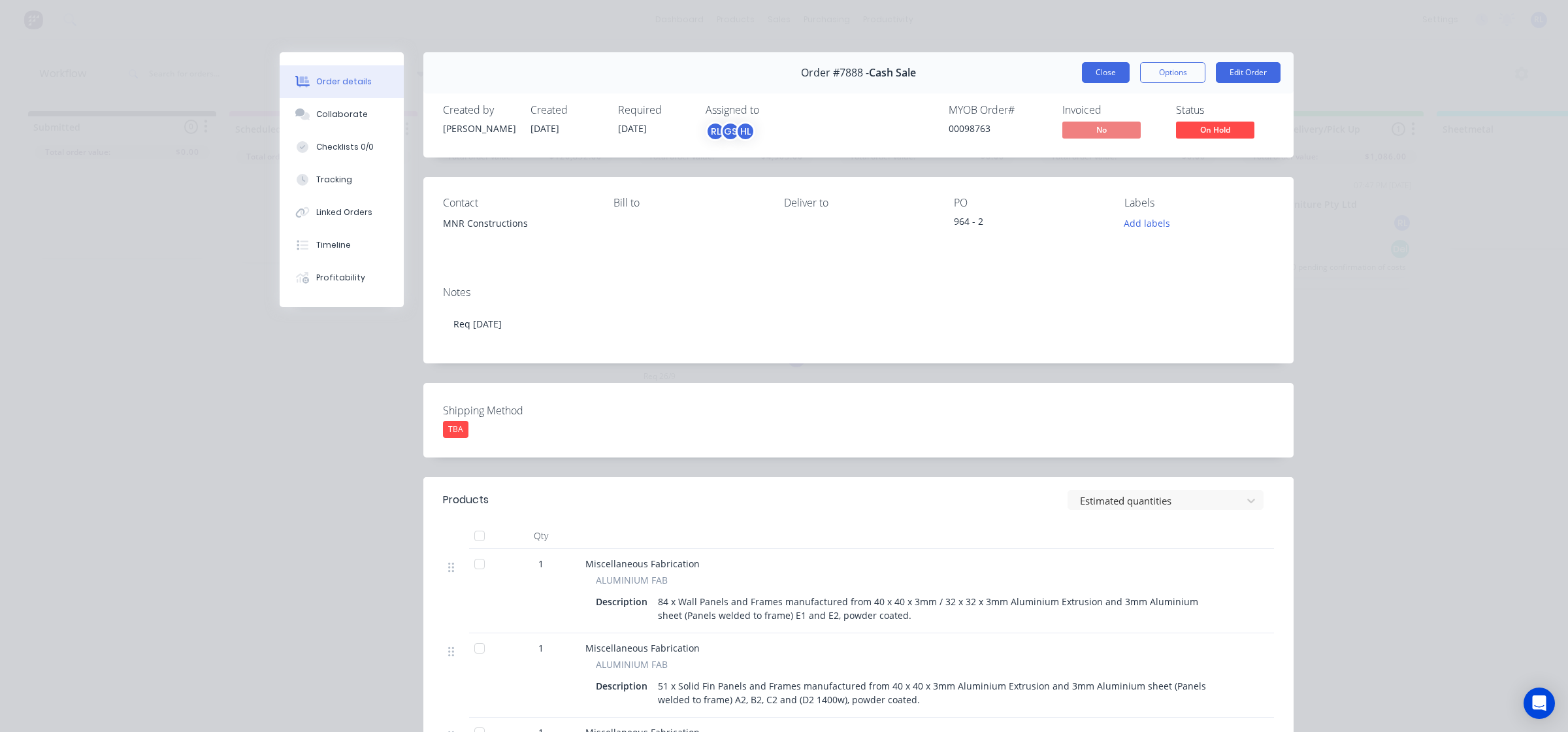
click at [1096, 73] on button "Close" at bounding box center [1105, 73] width 47 height 21
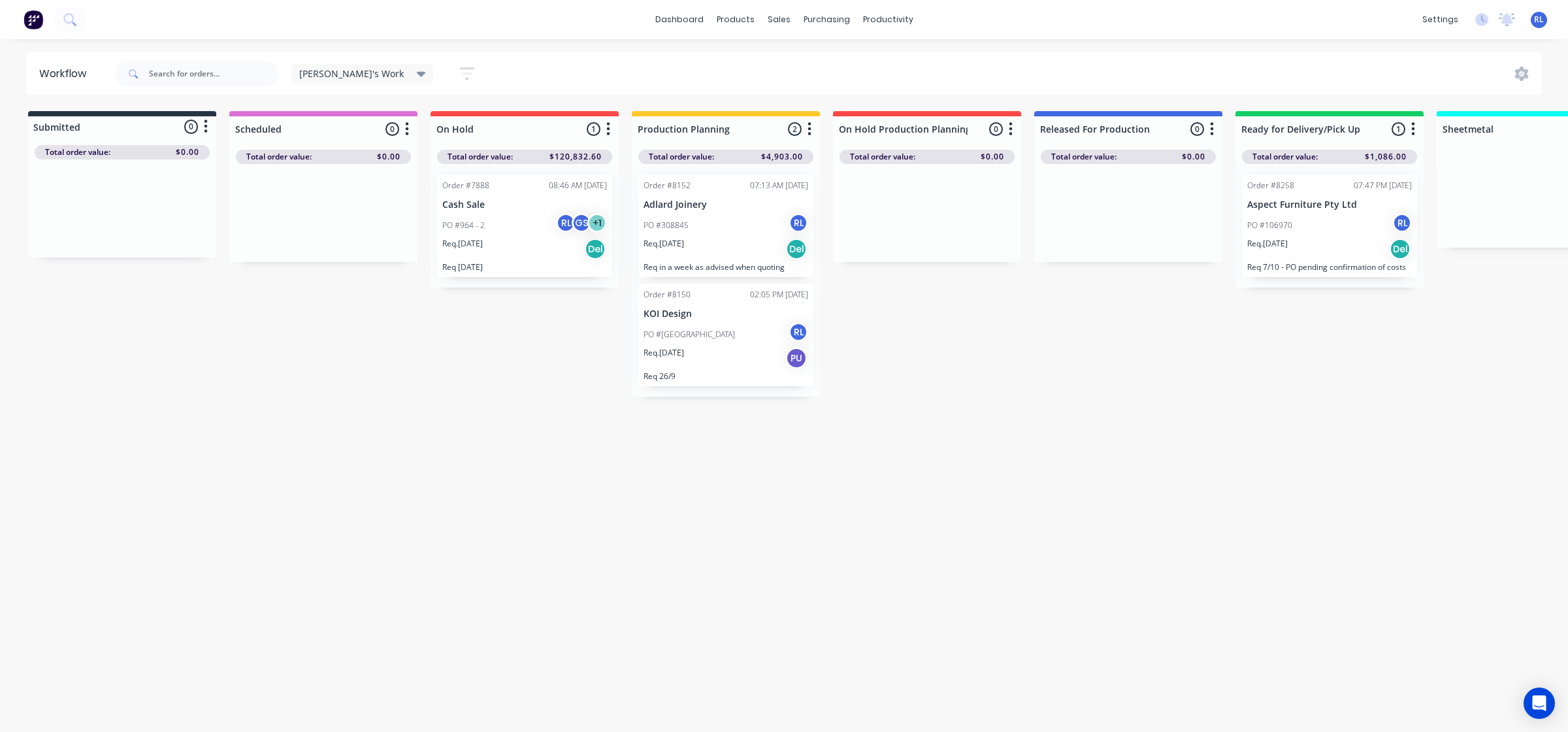
click at [1007, 495] on div "Workflow Ray's Work Save new view None (Default) edit Delivery edit Production …" at bounding box center [784, 379] width 1568 height 653
click at [530, 252] on div "Req. 24/10/25 Del" at bounding box center [524, 249] width 165 height 22
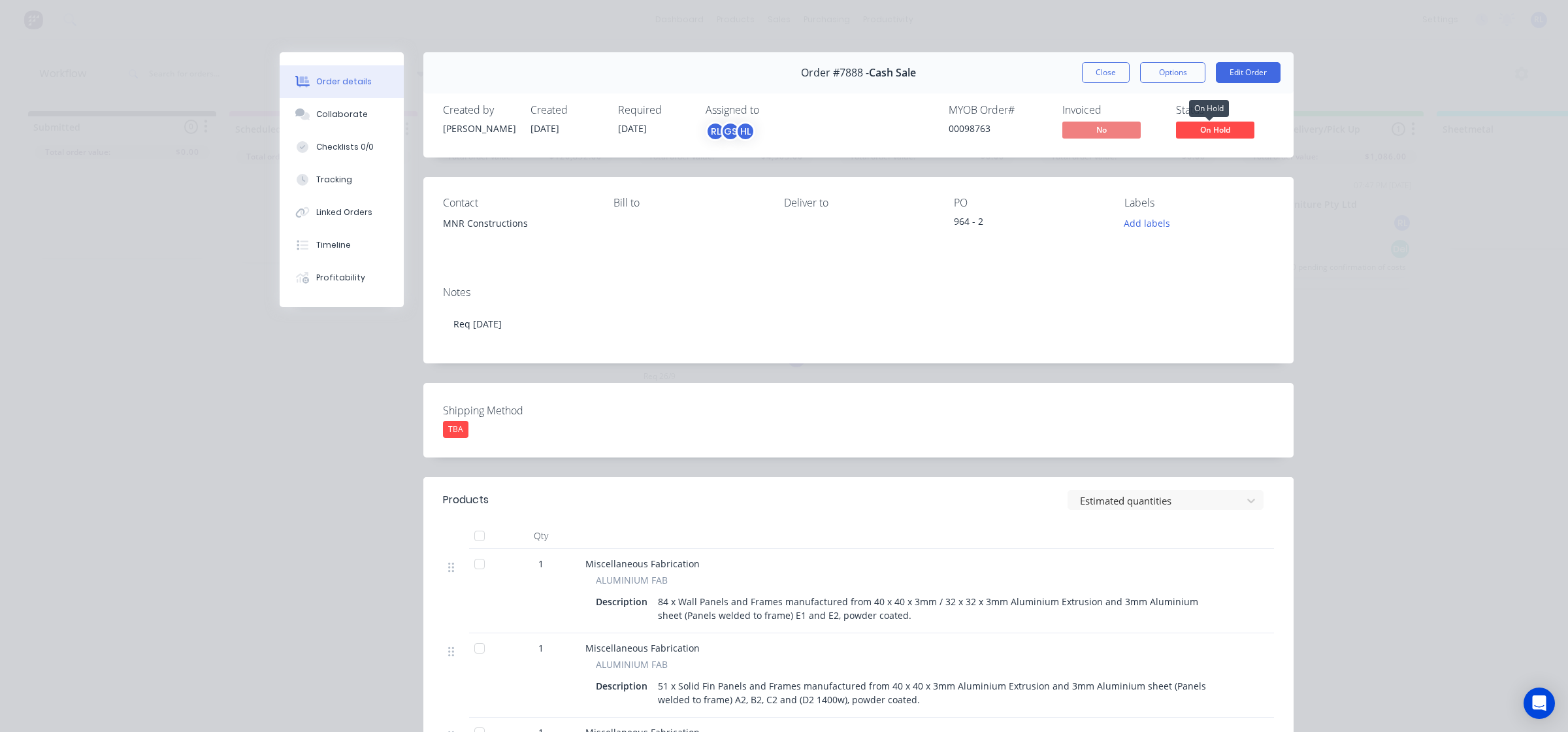
click at [1213, 128] on span "On Hold" at bounding box center [1215, 130] width 79 height 16
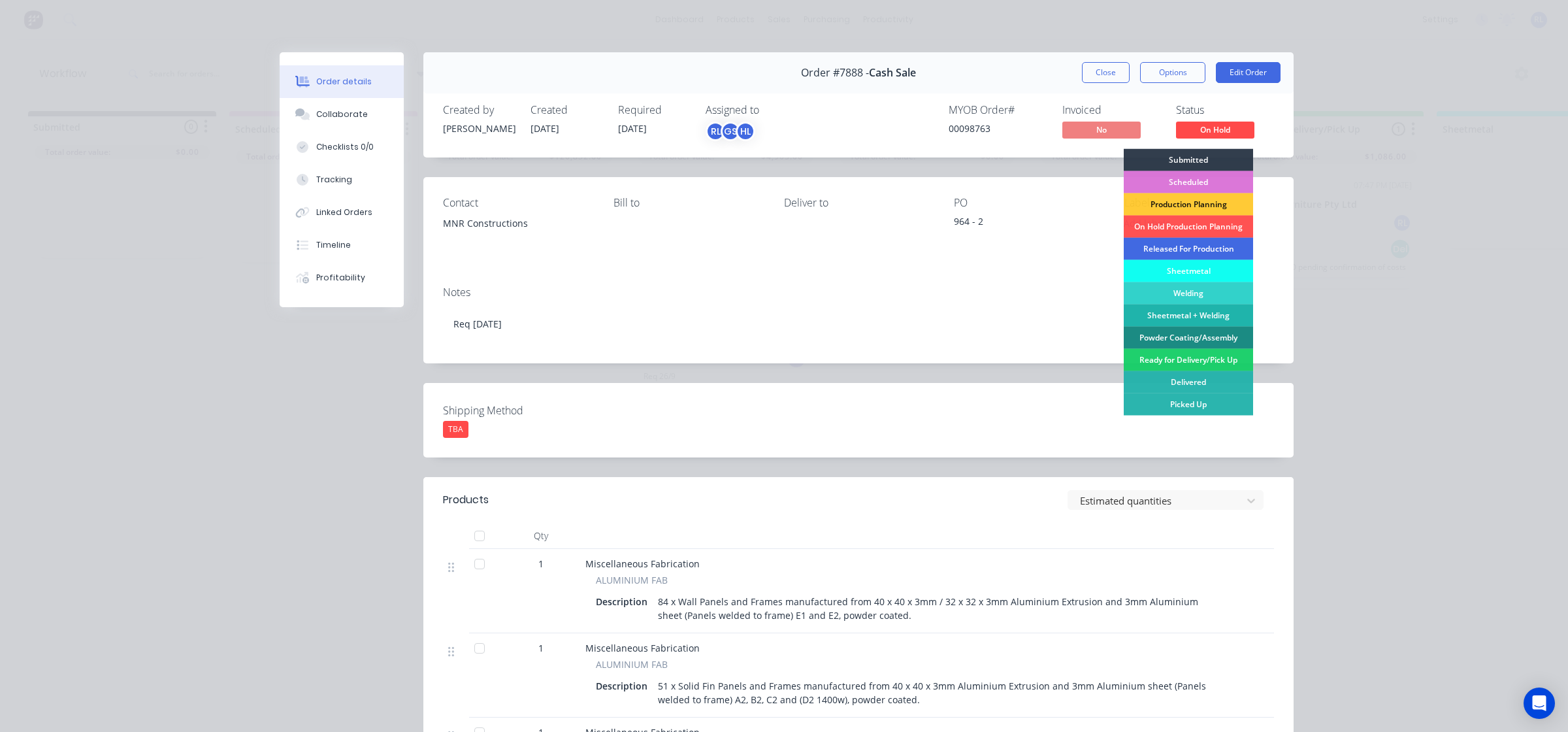
click at [1204, 246] on div "Released For Production" at bounding box center [1188, 249] width 130 height 22
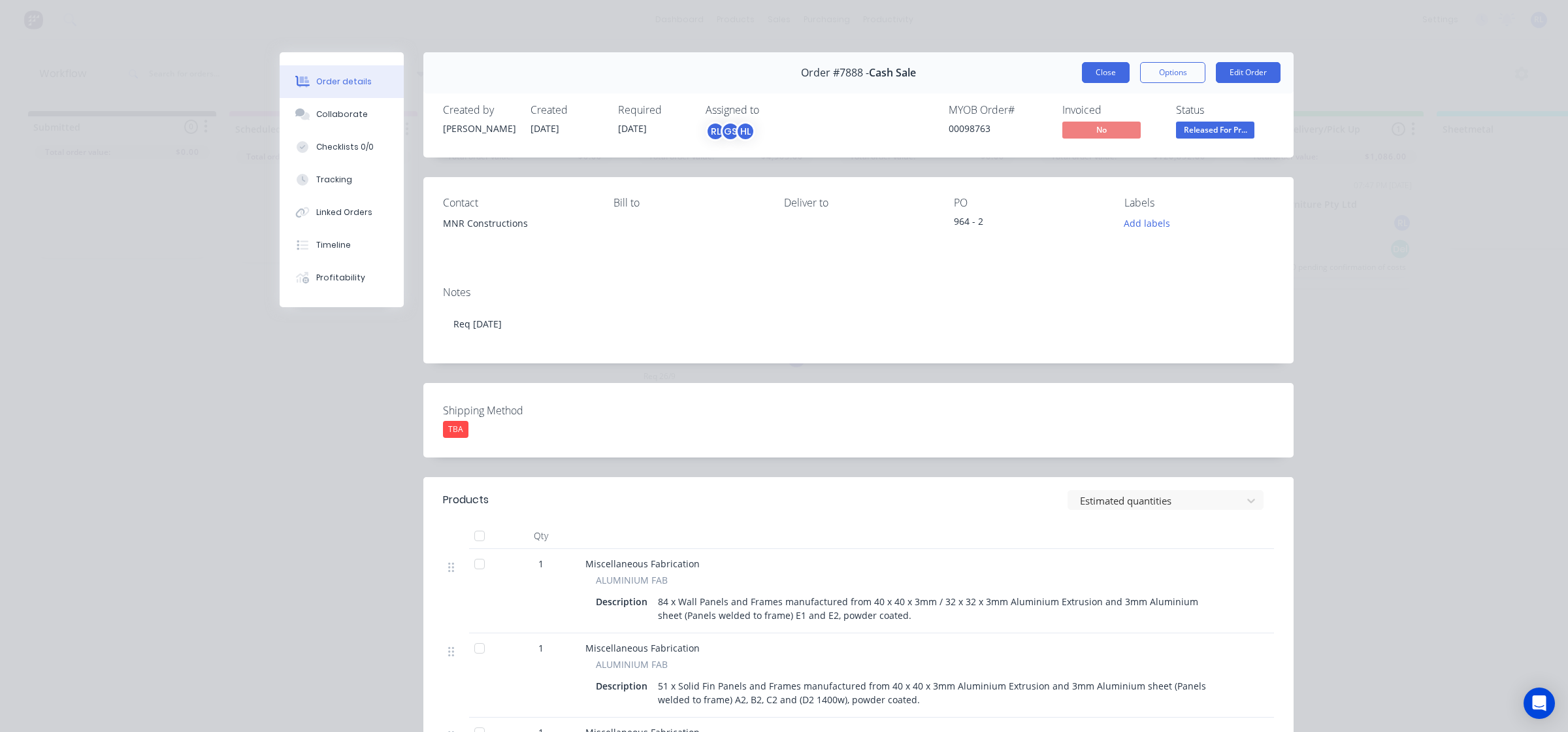
click at [1102, 73] on button "Close" at bounding box center [1105, 73] width 47 height 21
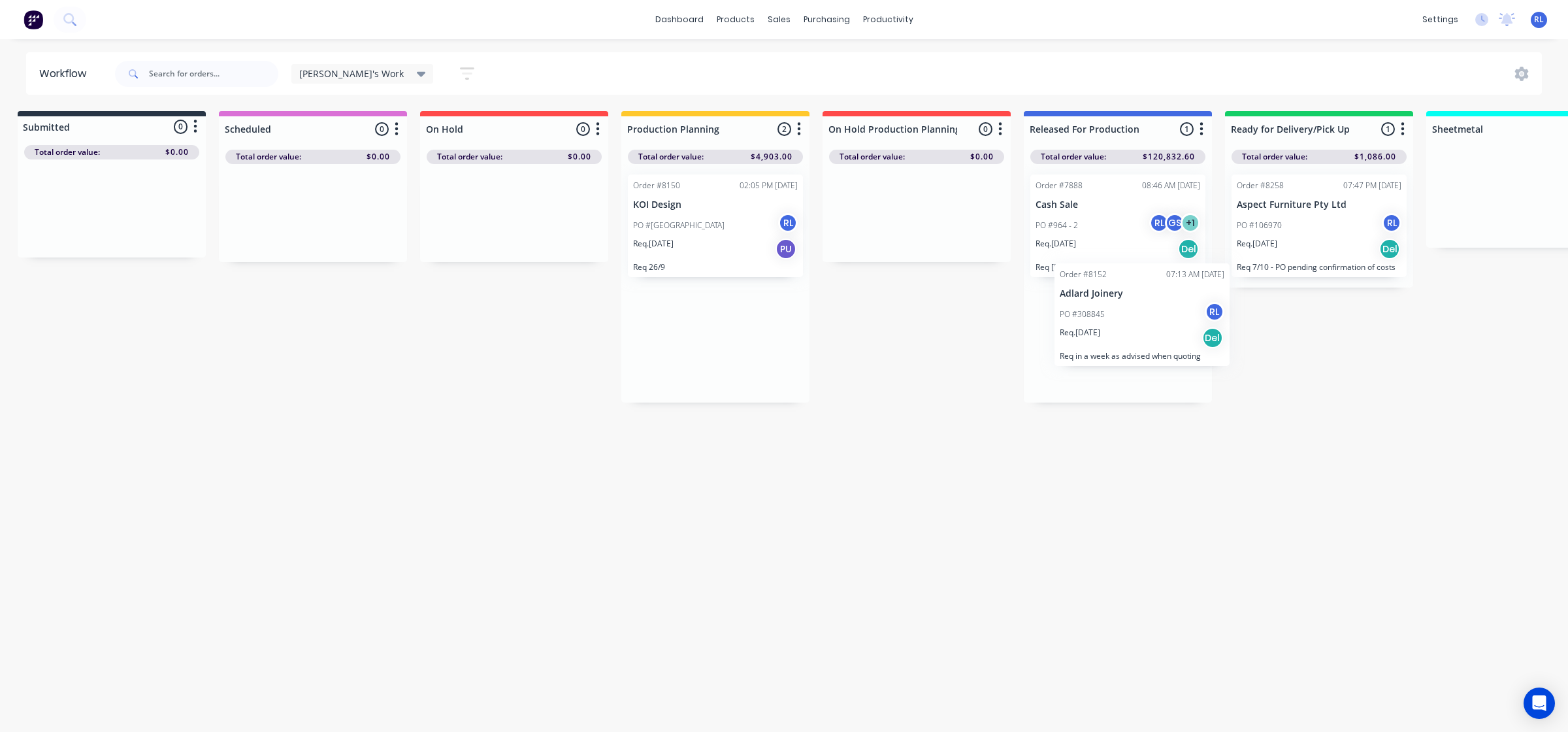
scroll to position [0, 11]
drag, startPoint x: 724, startPoint y: 210, endPoint x: 1113, endPoint y: 326, distance: 405.9
click at [1113, 326] on div "Submitted 0 Status colour #273444 hex #273444 Save Cancel Summaries Total order…" at bounding box center [1258, 257] width 2558 height 292
click at [718, 238] on div "Req. 13/10/25 PU" at bounding box center [715, 249] width 165 height 22
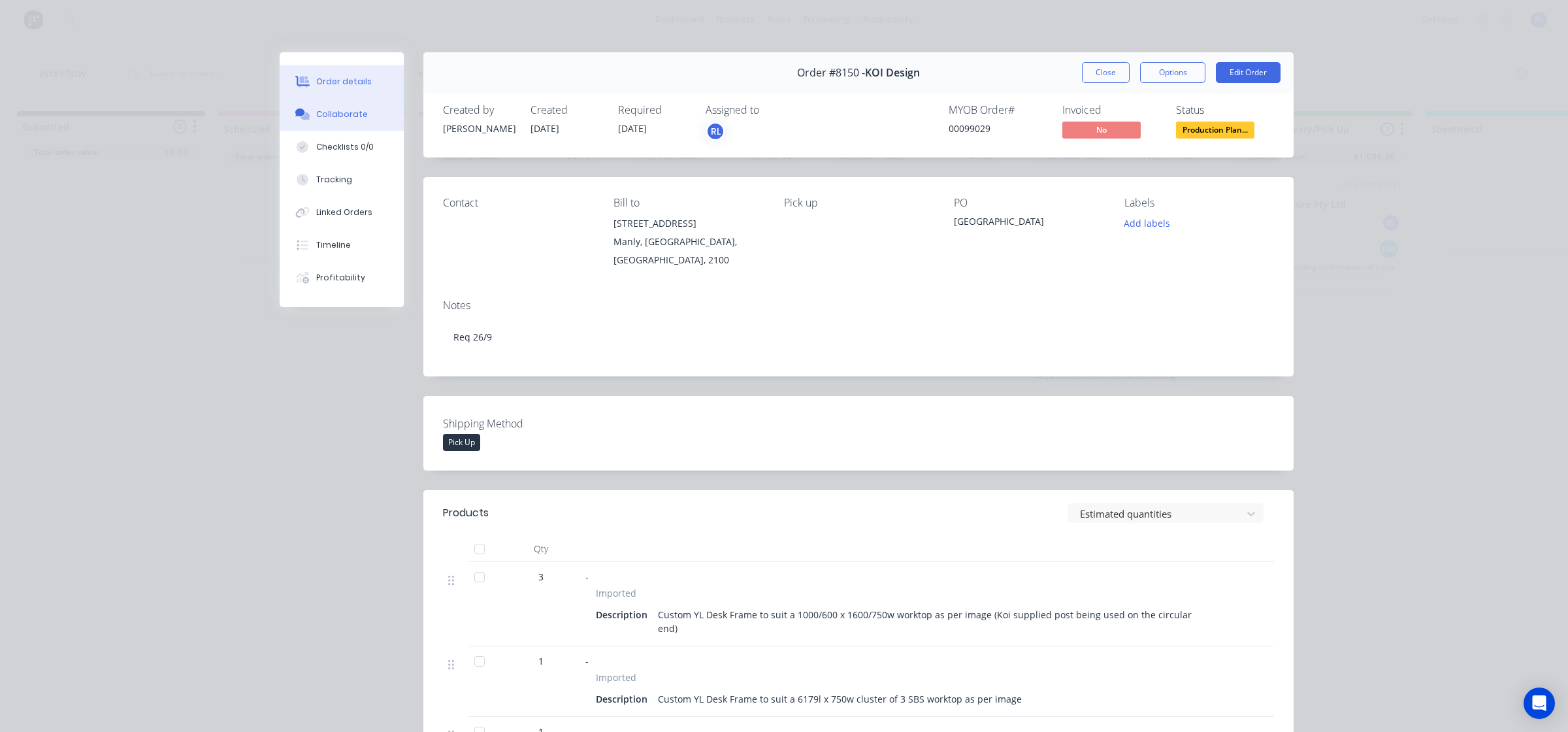
click at [337, 113] on div "Collaborate" at bounding box center [342, 114] width 52 height 12
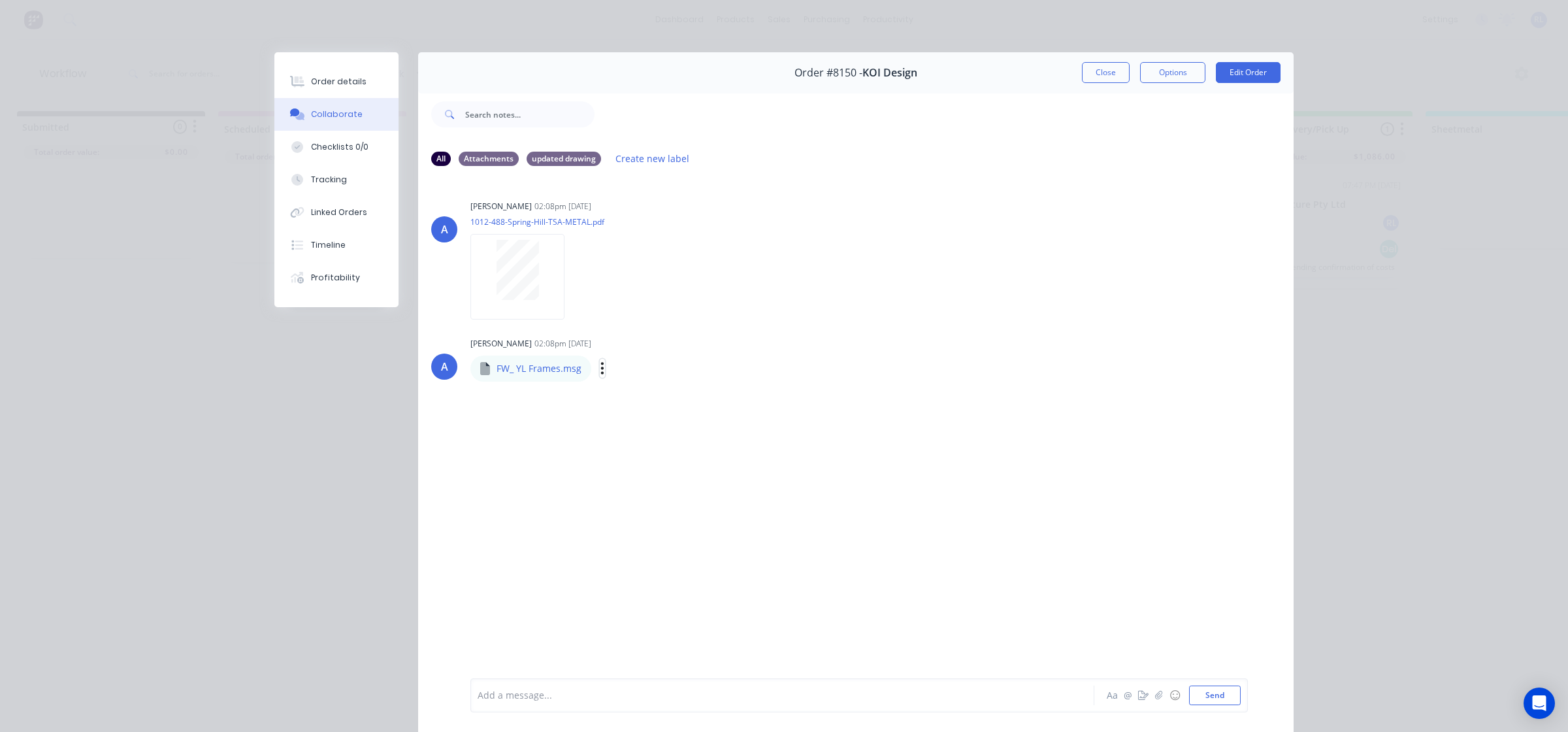
click at [601, 371] on icon "button" at bounding box center [602, 368] width 3 height 12
click at [1222, 265] on div "A Allisa 02:08pm 24/09/25 1012-488-Spring-Hill-TSA-METAL.pdf Labels Download De…" at bounding box center [856, 255] width 876 height 117
click at [600, 365] on div "Labels Download Delete" at bounding box center [670, 368] width 147 height 19
click at [600, 373] on icon "button" at bounding box center [602, 368] width 4 height 15
click at [0, 0] on button "Download" at bounding box center [0, 0] width 0 height 0
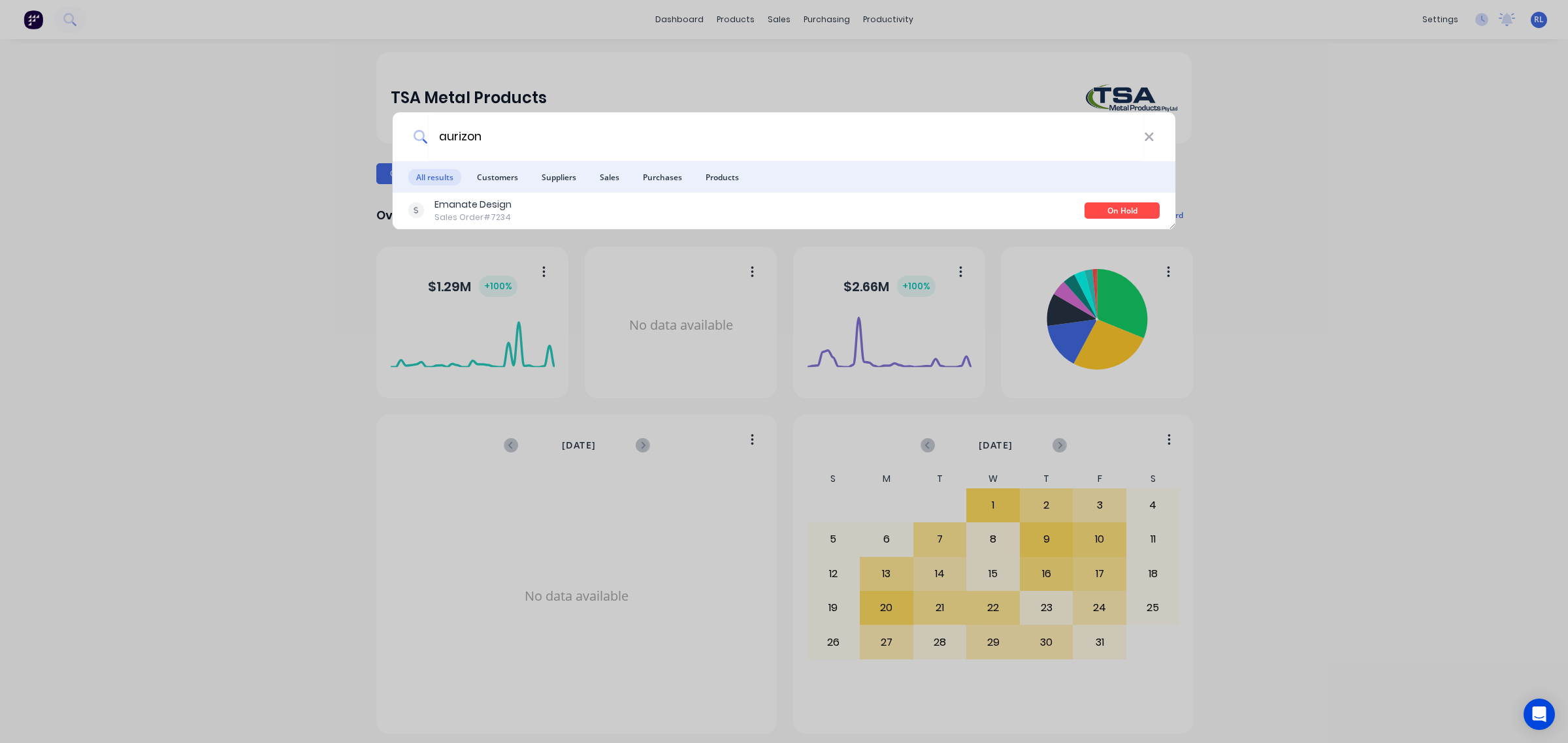
type input "aurizon"
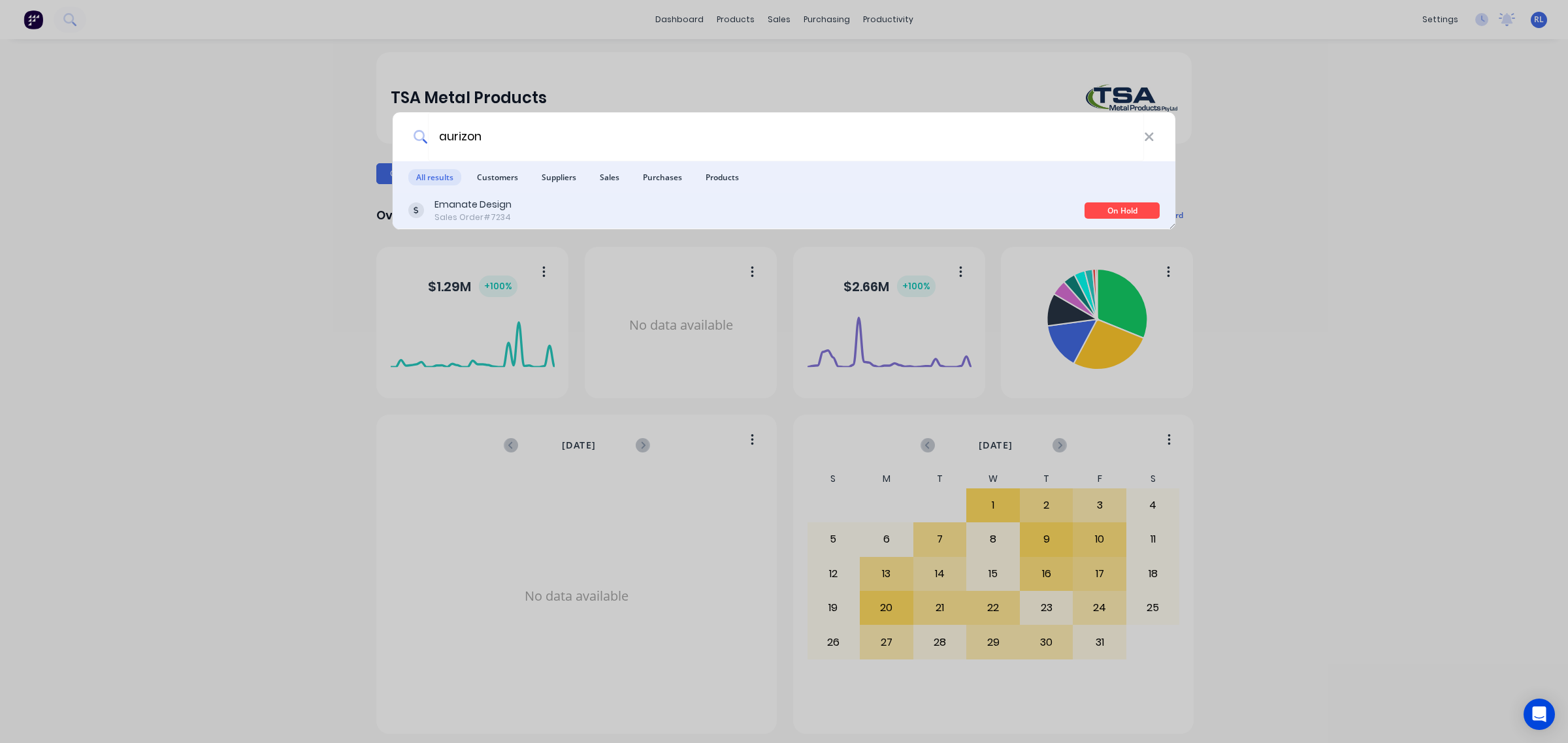
click at [567, 214] on div "Emanate Design Sales Order #7234" at bounding box center [746, 211] width 676 height 26
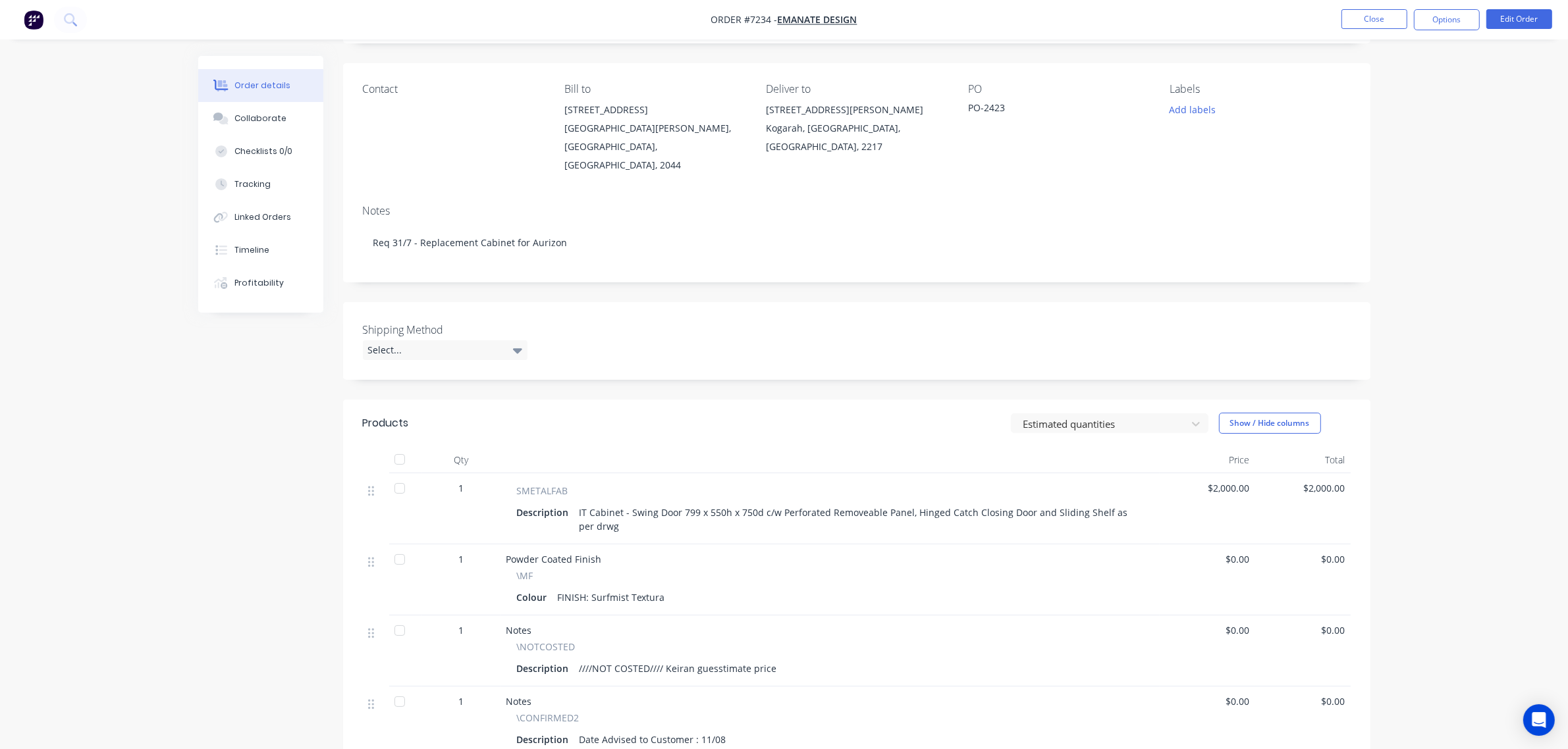
scroll to position [165, 0]
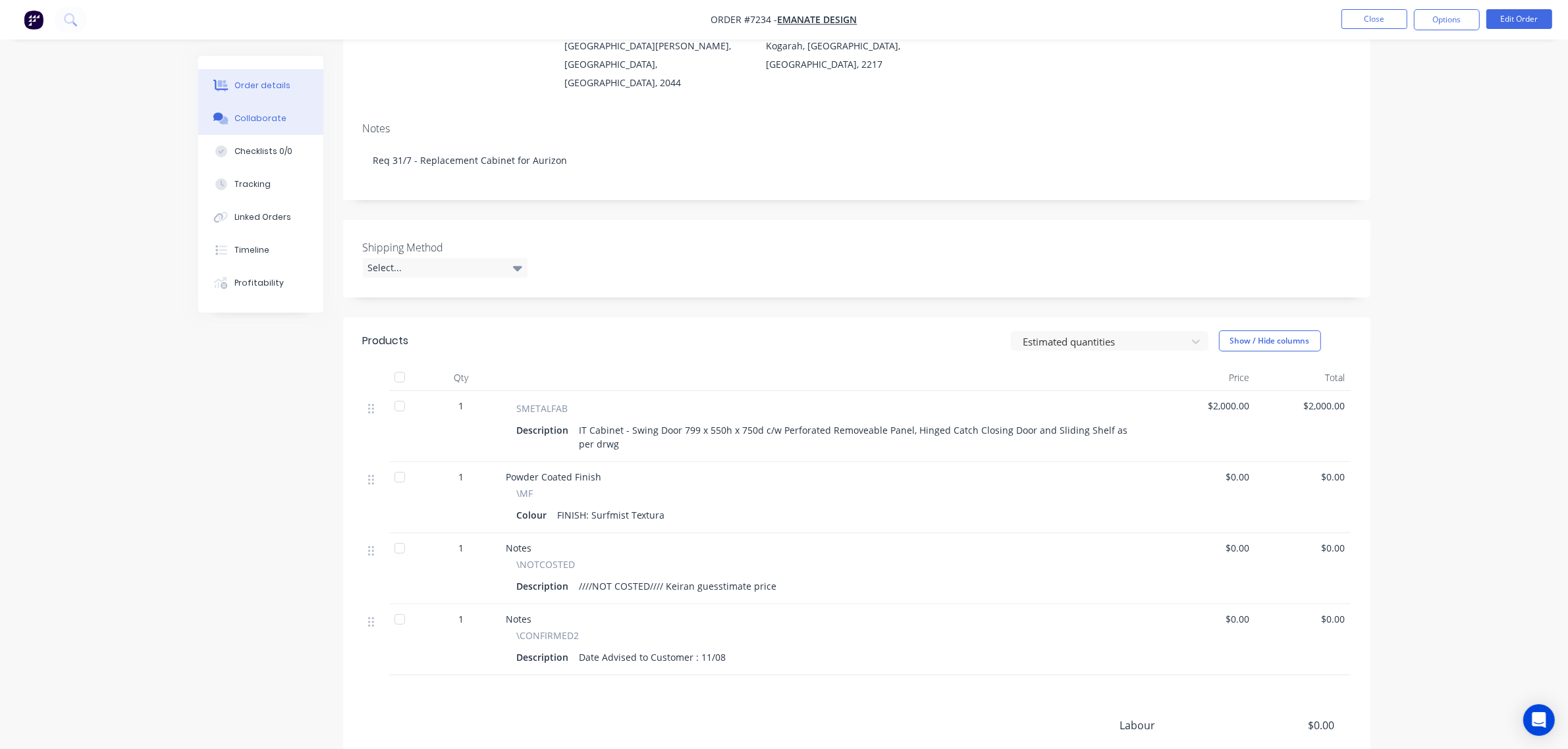
click at [275, 122] on div "Collaborate" at bounding box center [260, 118] width 52 height 12
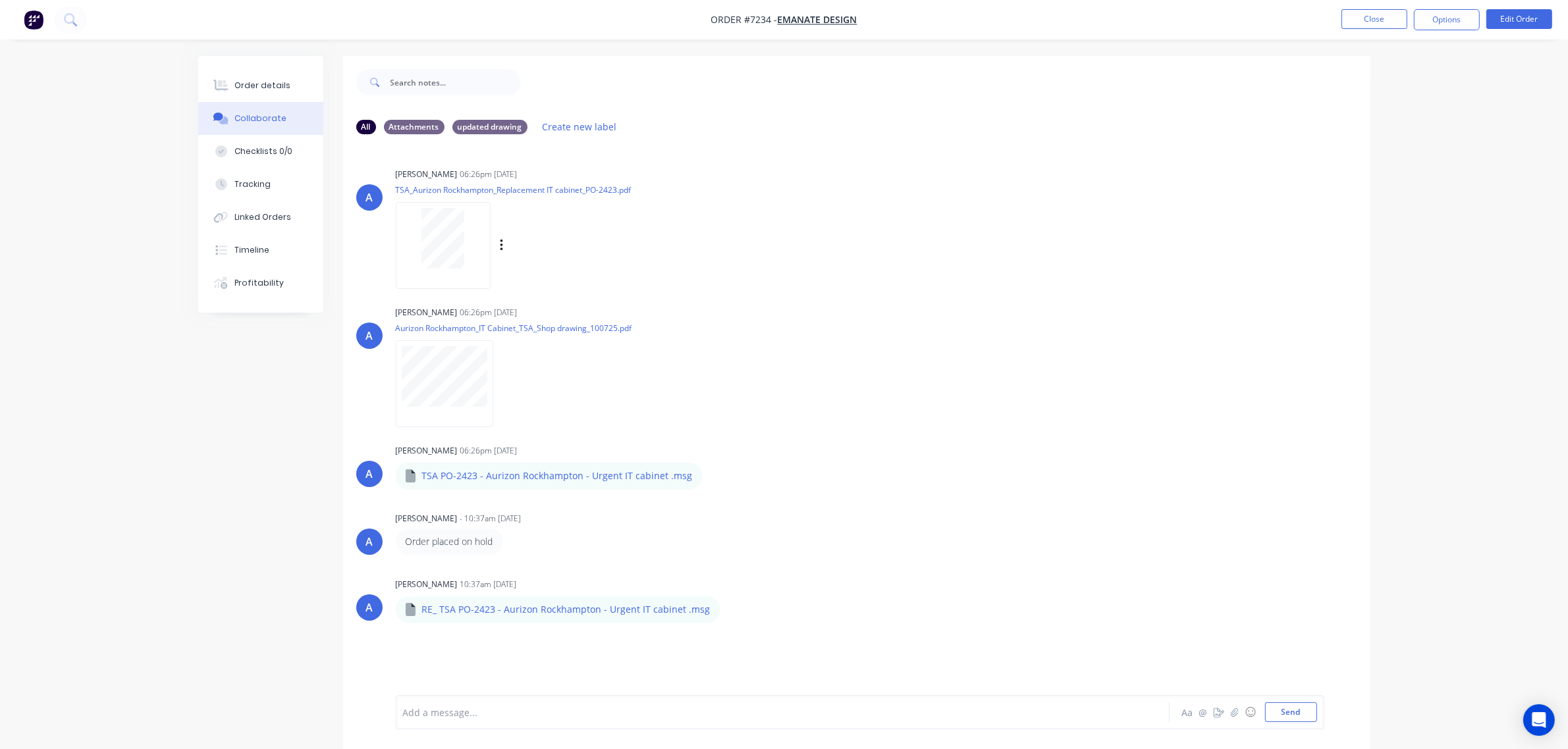
click at [465, 241] on div at bounding box center [443, 238] width 83 height 61
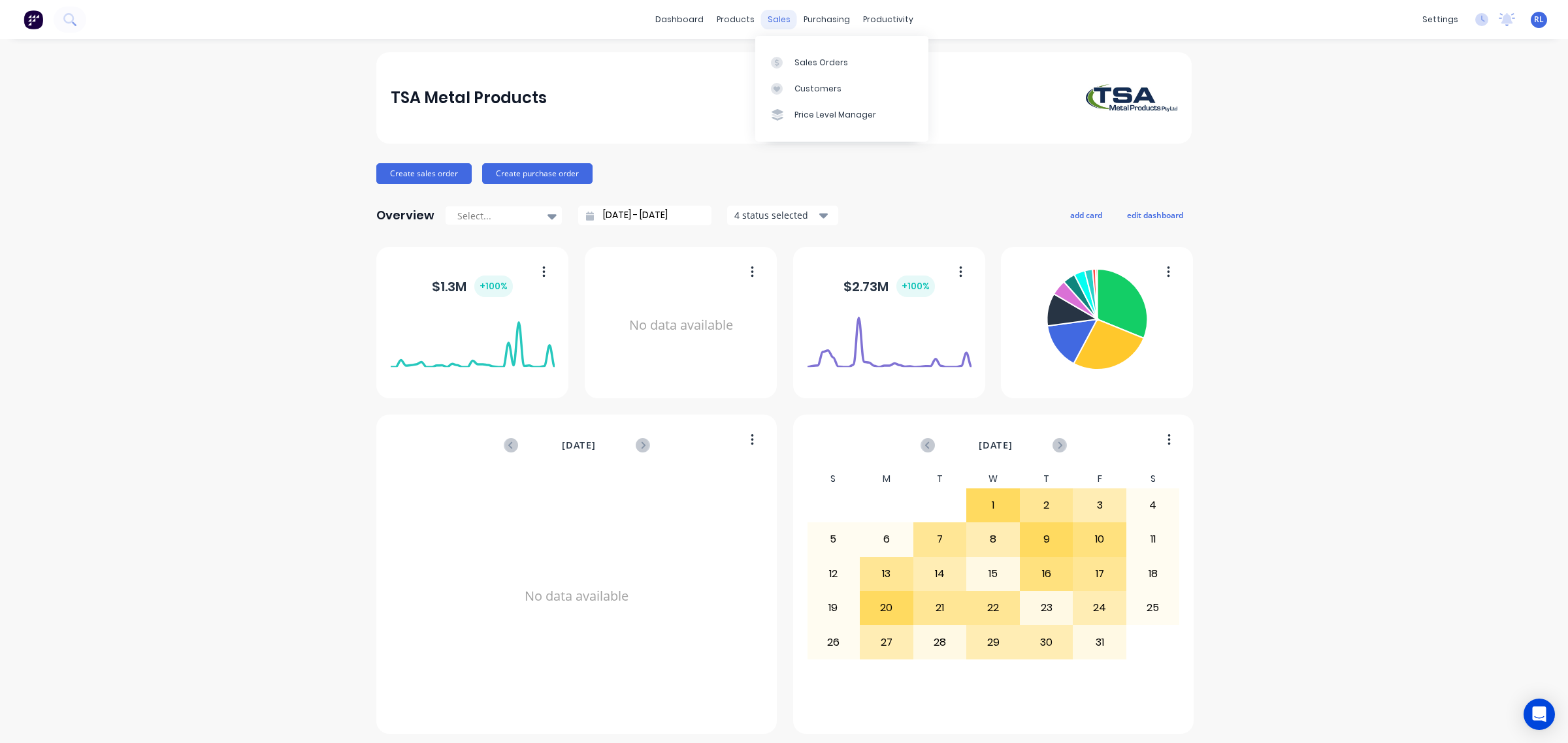
click at [776, 16] on div "sales" at bounding box center [779, 19] width 36 height 20
click at [807, 54] on link "Sales Orders" at bounding box center [842, 62] width 173 height 26
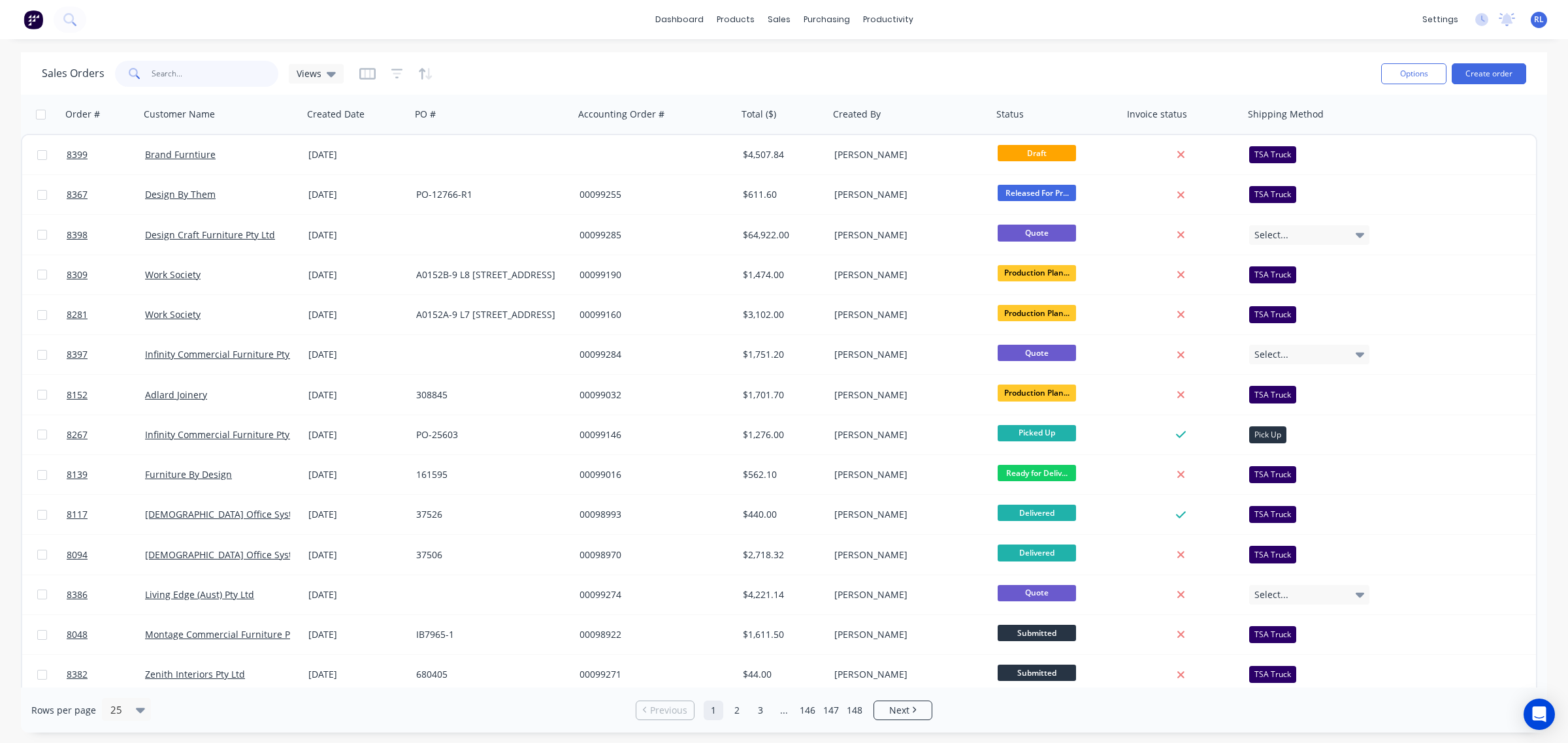
click at [236, 73] on input "text" at bounding box center [215, 74] width 128 height 26
type input "emanate"
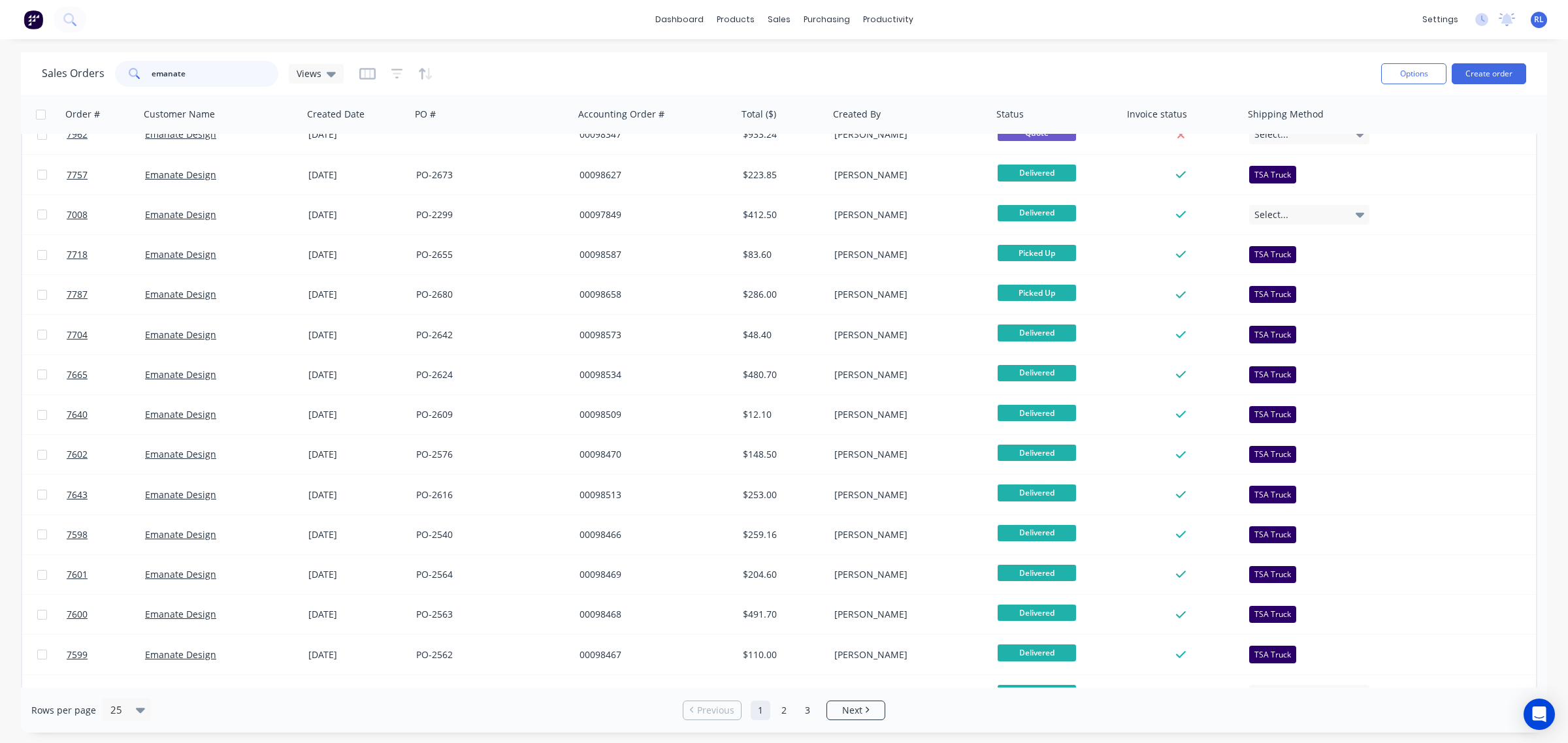
scroll to position [445, 0]
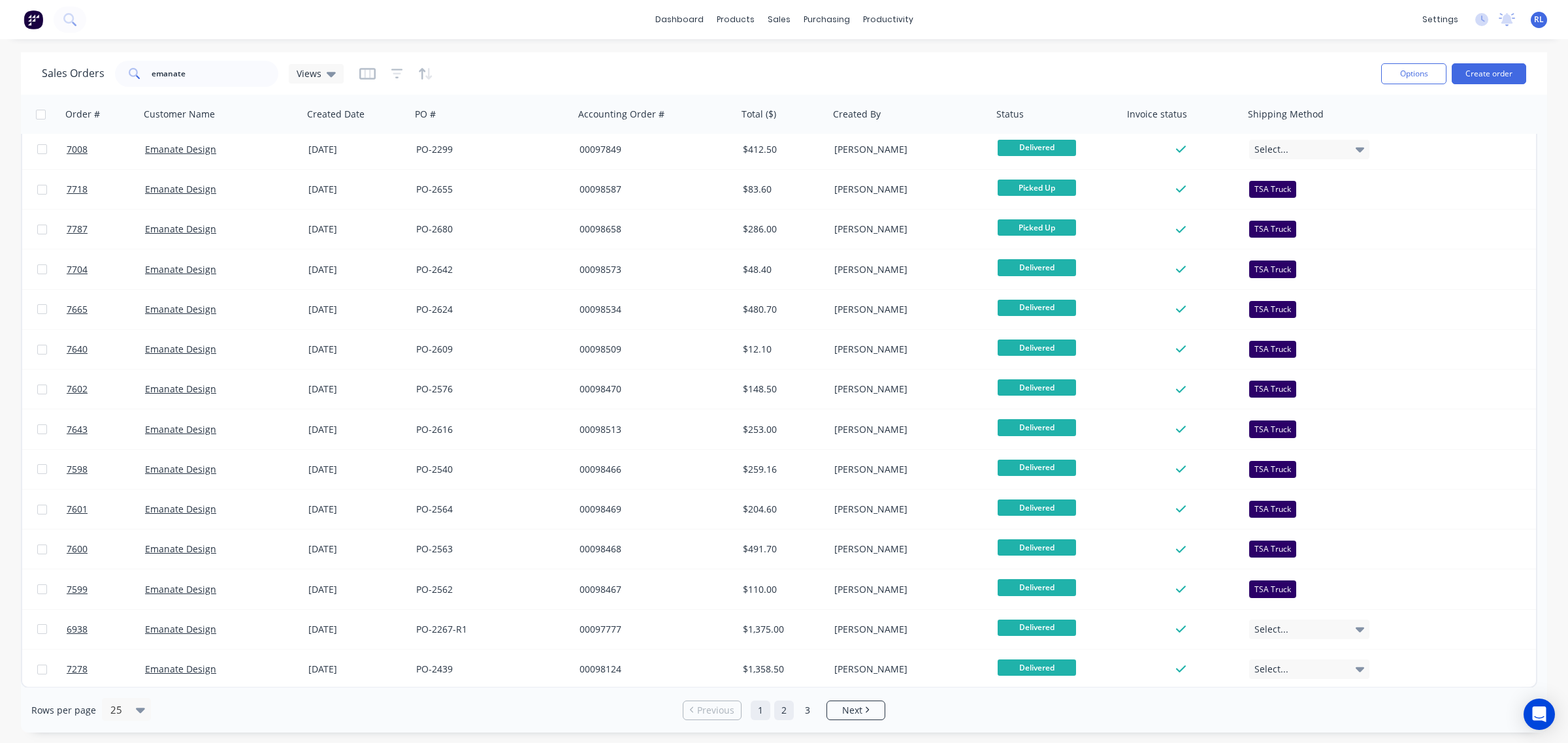
click at [785, 709] on link "2" at bounding box center [784, 710] width 20 height 20
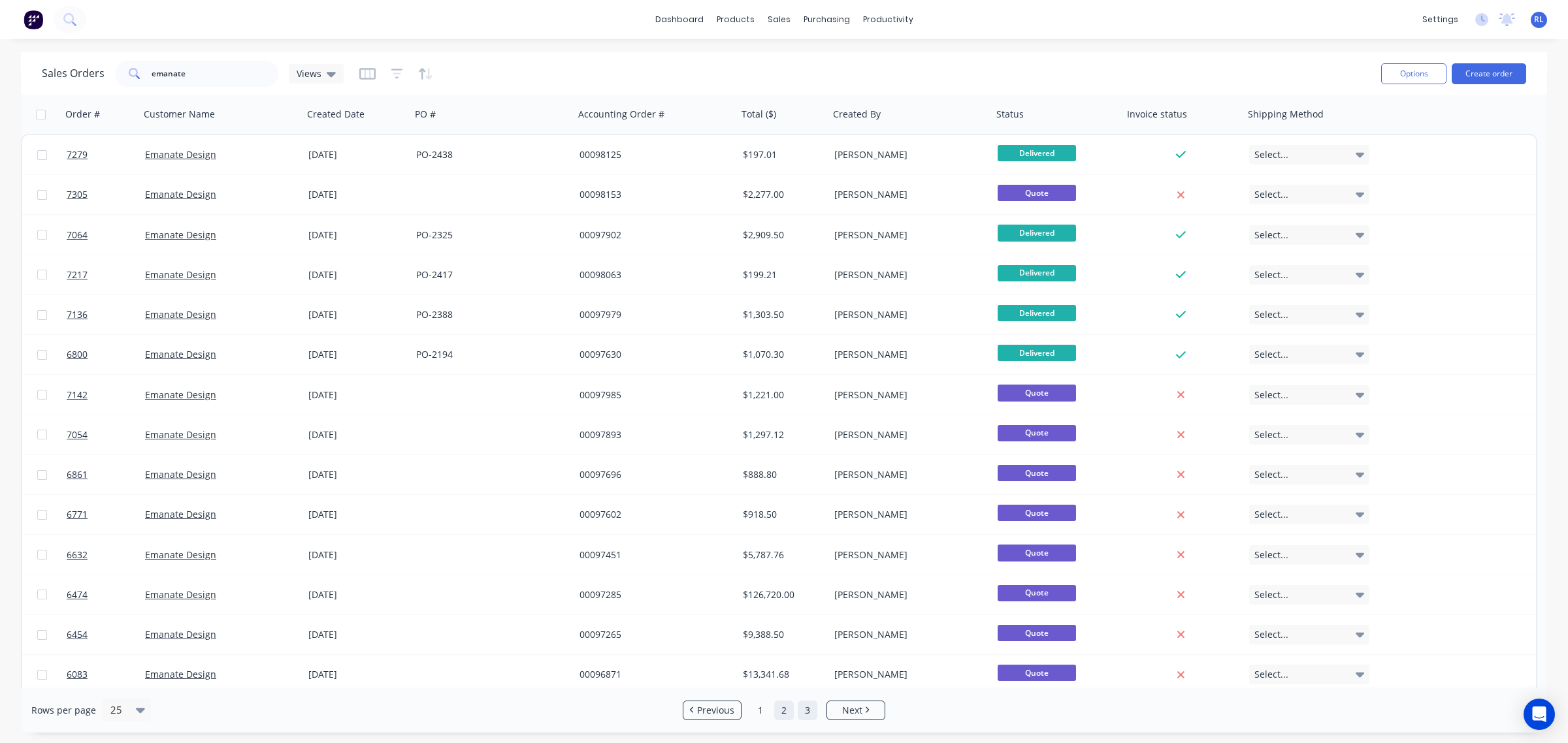
click at [808, 712] on link "3" at bounding box center [807, 710] width 20 height 20
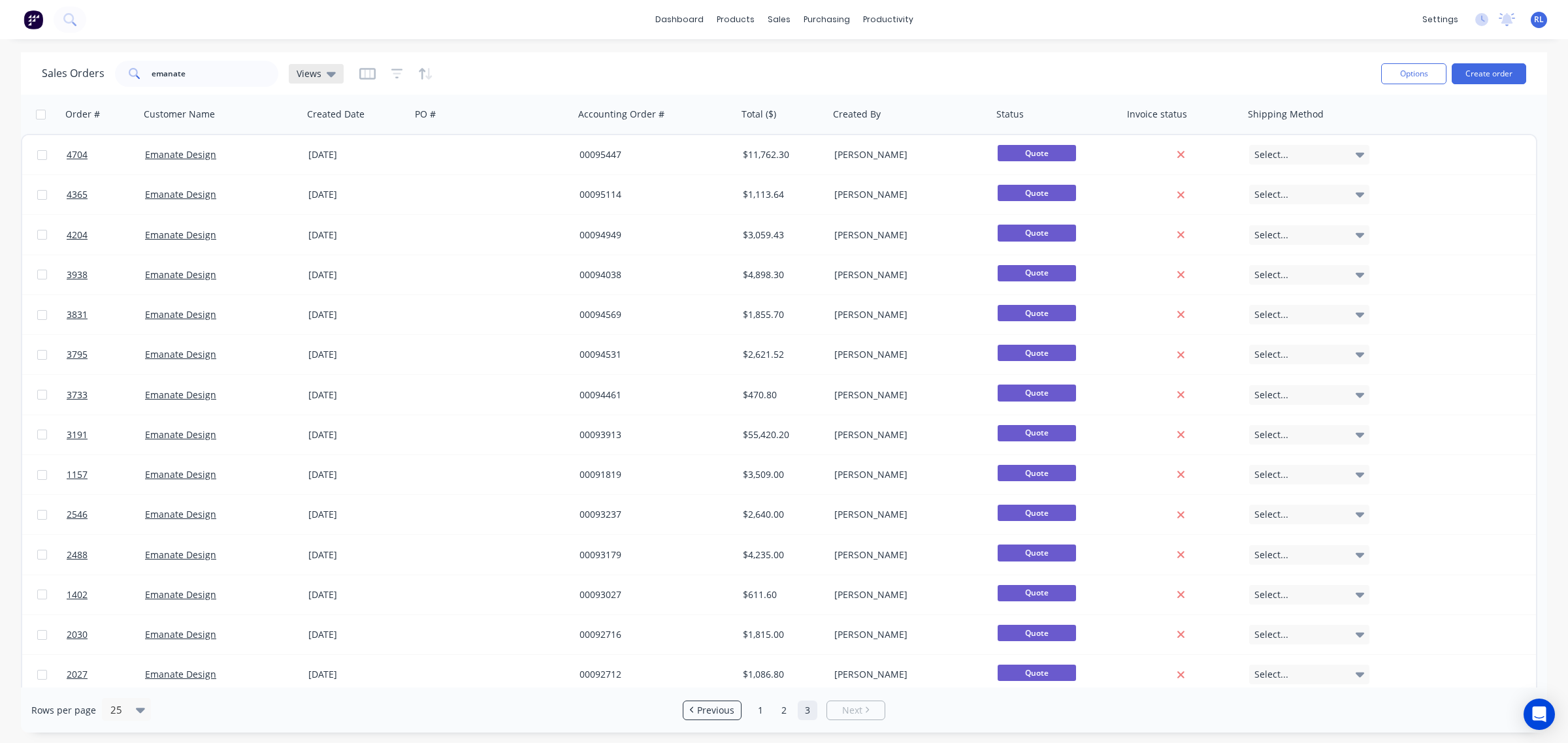
click at [334, 72] on div "Views" at bounding box center [316, 73] width 55 height 20
click at [333, 72] on icon at bounding box center [331, 75] width 9 height 5
click at [369, 77] on icon "button" at bounding box center [368, 73] width 16 height 13
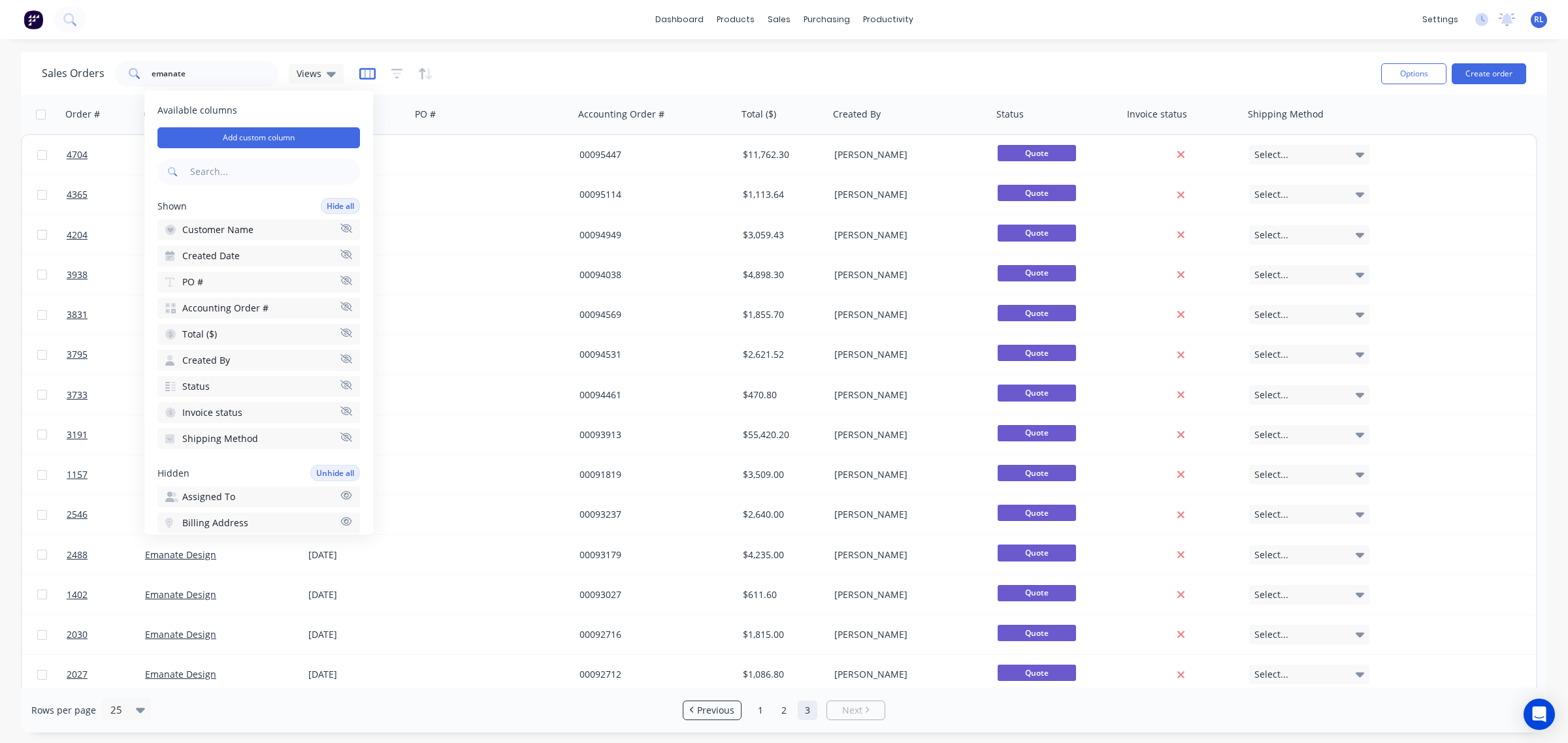
click at [369, 77] on icon "button" at bounding box center [368, 73] width 16 height 13
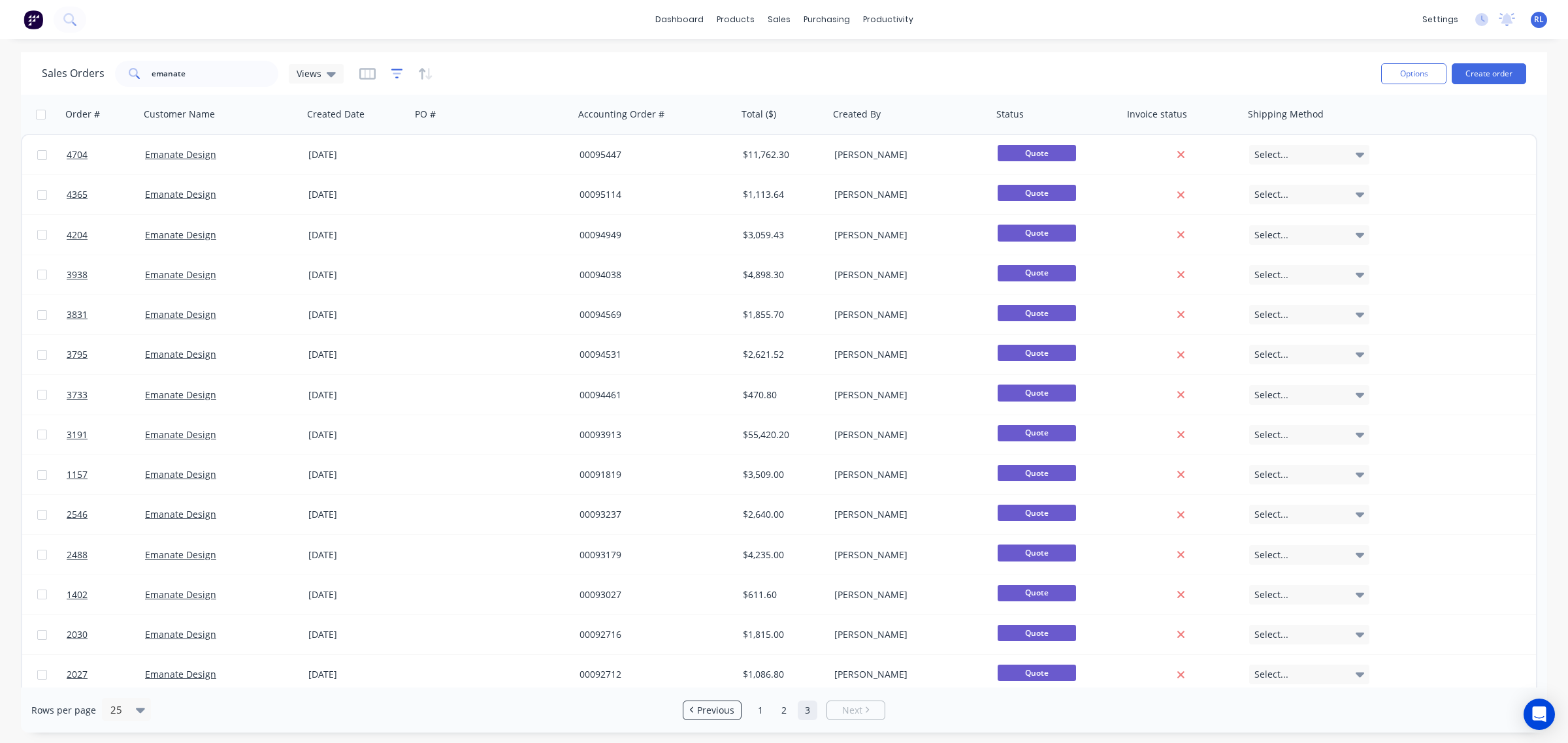
click at [393, 77] on icon "button" at bounding box center [397, 73] width 12 height 13
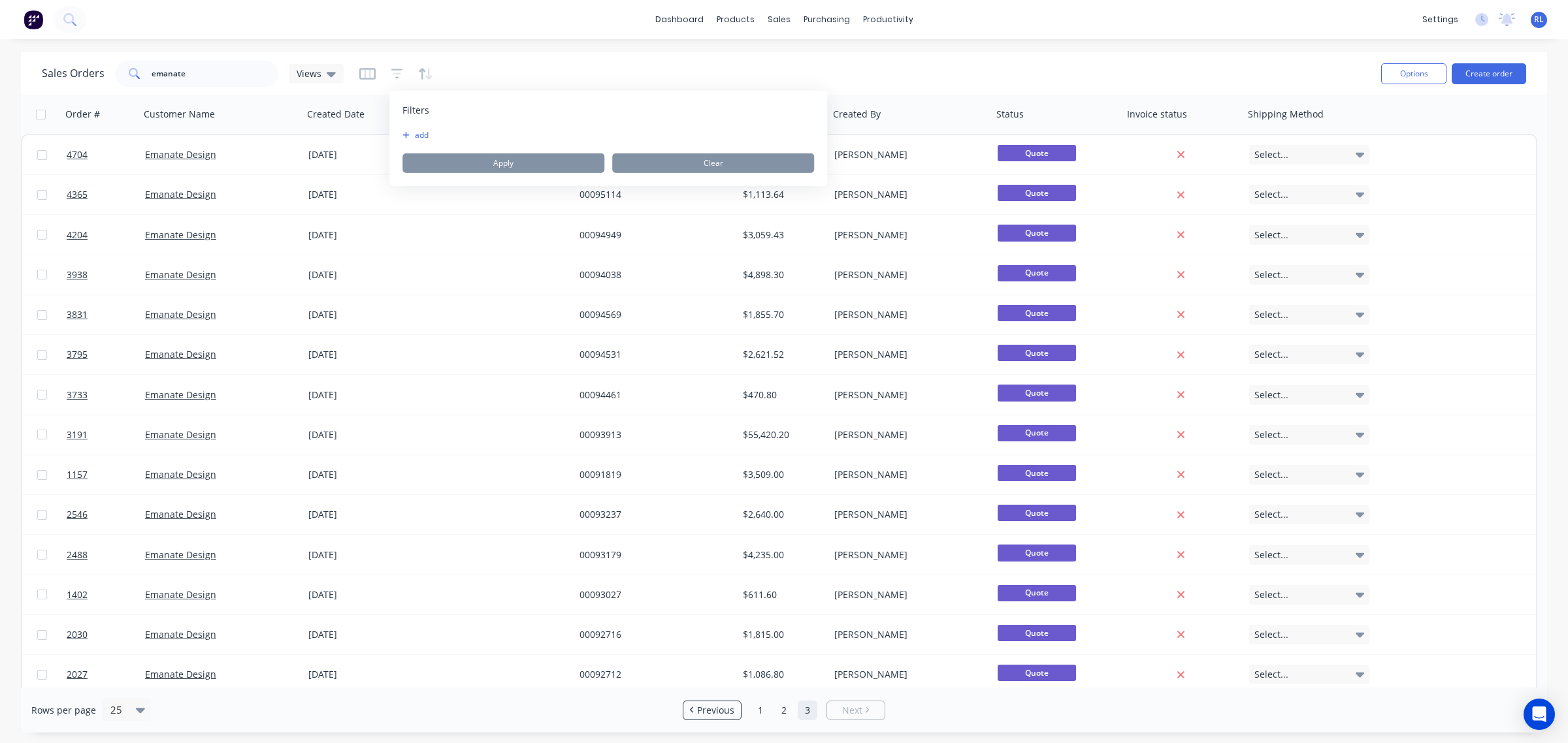
click at [409, 135] on icon "button" at bounding box center [406, 136] width 7 height 8
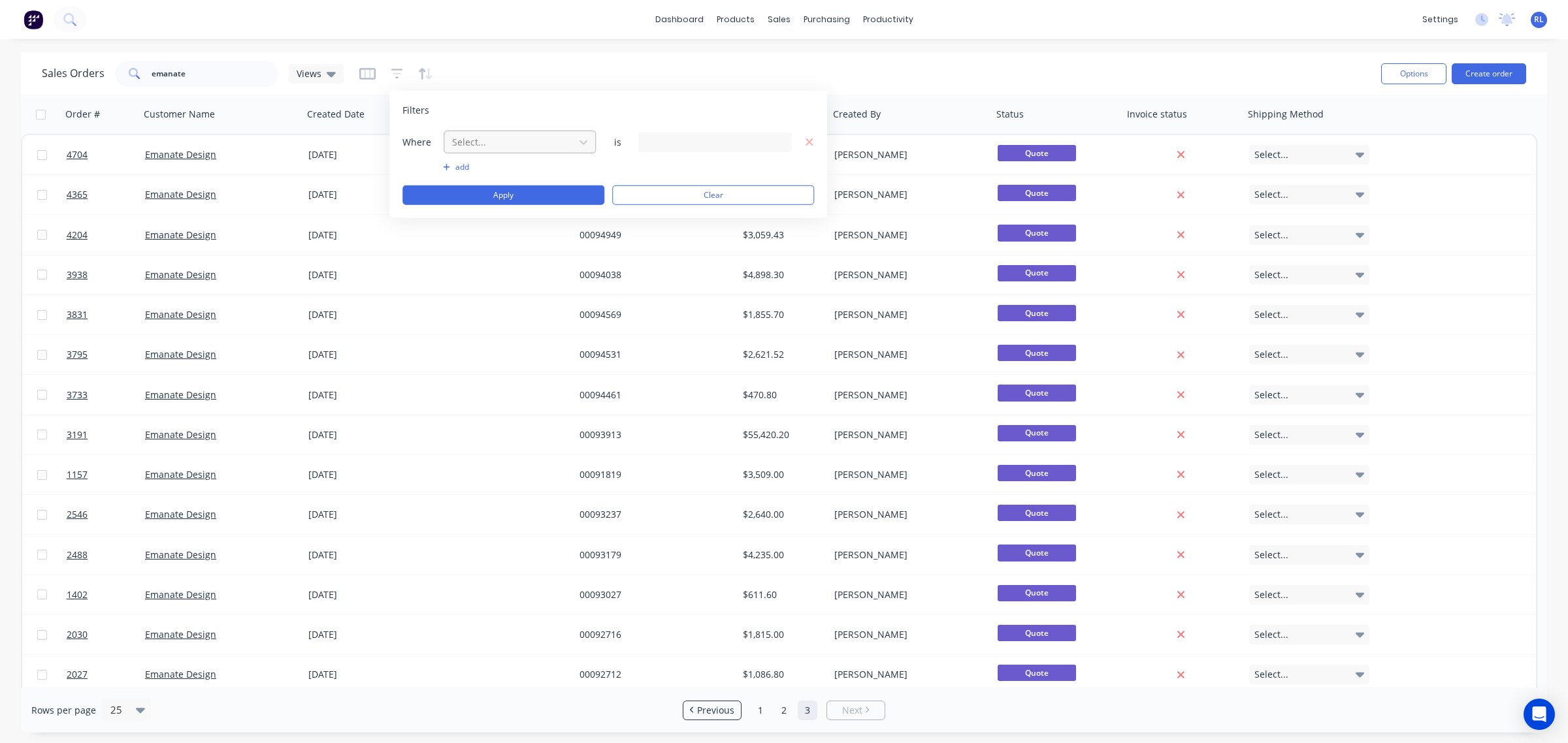
click at [515, 146] on div at bounding box center [509, 142] width 117 height 16
click at [521, 69] on div "Sales Orders emanate Views" at bounding box center [706, 73] width 1329 height 32
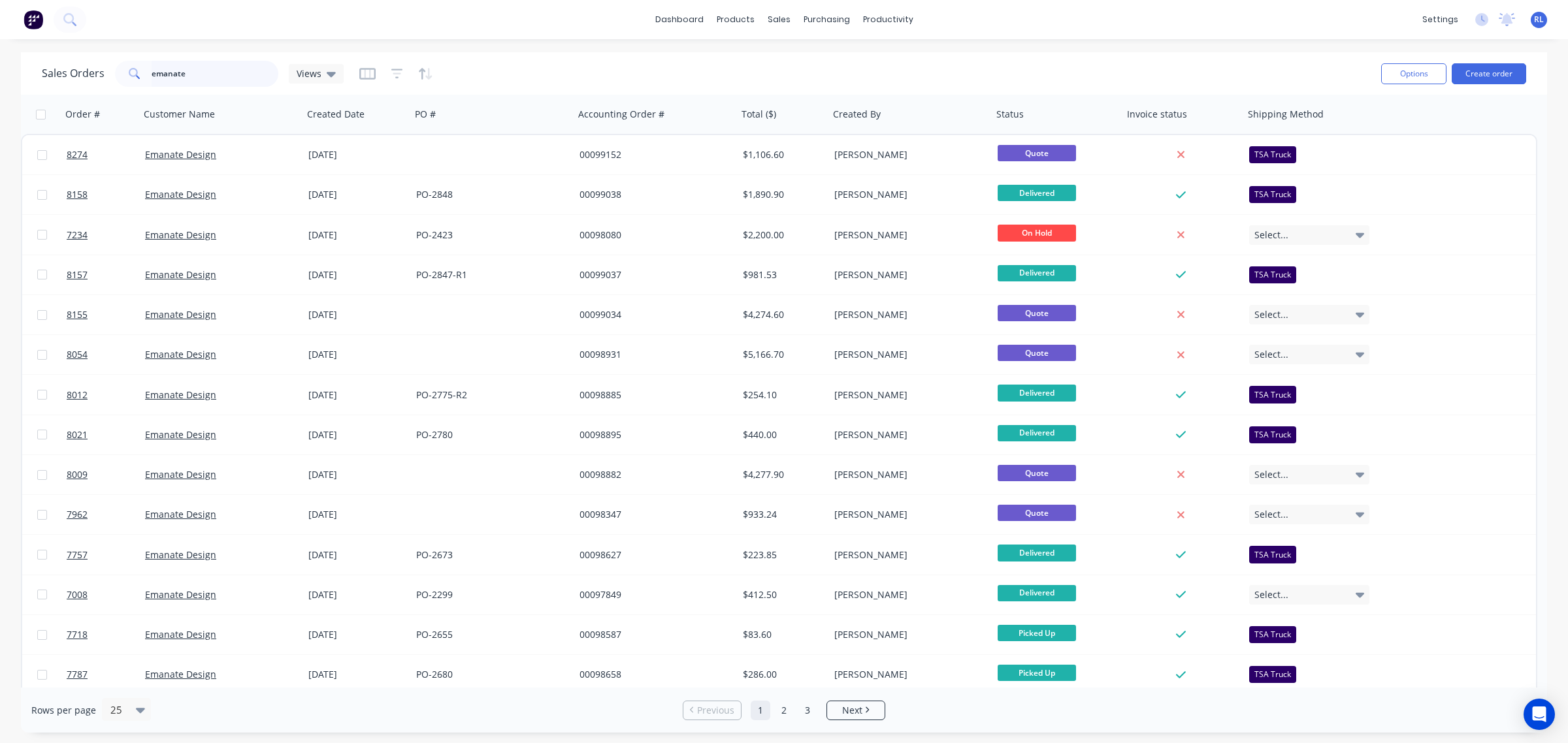
click at [227, 76] on input "emanate" at bounding box center [215, 74] width 128 height 26
click at [338, 74] on div "Views" at bounding box center [316, 73] width 55 height 20
click at [338, 213] on button "Archived" at bounding box center [368, 211] width 149 height 15
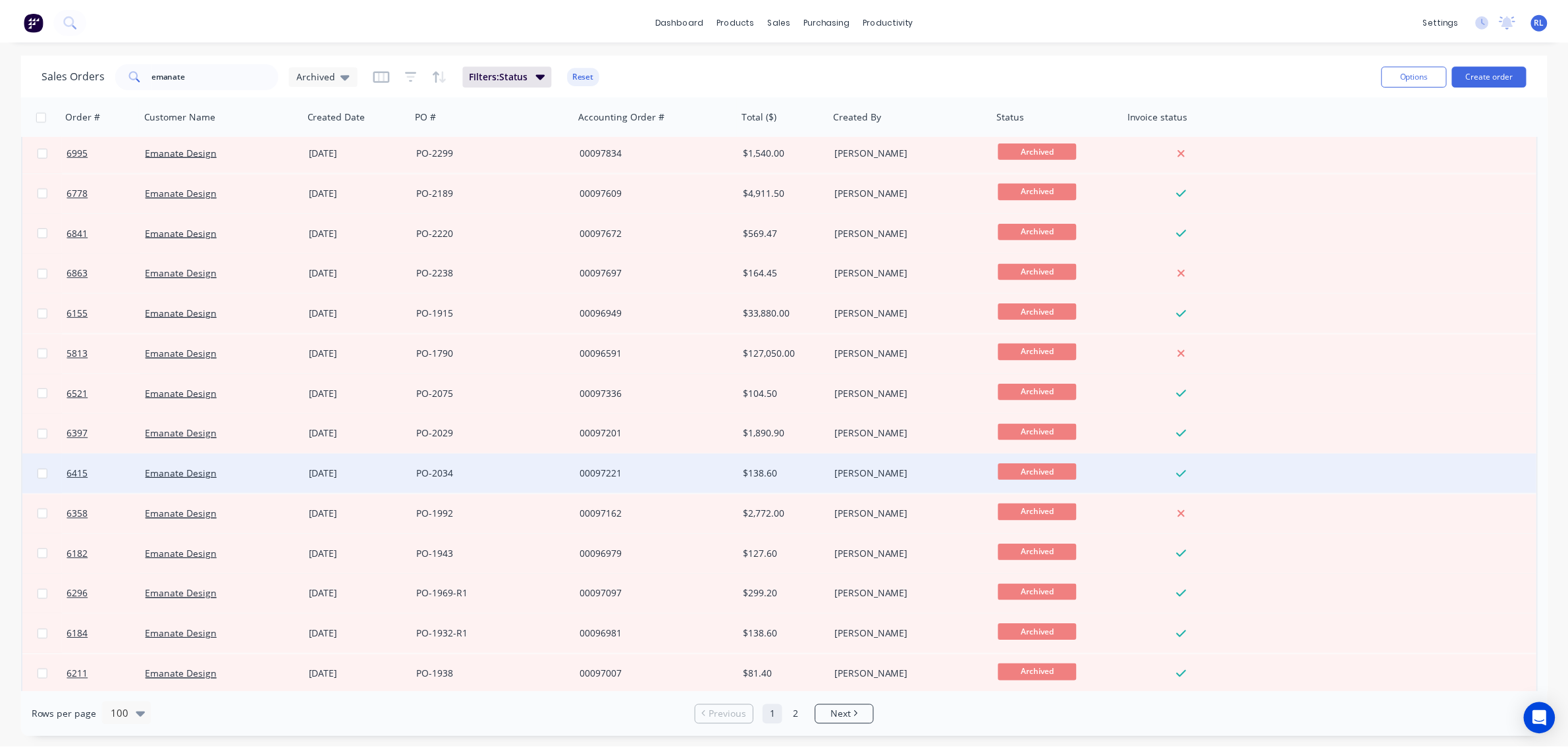
scroll to position [82, 0]
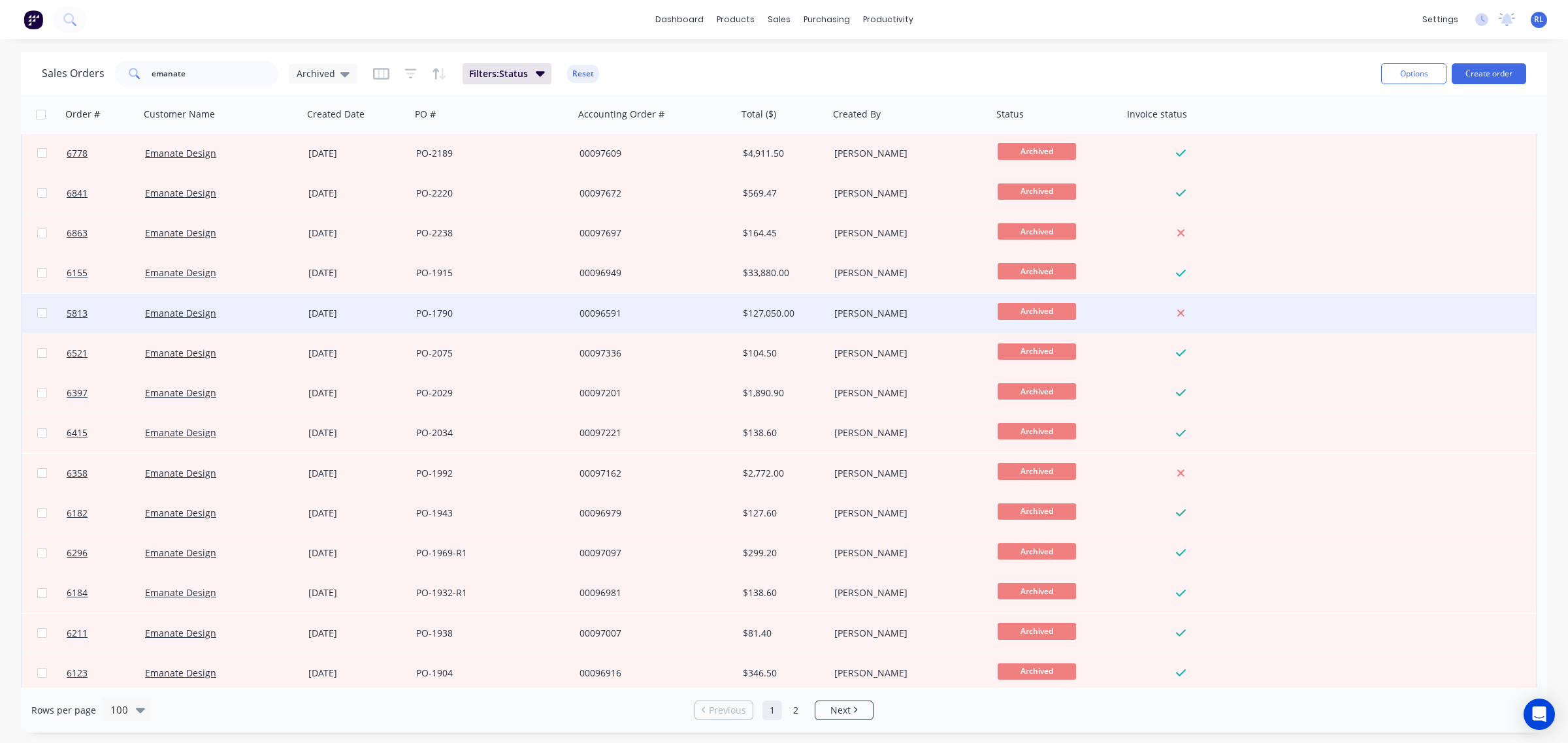
click at [495, 312] on div "PO-1790" at bounding box center [489, 313] width 145 height 13
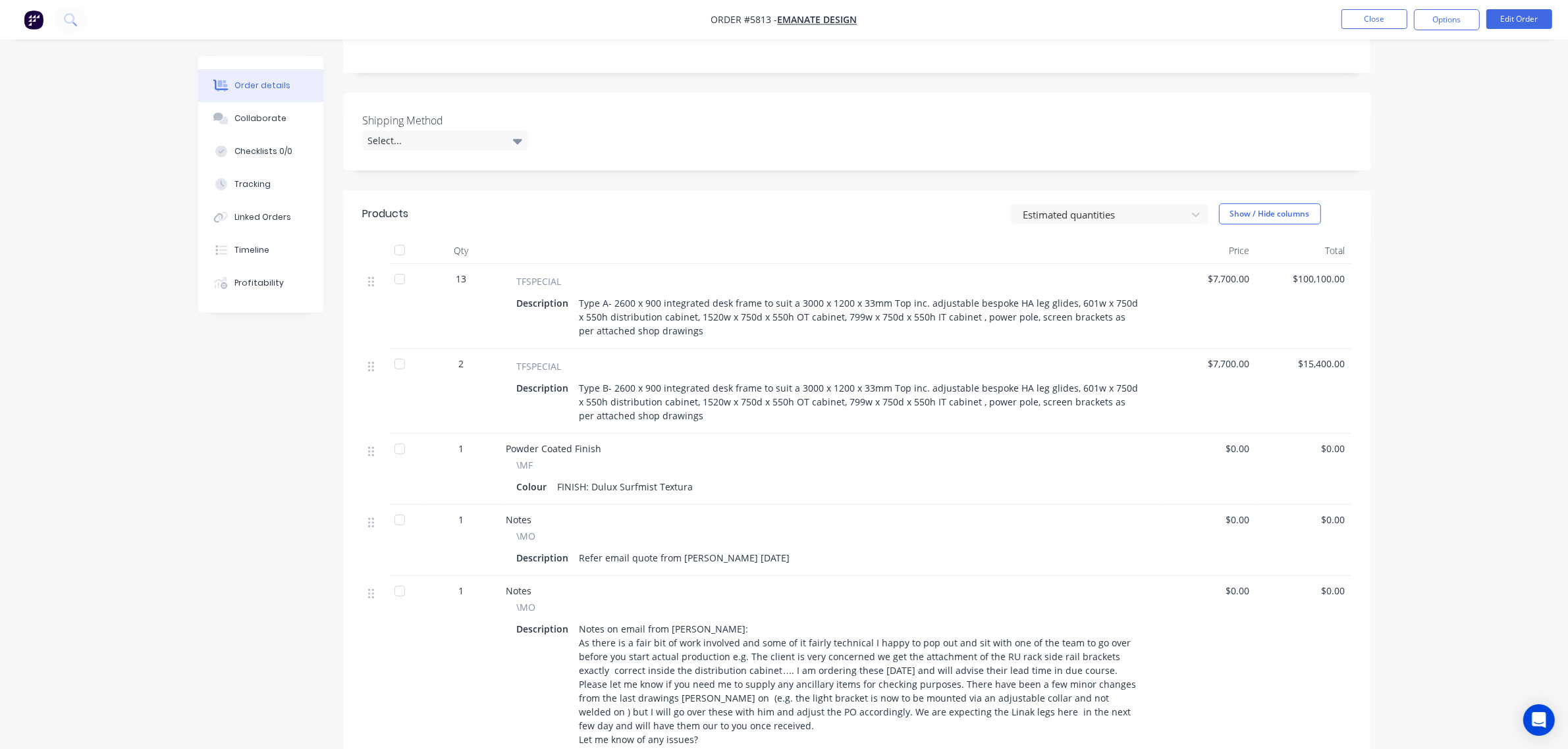
scroll to position [329, 0]
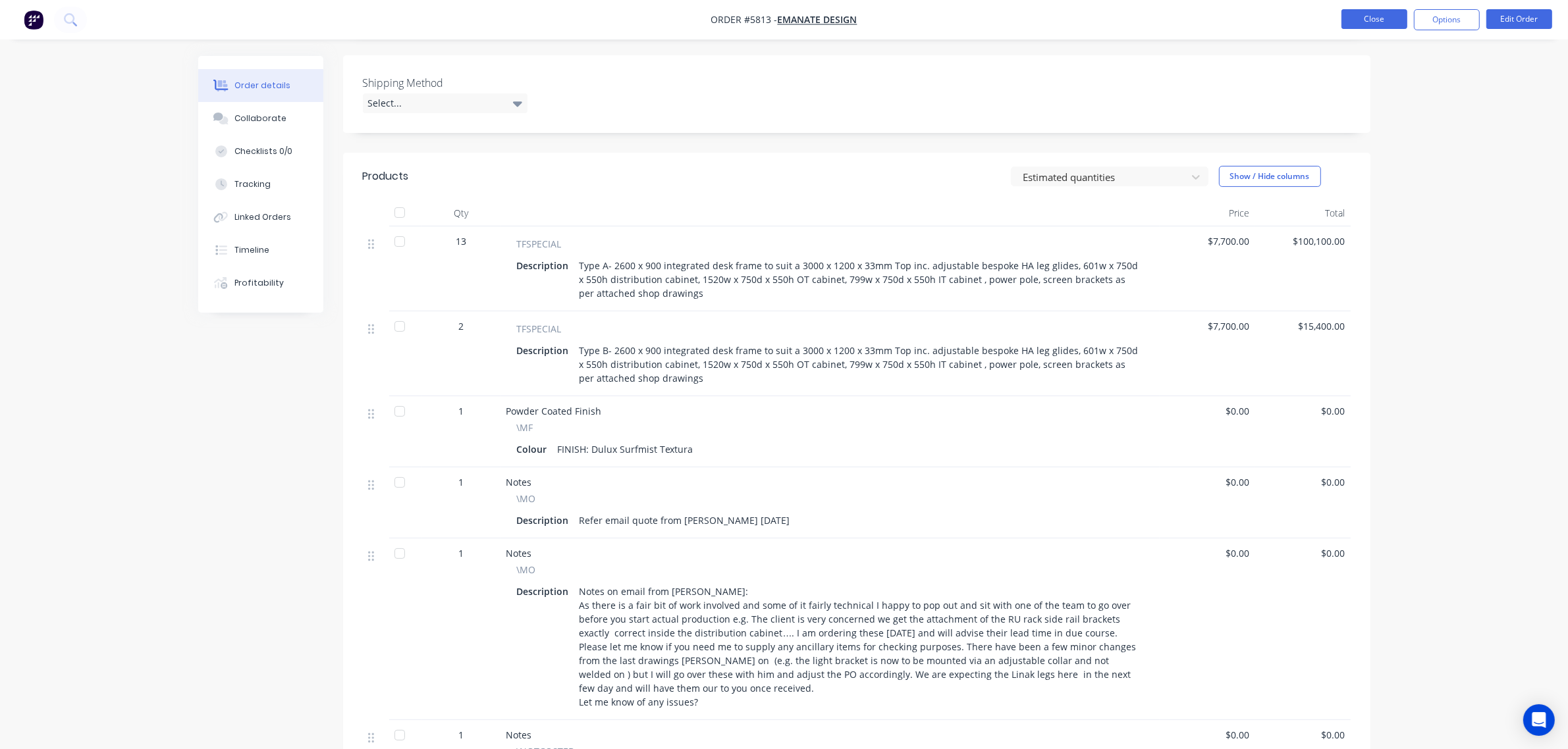
click at [1368, 16] on button "Close" at bounding box center [1374, 18] width 66 height 20
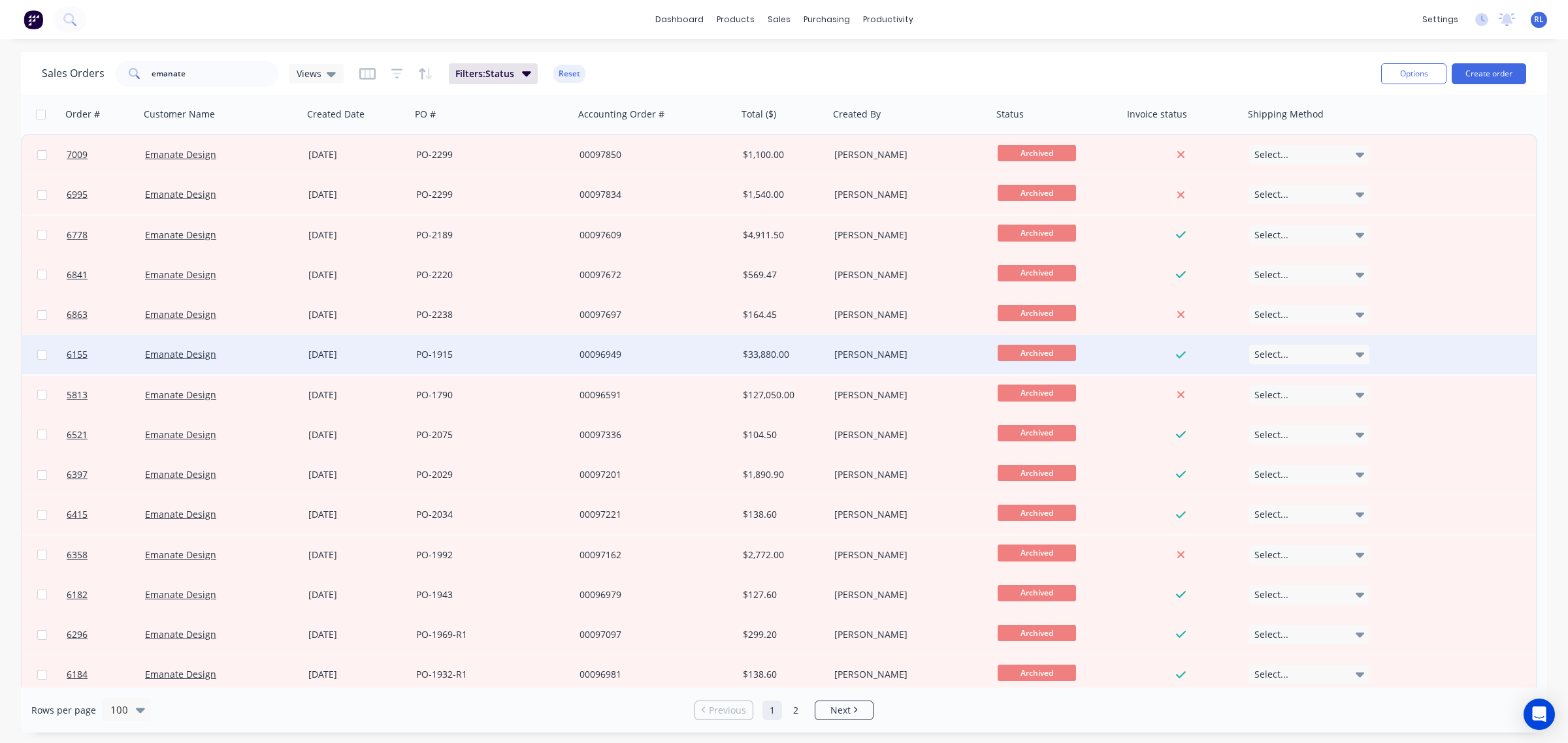
click at [639, 353] on div "00096949" at bounding box center [652, 354] width 145 height 13
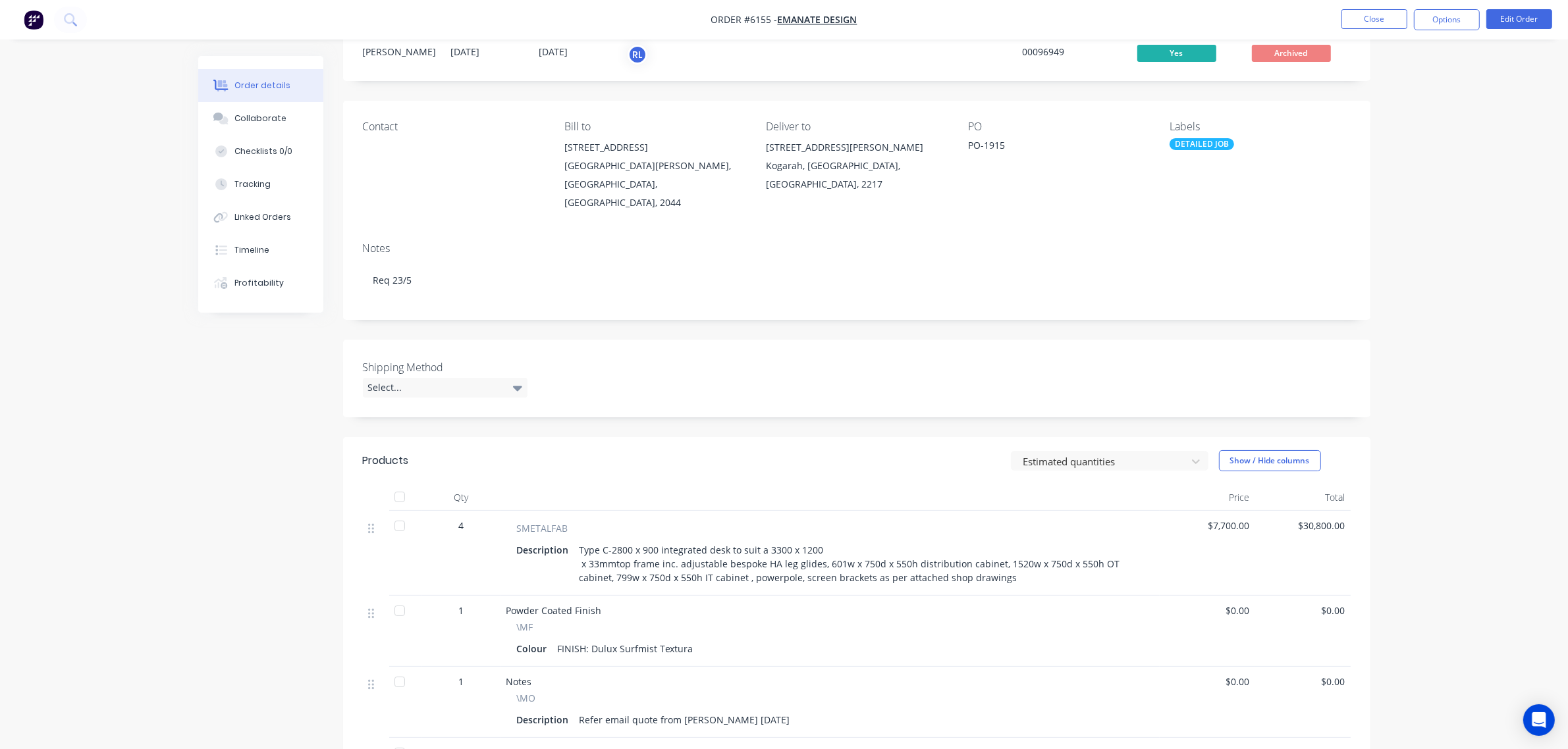
scroll to position [82, 0]
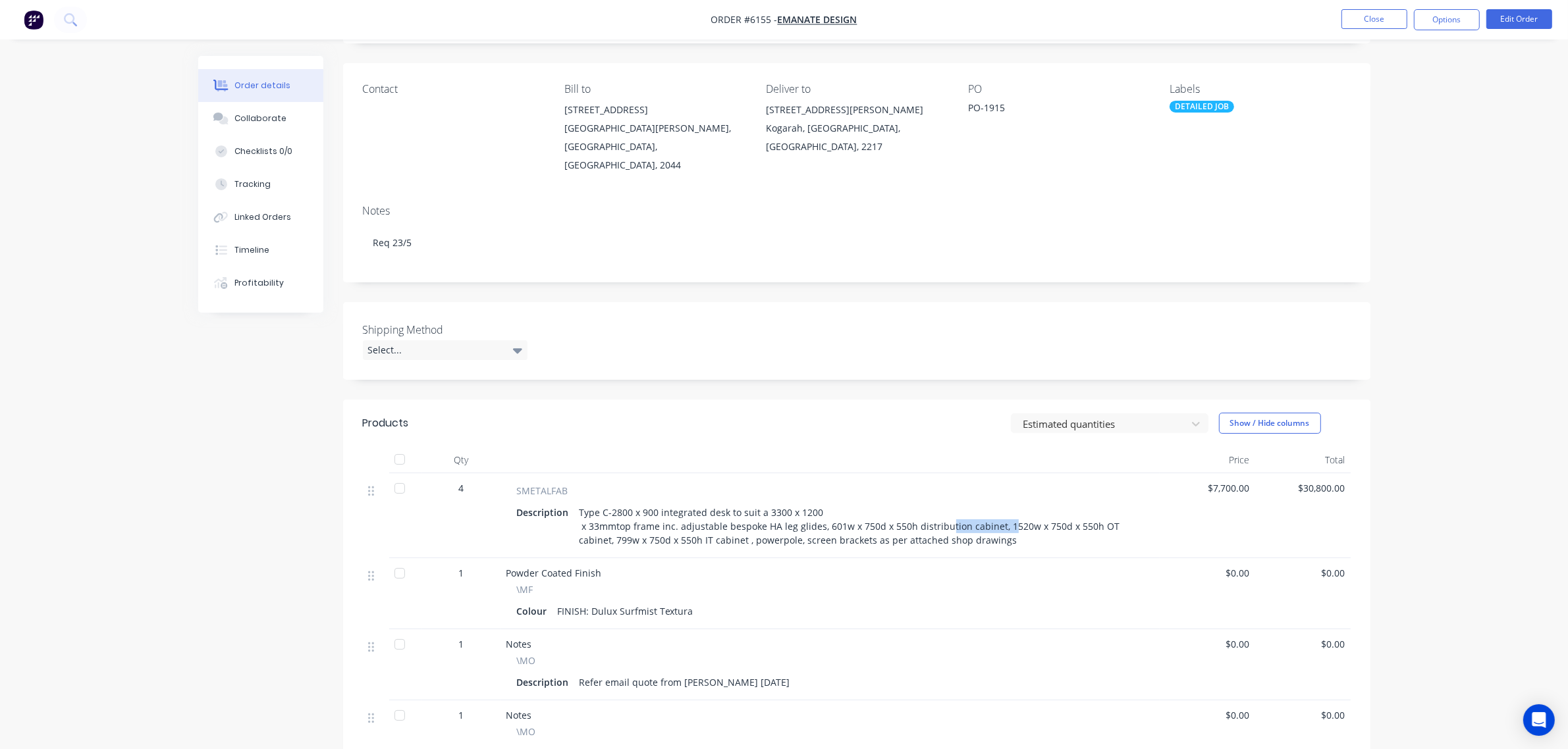
drag, startPoint x: 943, startPoint y: 504, endPoint x: 1006, endPoint y: 509, distance: 63.2
click at [1006, 509] on div "Type C-2800 x 900 integrated desk to suit a 3300 x 1200 x 33mmtop frame inc. ad…" at bounding box center [859, 526] width 569 height 46
click at [1013, 524] on div "Type C-2800 x 900 integrated desk to suit a 3300 x 1200 x 33mmtop frame inc. ad…" at bounding box center [859, 526] width 569 height 46
drag, startPoint x: 778, startPoint y: 522, endPoint x: 978, endPoint y: 521, distance: 200.0
click at [978, 521] on div "Type C-2800 x 900 integrated desk to suit a 3300 x 1200 x 33mmtop frame inc. ad…" at bounding box center [859, 526] width 569 height 46
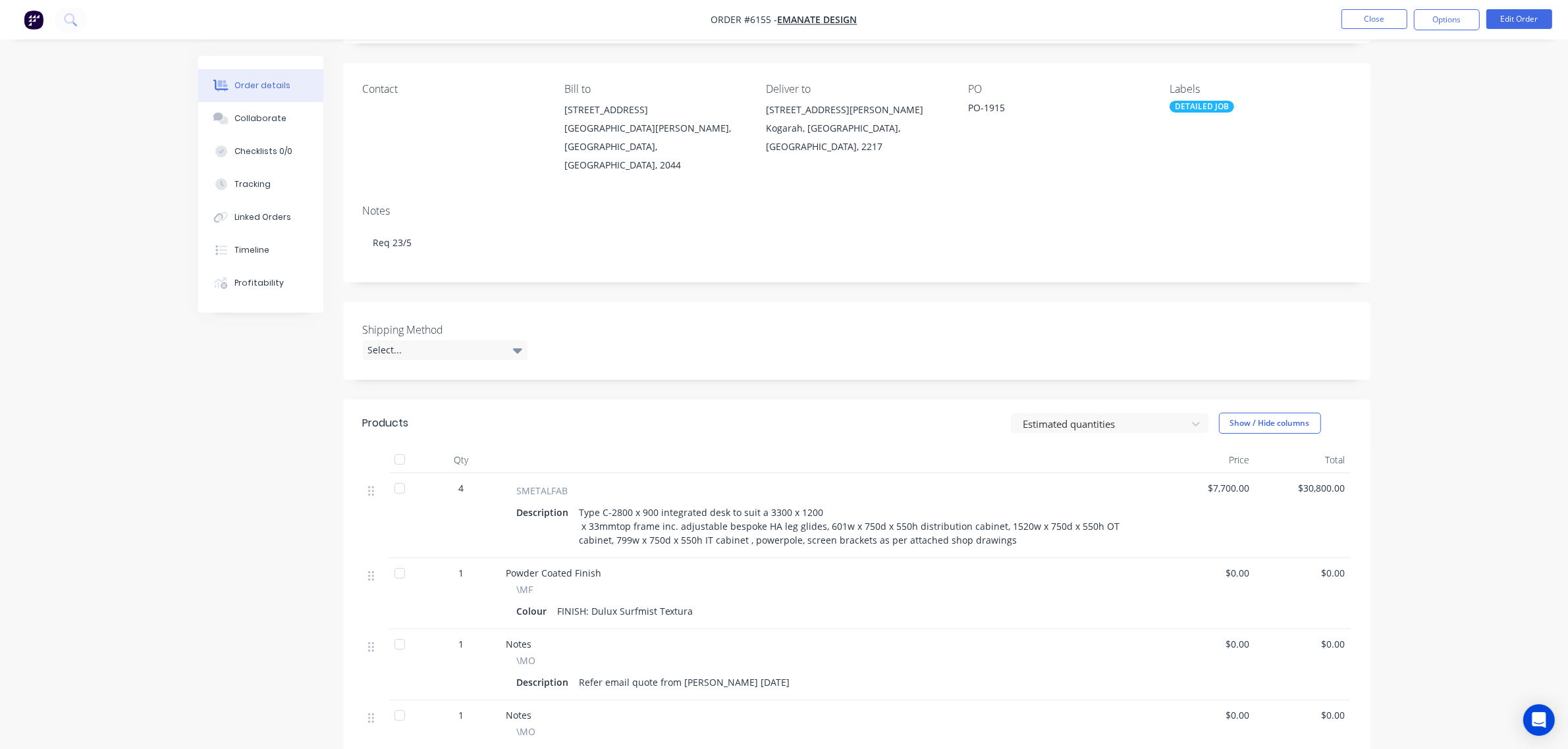
click at [1026, 530] on div "Type C-2800 x 900 integrated desk to suit a 3300 x 1200 x 33mmtop frame inc. ad…" at bounding box center [859, 526] width 569 height 46
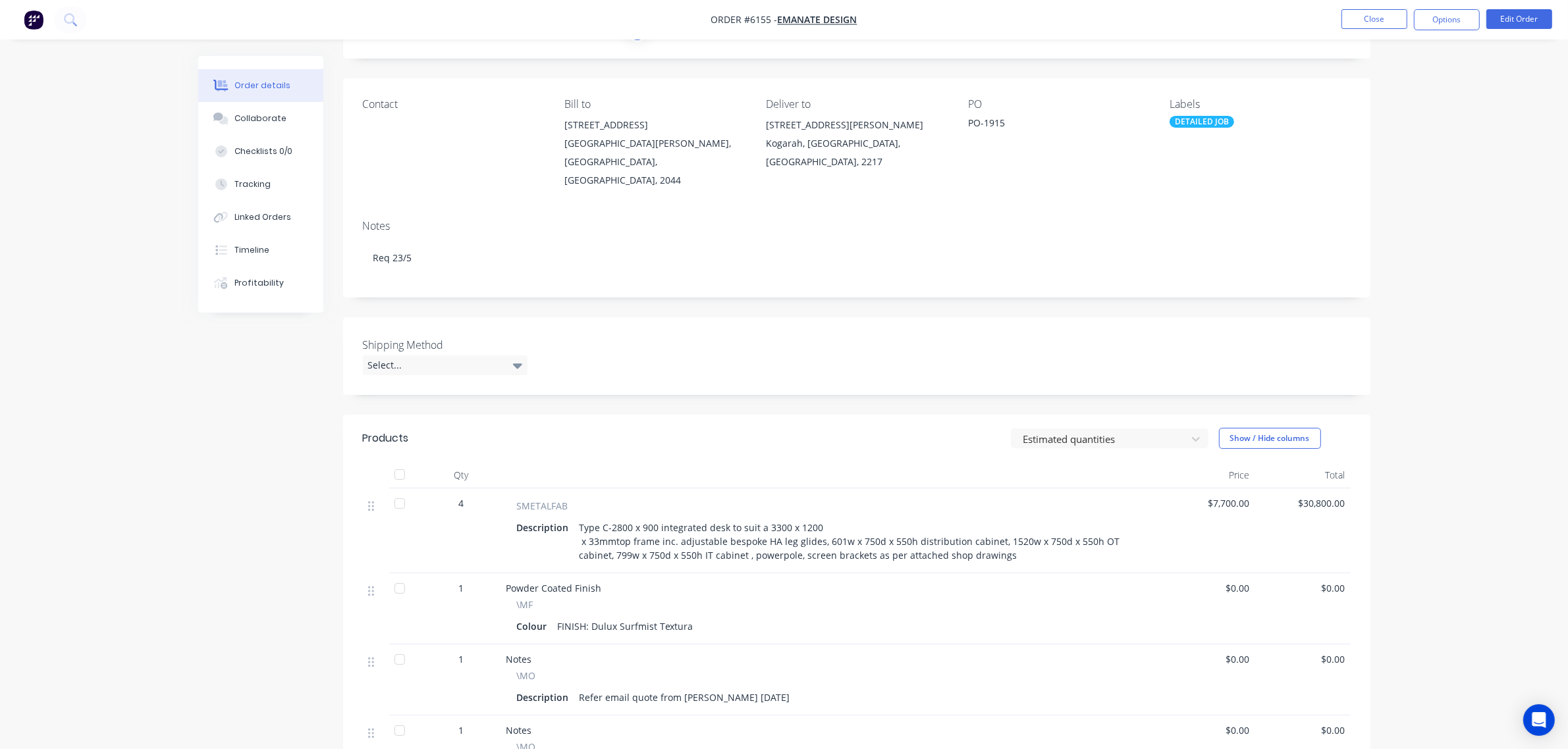
scroll to position [165, 0]
